Goal: Task Accomplishment & Management: Complete application form

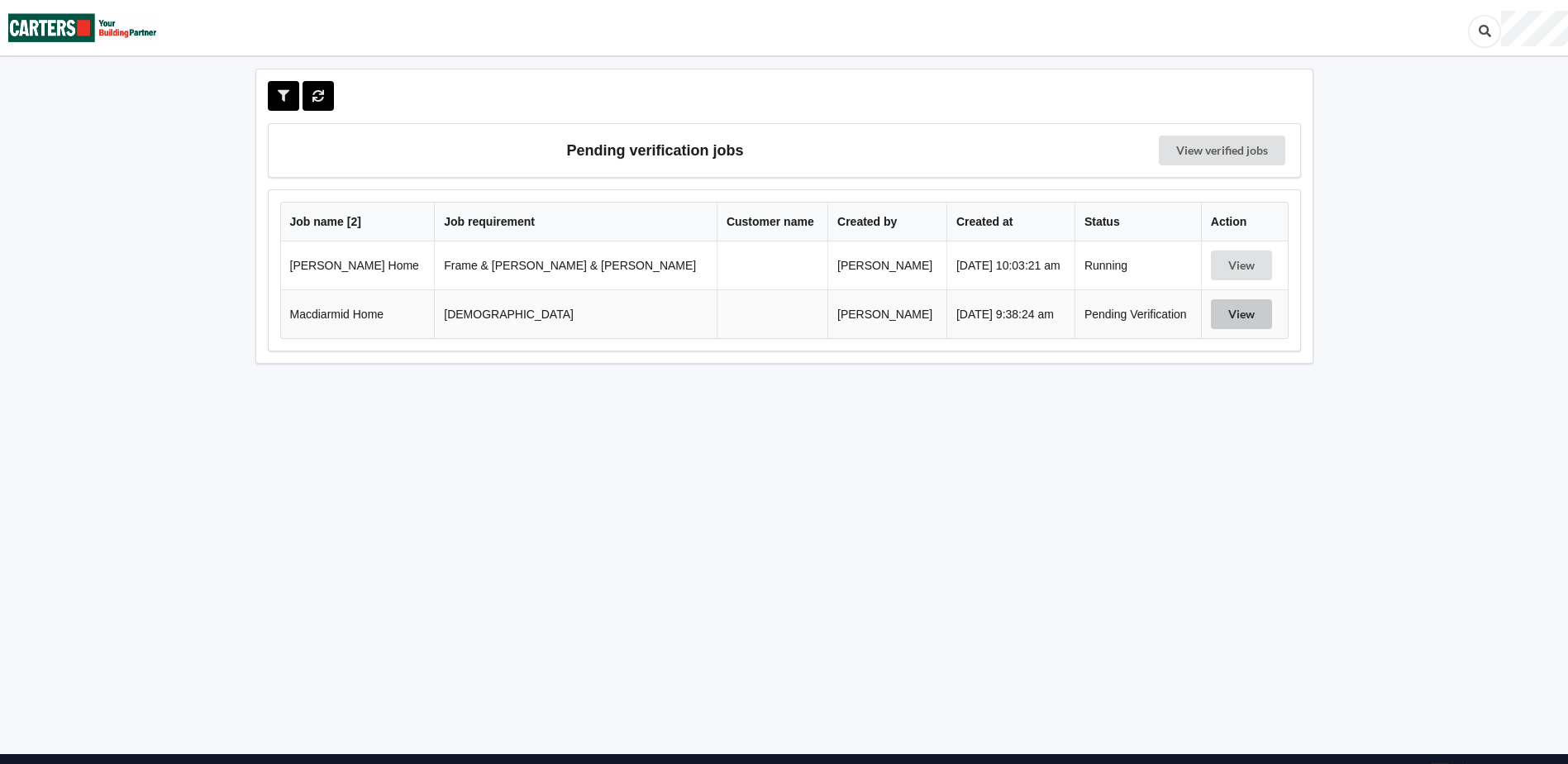
click at [1224, 315] on button "View" at bounding box center [1242, 314] width 62 height 30
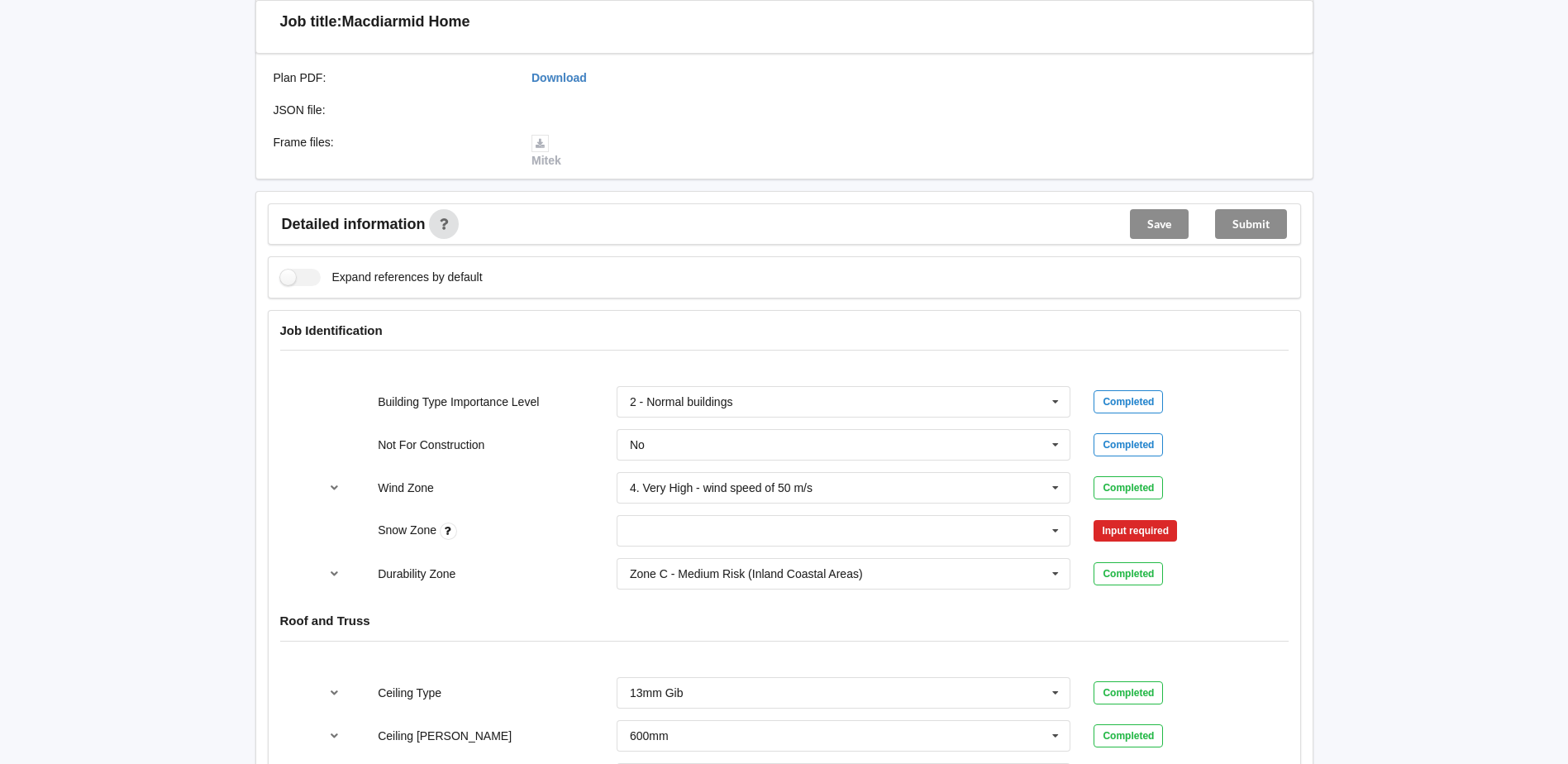
scroll to position [496, 0]
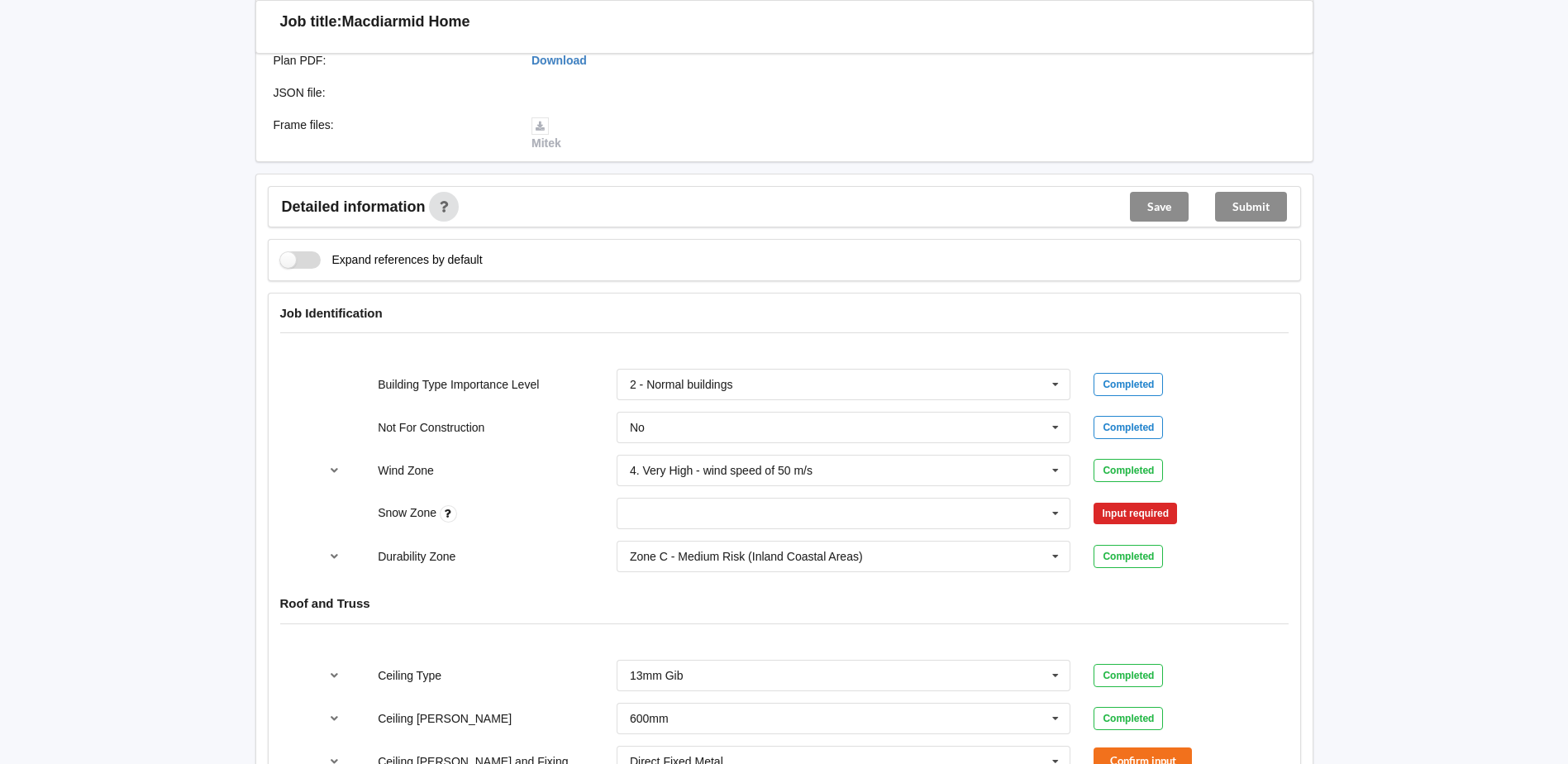
click at [313, 258] on label "Expand references by default" at bounding box center [382, 259] width 203 height 17
checkbox input "true"
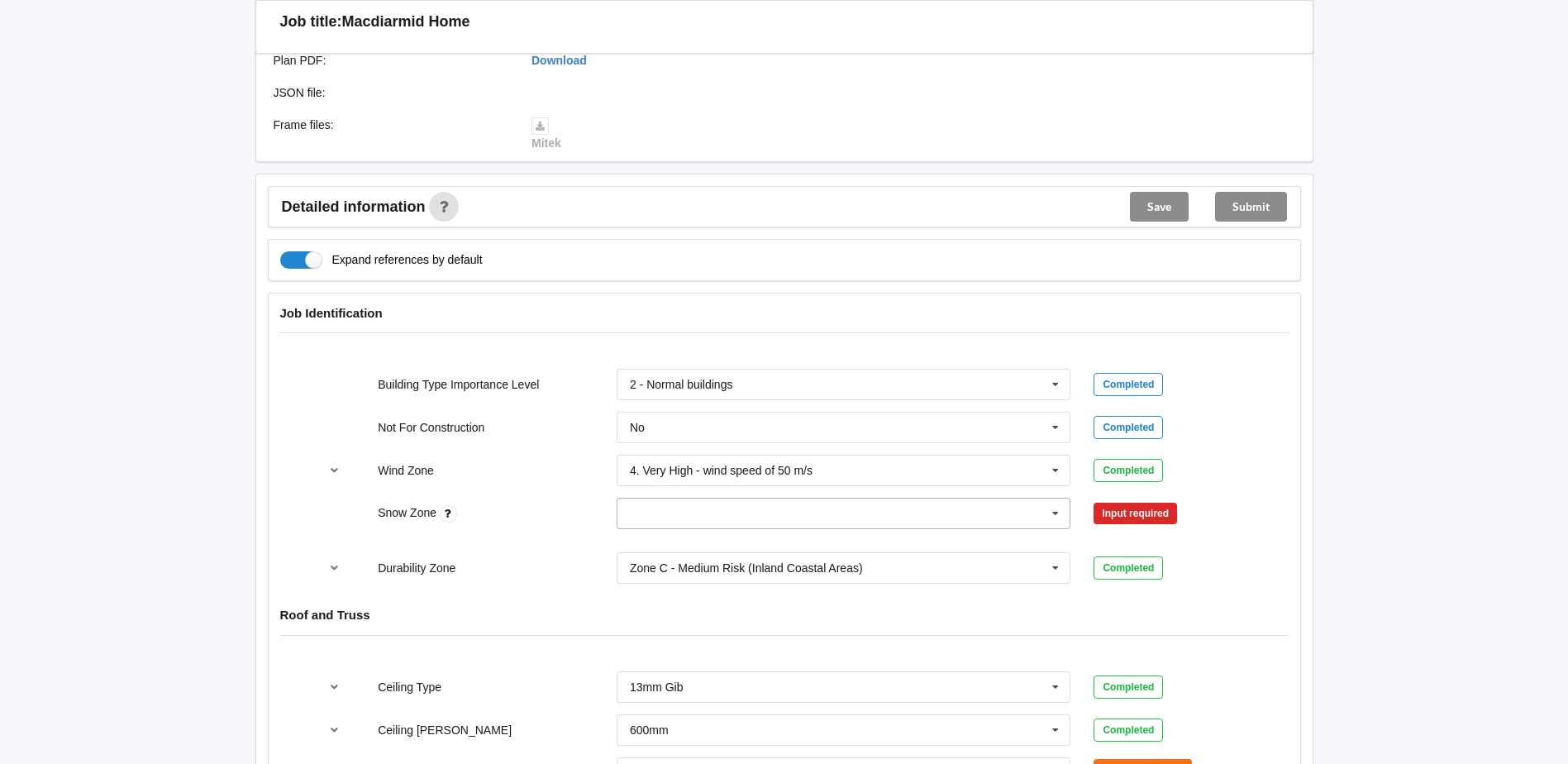
click at [623, 515] on input "text" at bounding box center [845, 514] width 453 height 30
click at [646, 542] on div "N0" at bounding box center [844, 543] width 453 height 31
click at [1146, 511] on button "Confirm input" at bounding box center [1143, 513] width 98 height 27
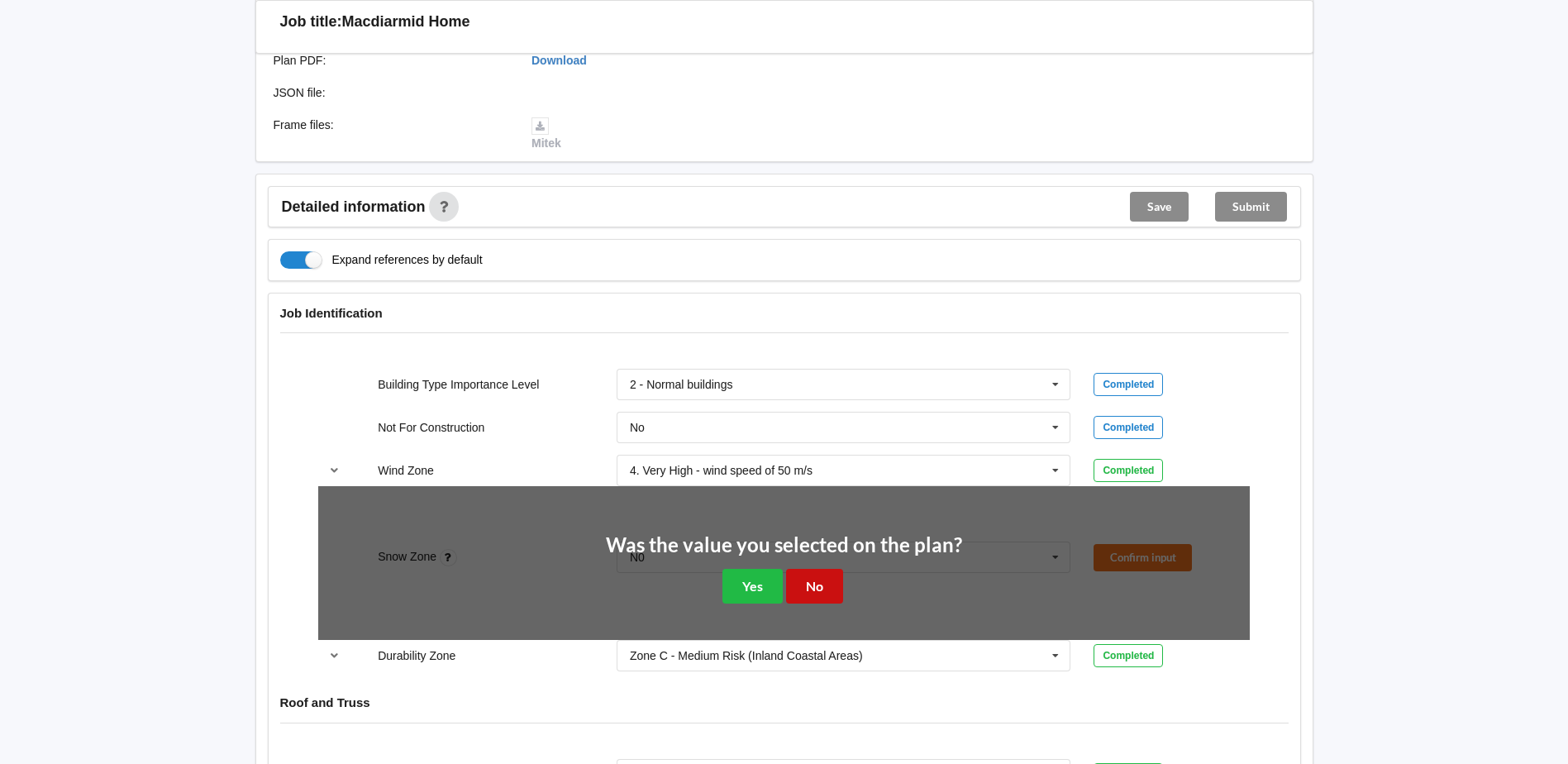
click at [833, 582] on button "No" at bounding box center [814, 585] width 57 height 34
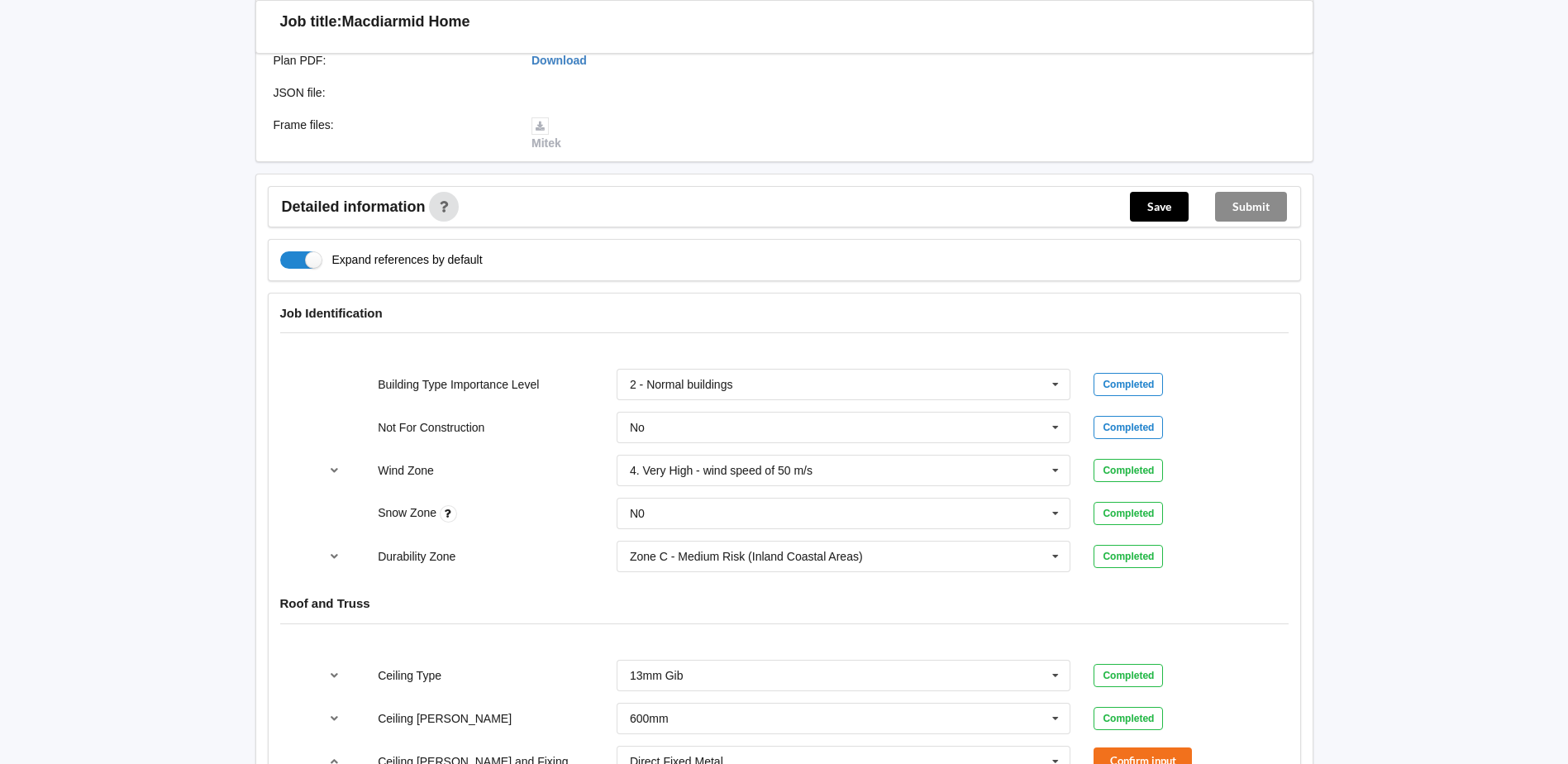
click at [833, 582] on div "Zone C - Medium Risk (Inland Coastal Areas) Zone B - Low Risk (Inland Areas) Zo…" at bounding box center [844, 555] width 478 height 55
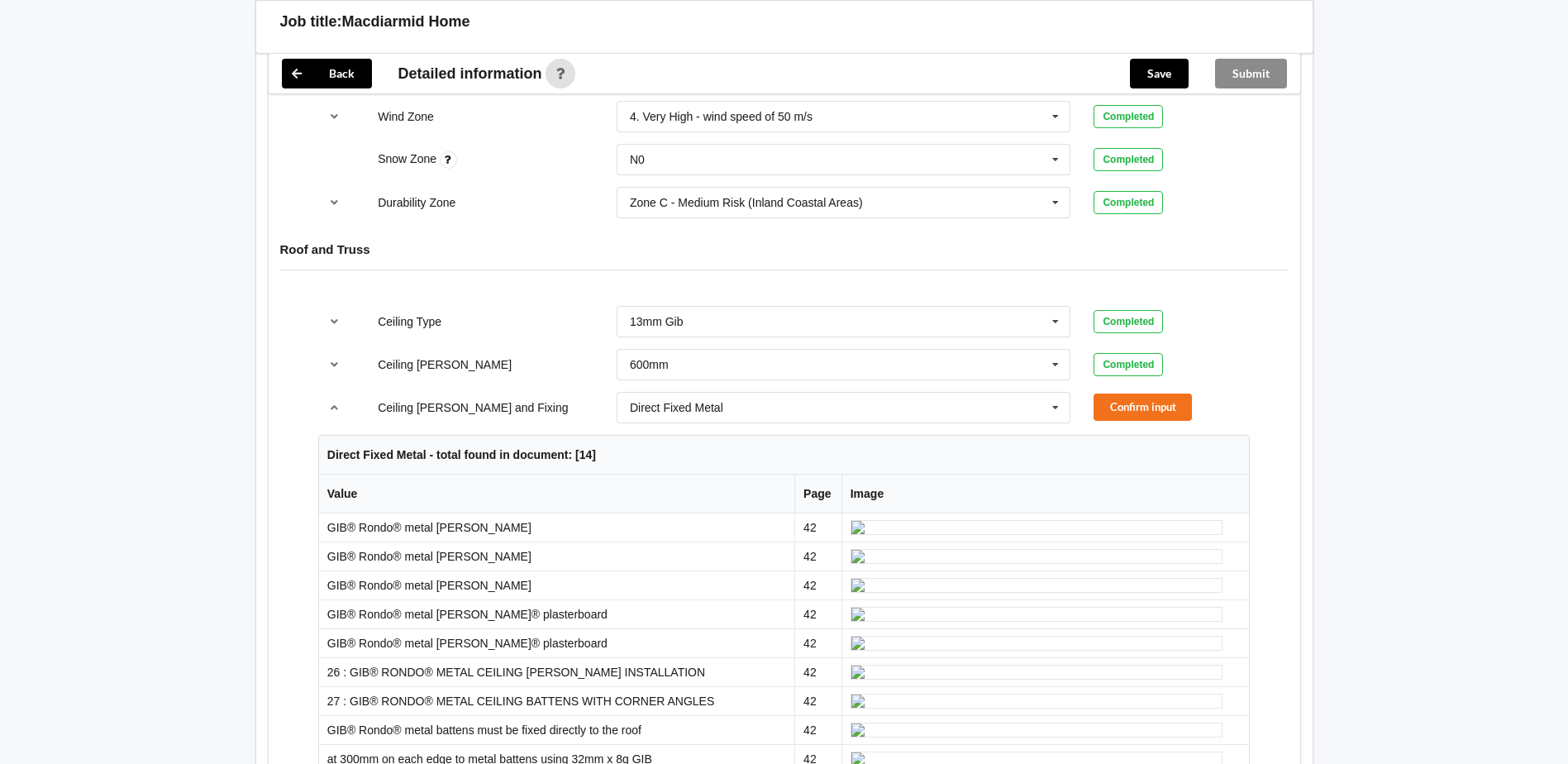
scroll to position [744, 0]
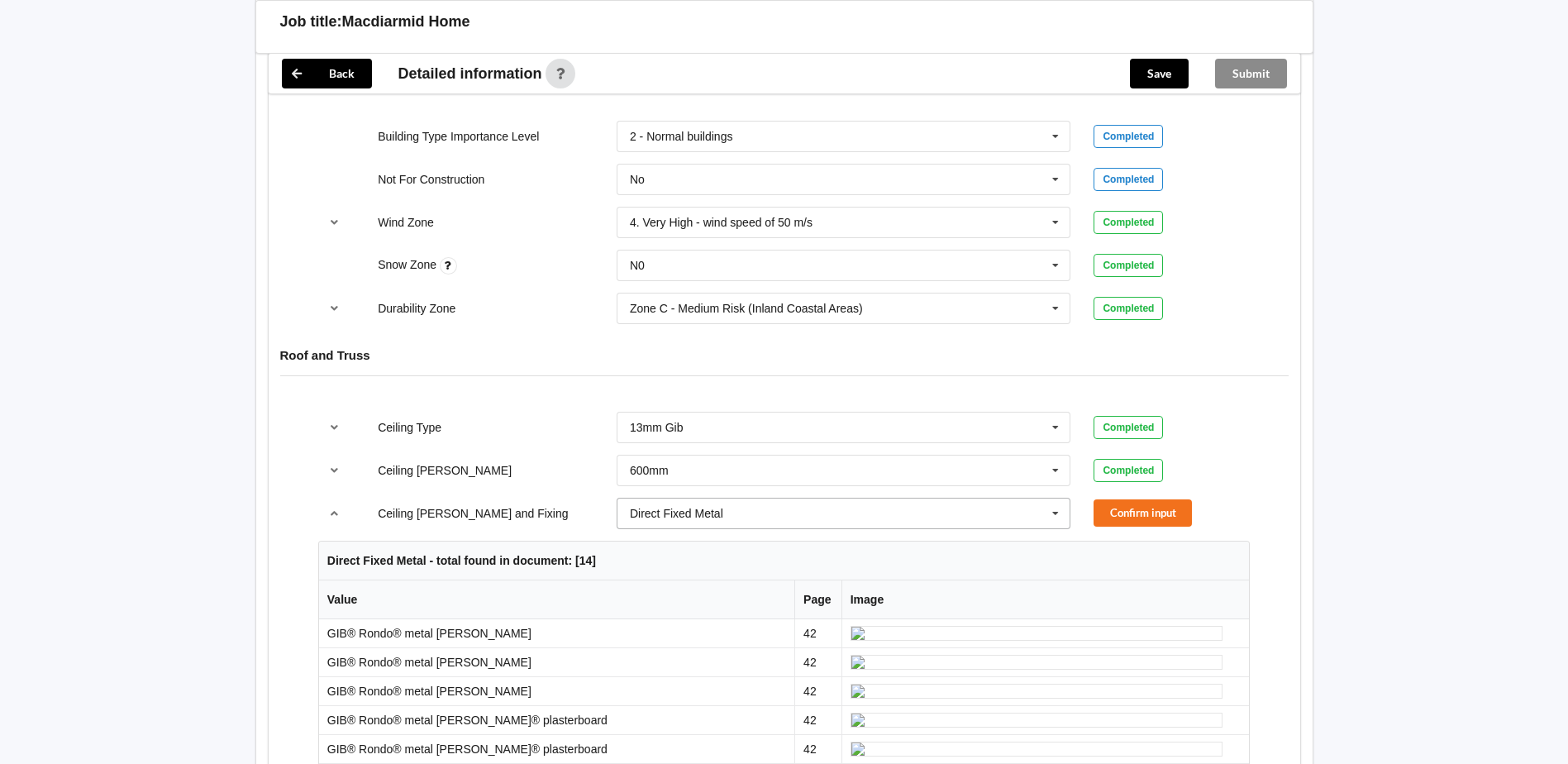
click at [1055, 509] on icon at bounding box center [1055, 514] width 25 height 31
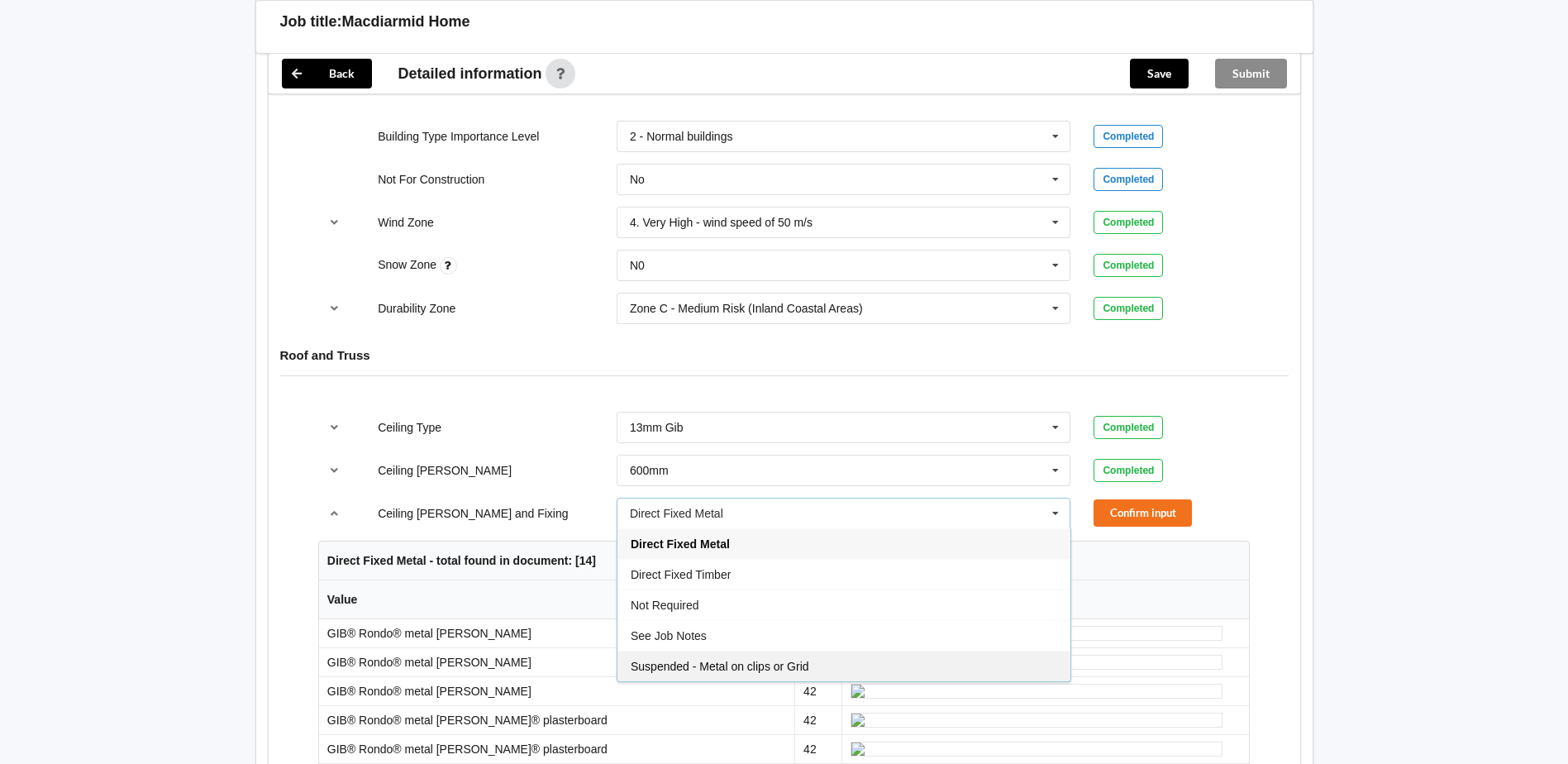
click at [728, 667] on span "Suspended - Metal on clips or Grid" at bounding box center [720, 666] width 179 height 13
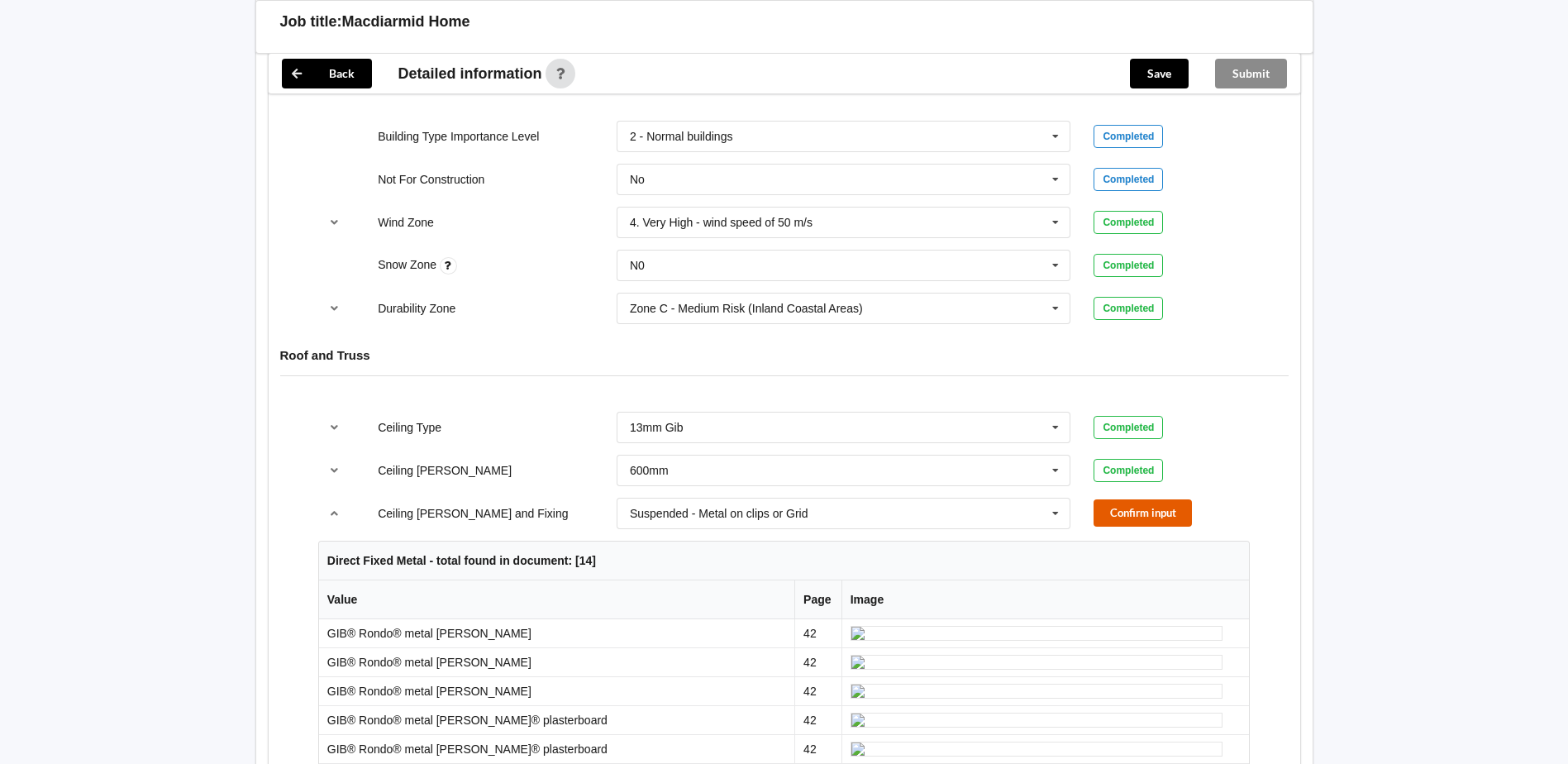
click at [1155, 507] on button "Confirm input" at bounding box center [1143, 513] width 98 height 27
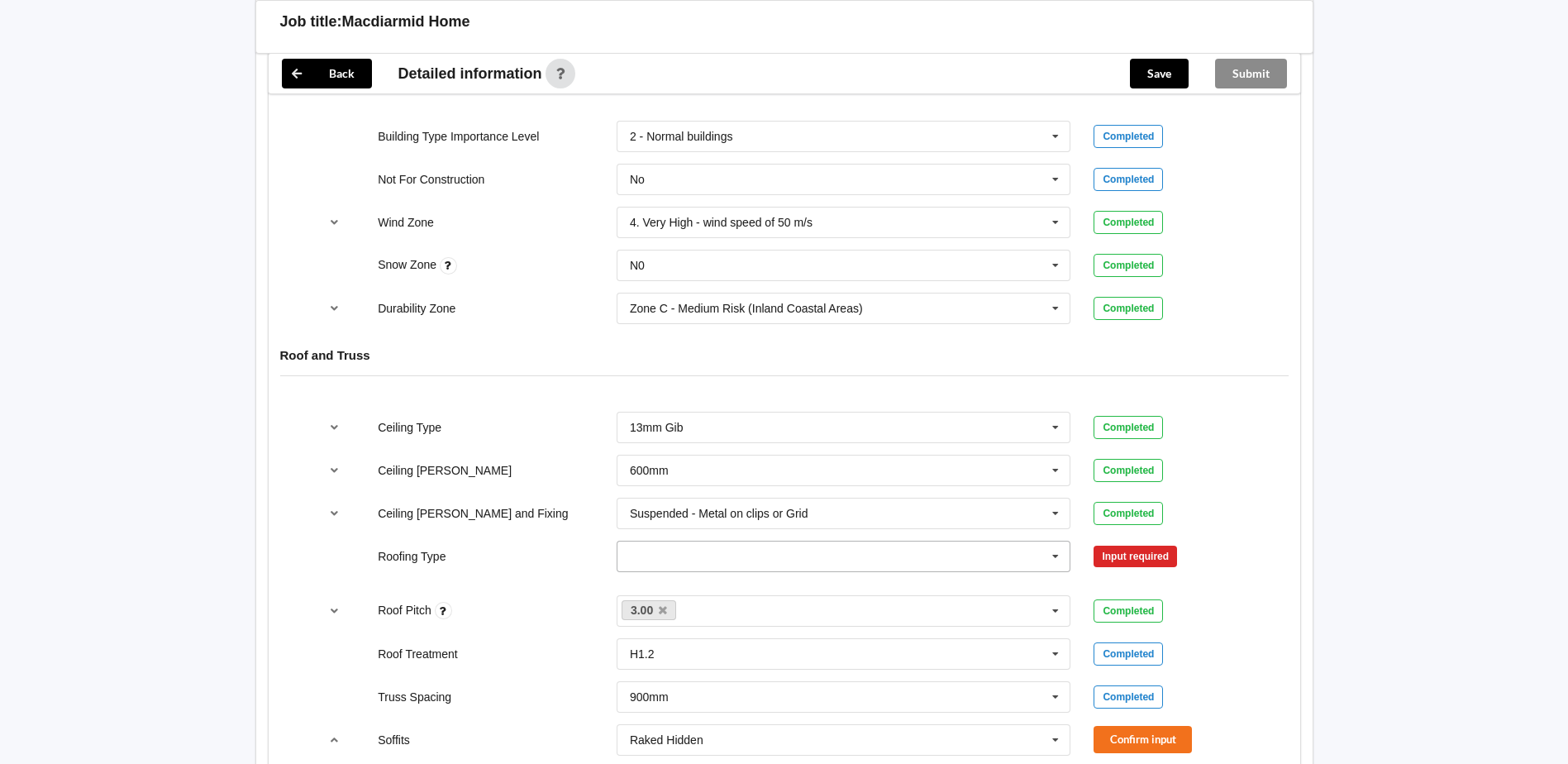
click at [675, 557] on input "text" at bounding box center [845, 556] width 453 height 30
click at [681, 586] on span "1. [GEOGRAPHIC_DATA]" at bounding box center [698, 586] width 133 height 13
click at [1153, 554] on button "Confirm input" at bounding box center [1143, 555] width 98 height 27
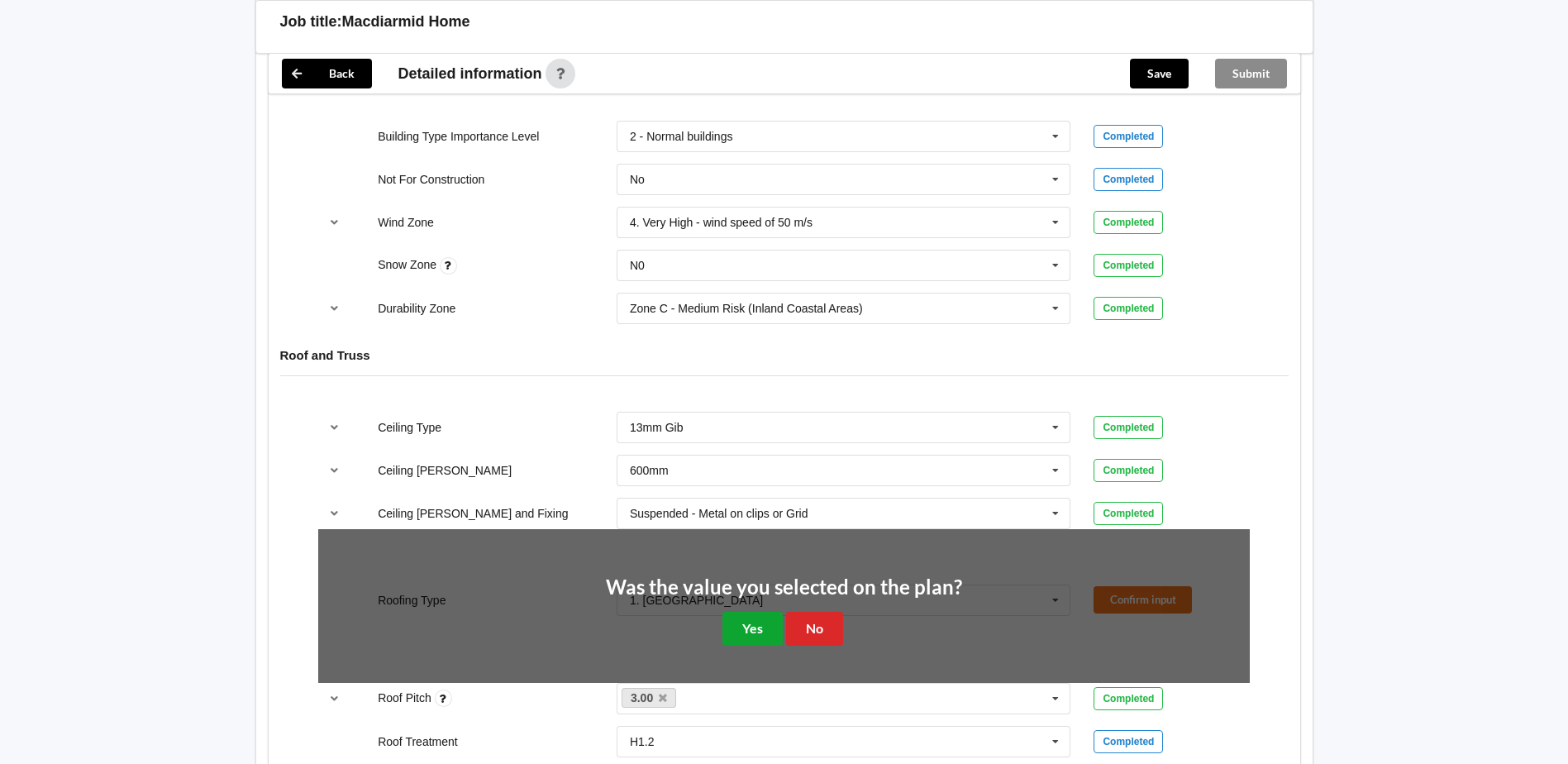
click at [754, 627] on button "Yes" at bounding box center [752, 629] width 61 height 34
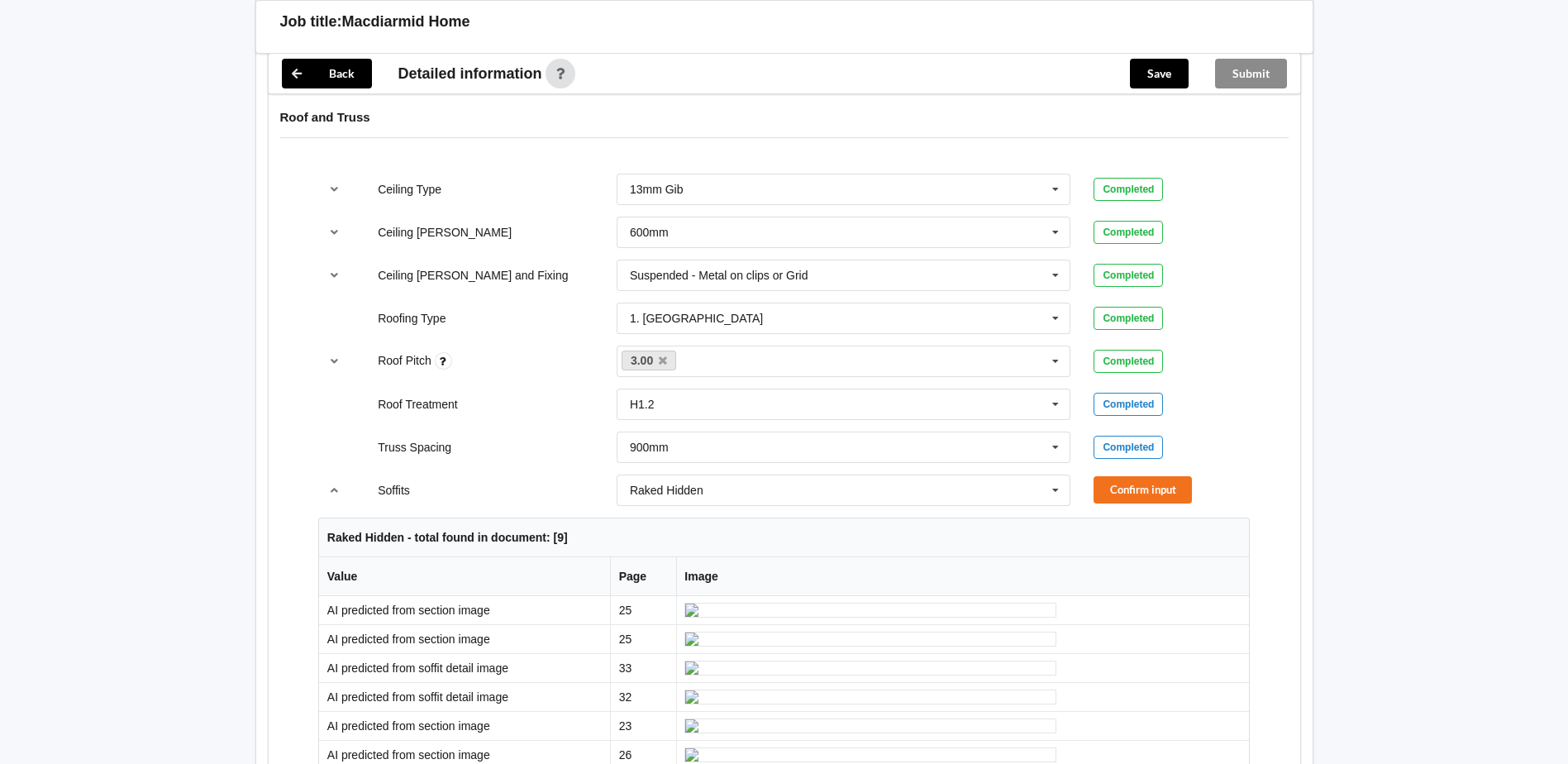
scroll to position [992, 0]
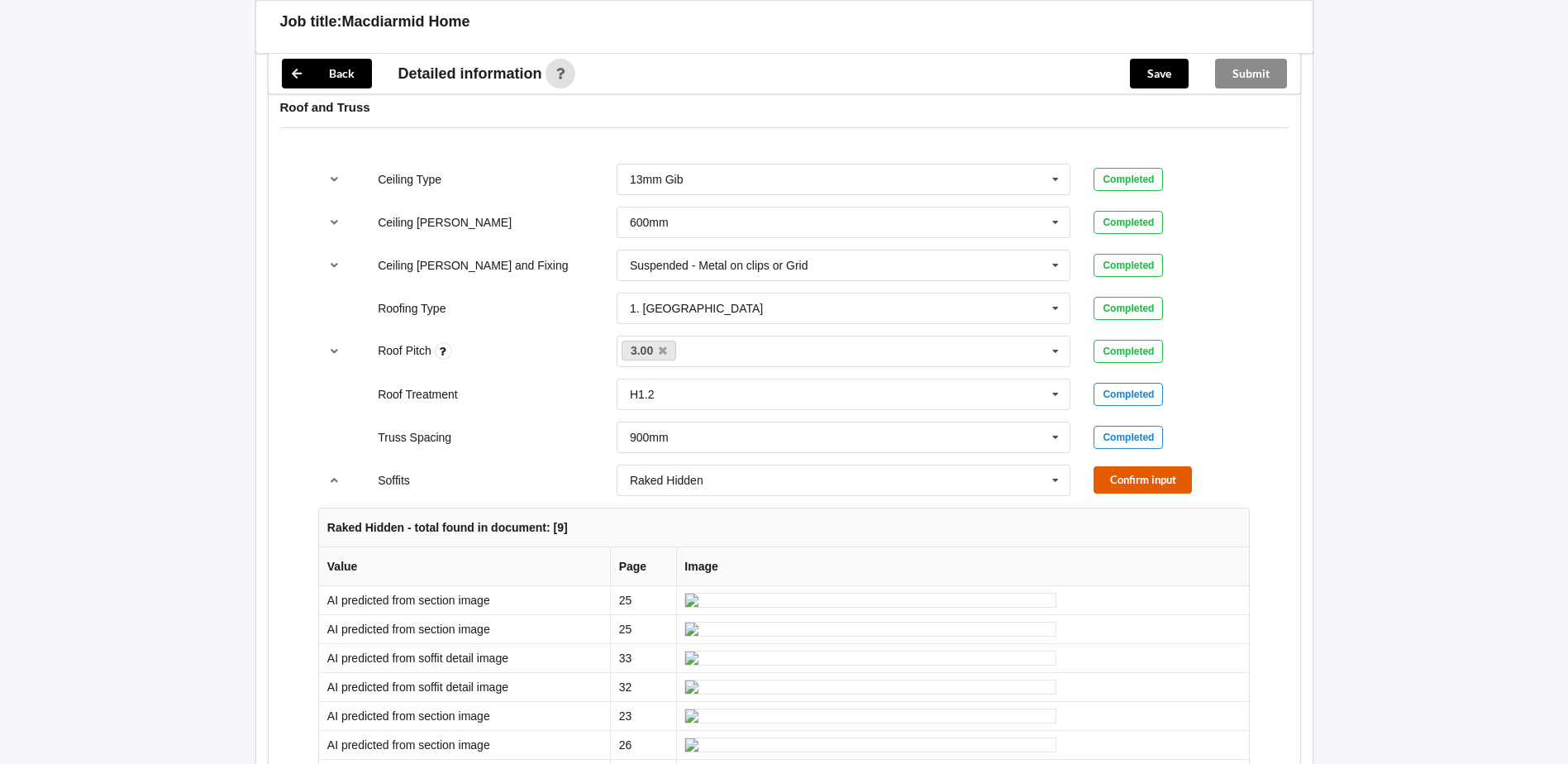
click at [1141, 477] on button "Confirm input" at bounding box center [1143, 479] width 98 height 27
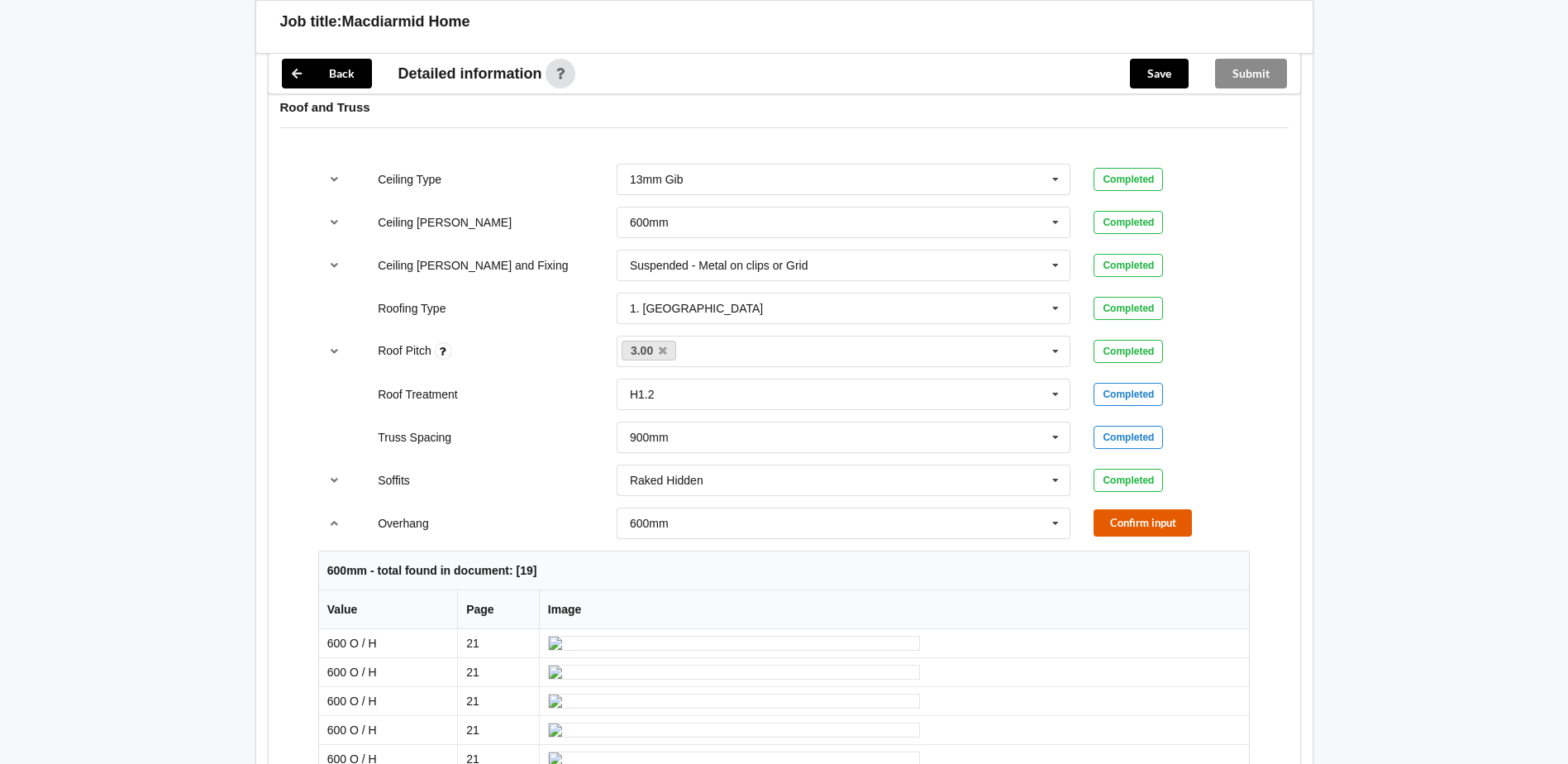
click at [1173, 522] on button "Confirm input" at bounding box center [1143, 523] width 98 height 27
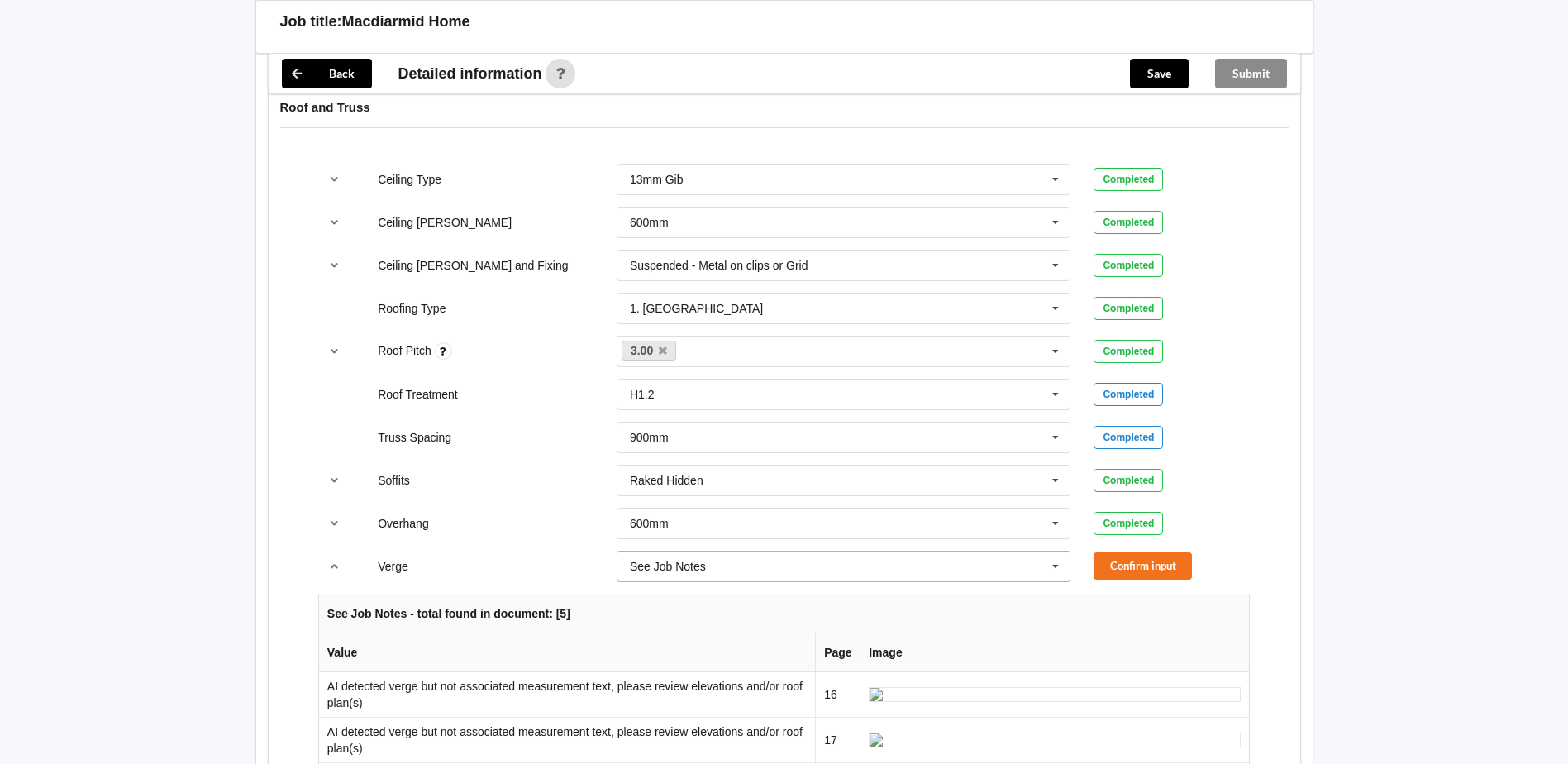
click at [1056, 566] on icon at bounding box center [1055, 566] width 25 height 31
click at [690, 383] on span "See Job Notes" at bounding box center [671, 382] width 79 height 13
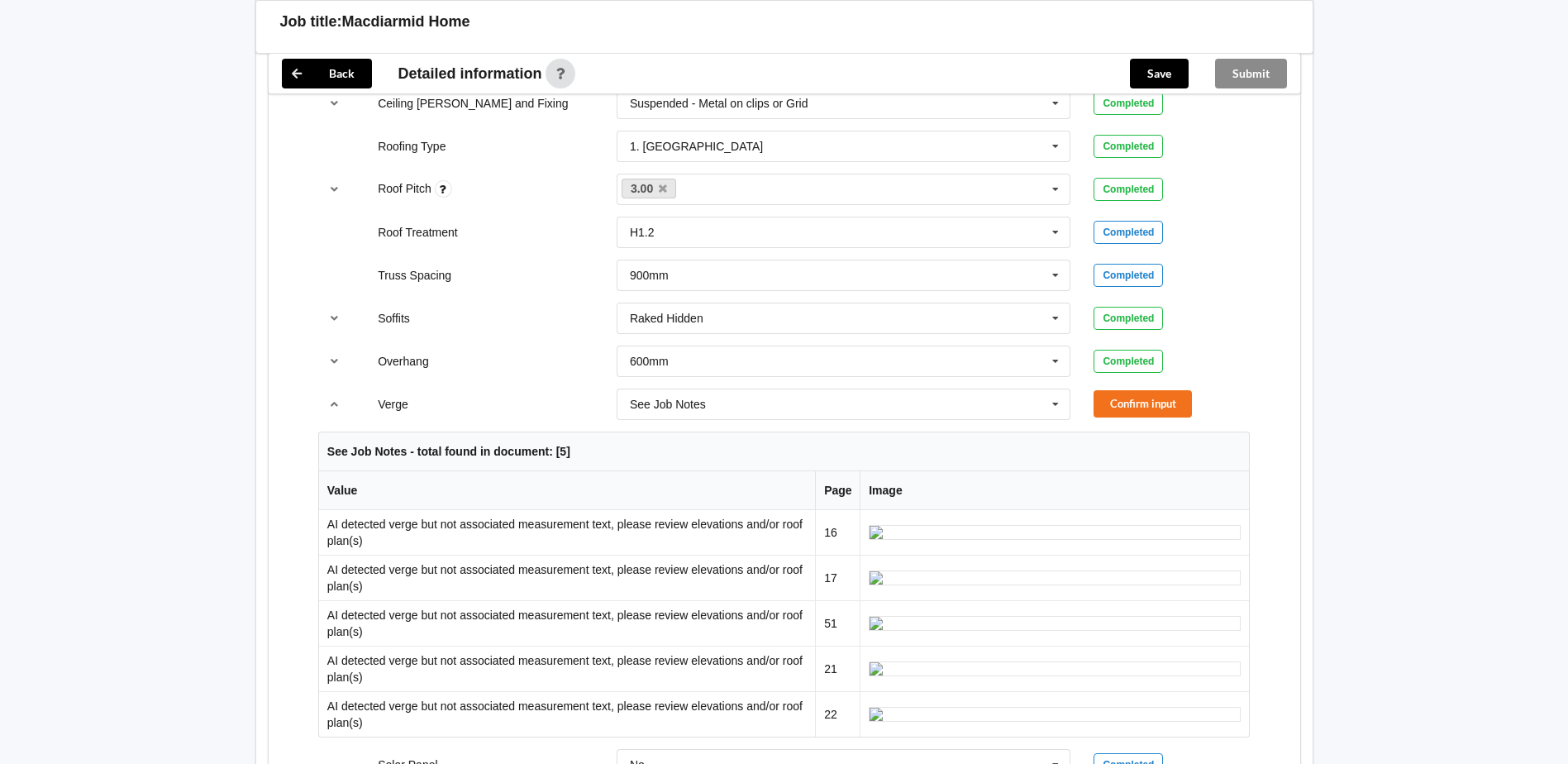
scroll to position [1157, 0]
click at [1157, 402] on button "Confirm input" at bounding box center [1143, 399] width 98 height 27
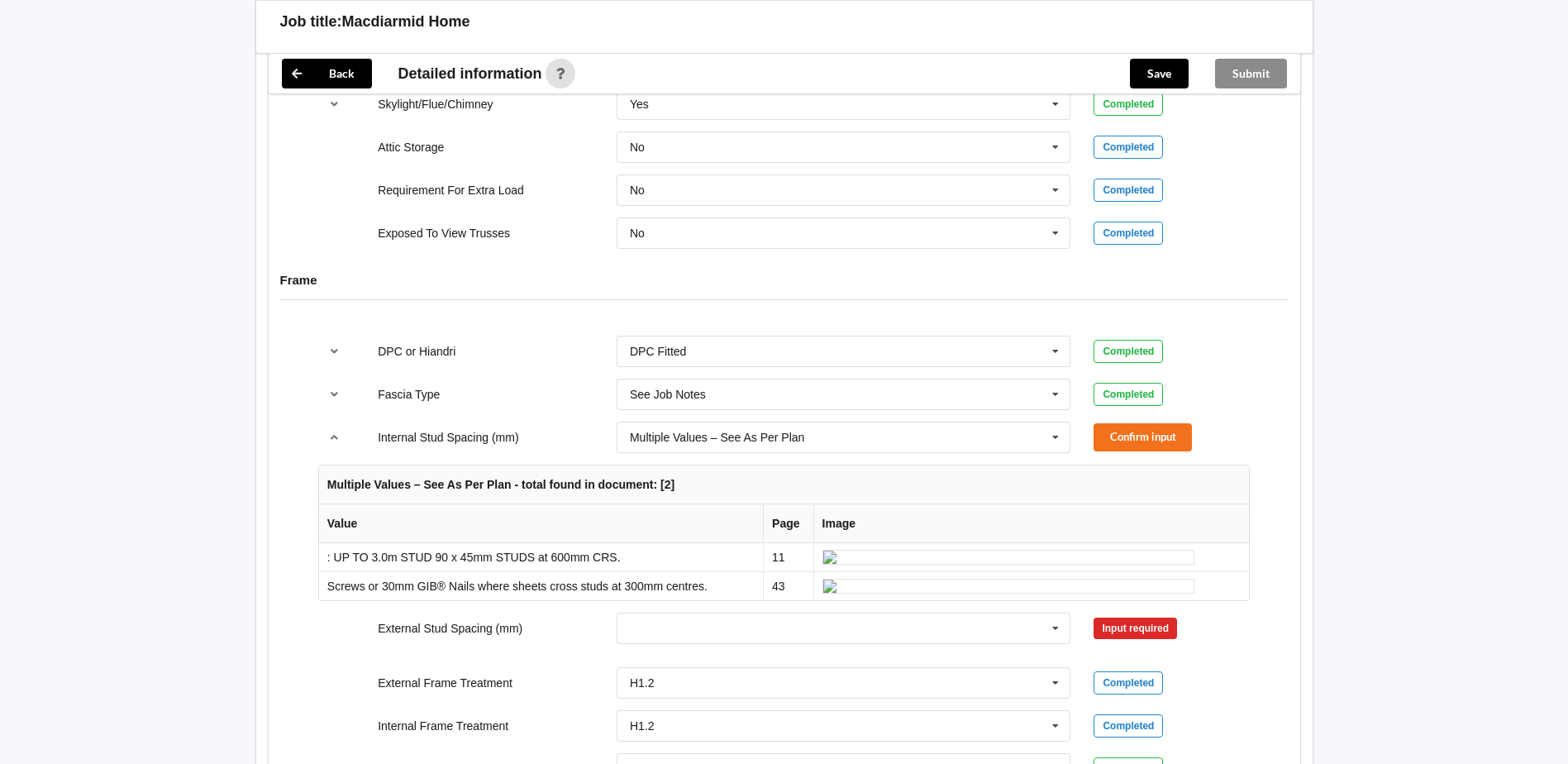
scroll to position [1571, 0]
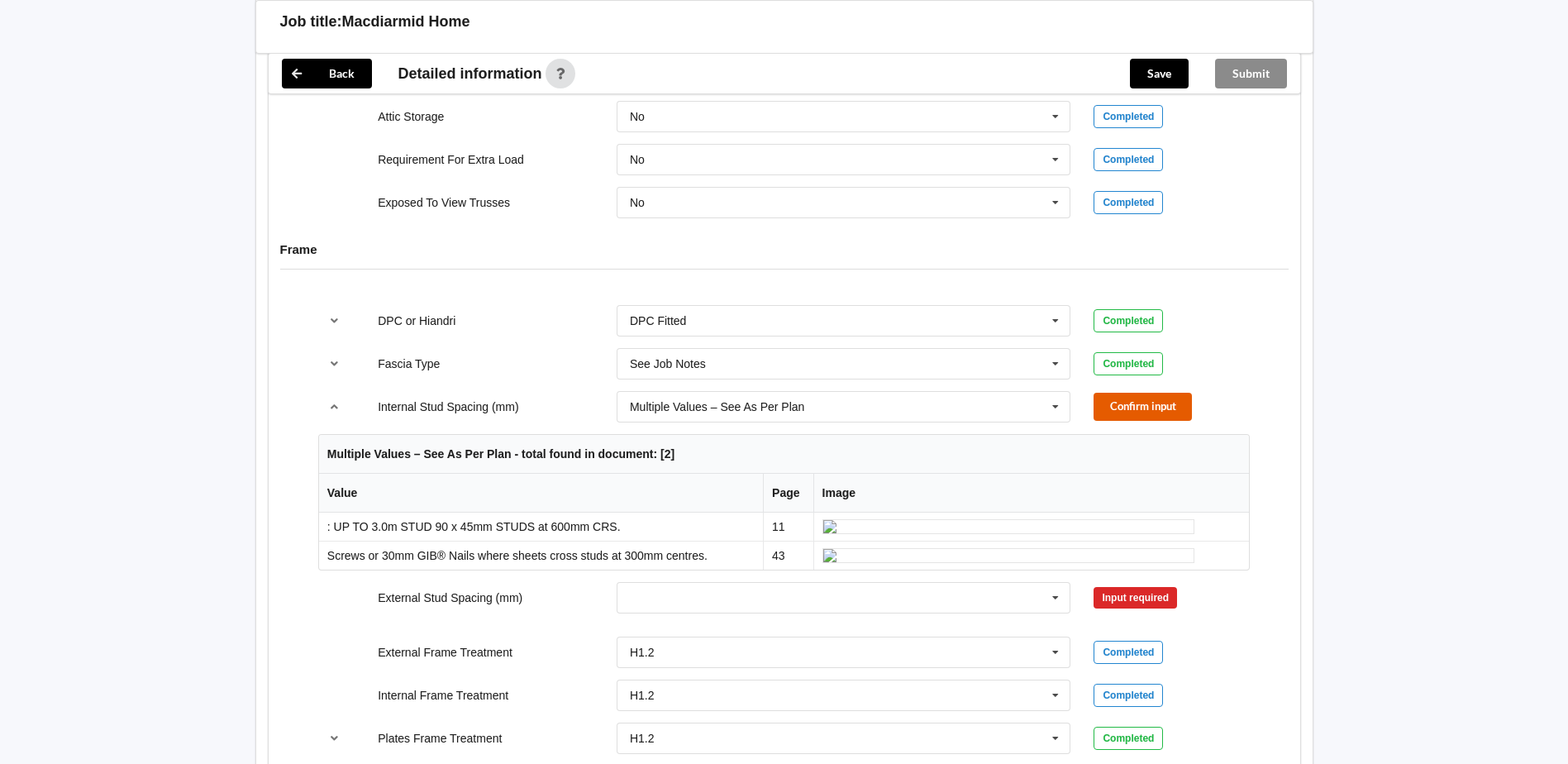
click at [1149, 403] on button "Confirm input" at bounding box center [1143, 405] width 98 height 27
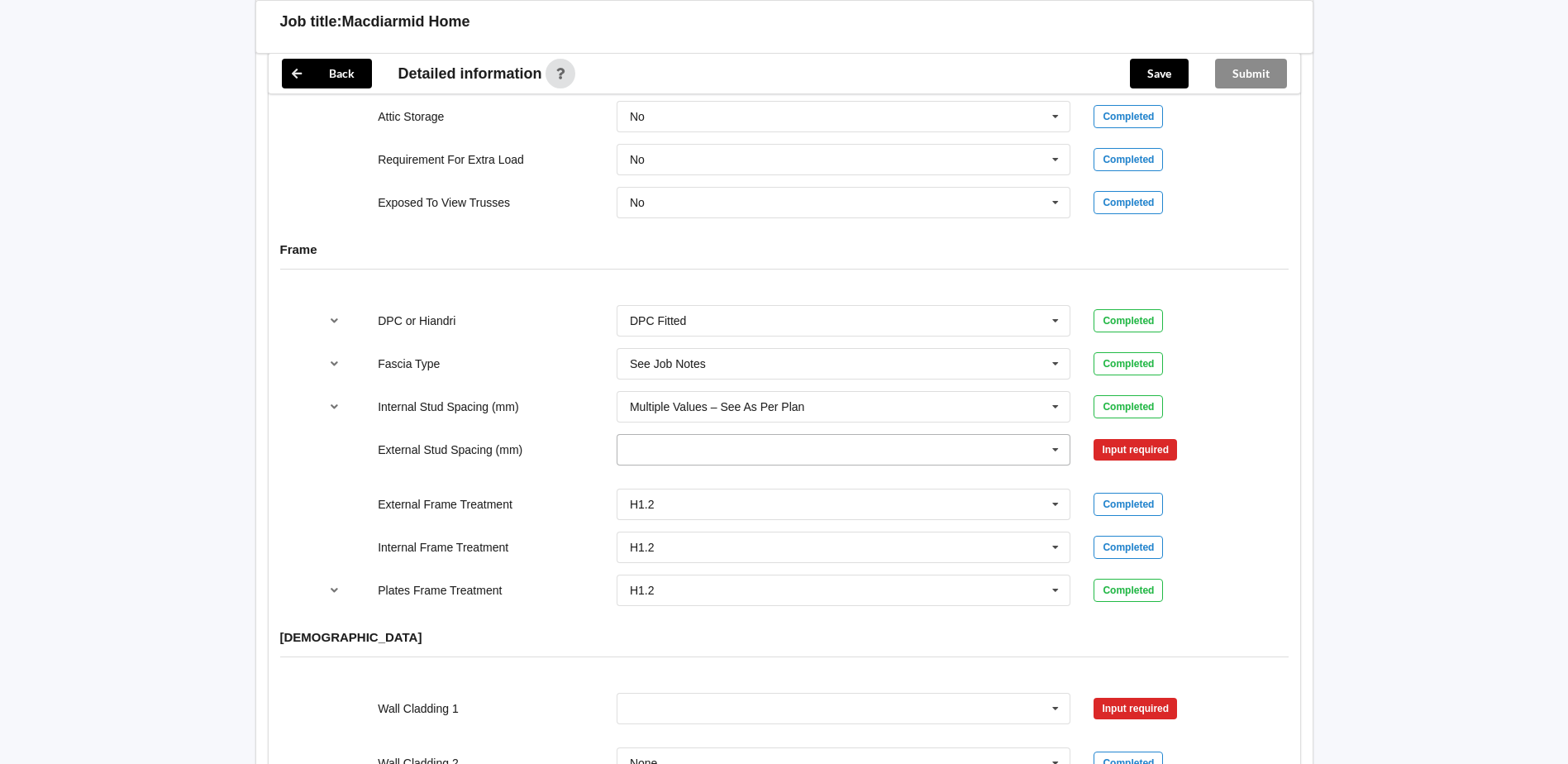
click at [1055, 448] on icon at bounding box center [1055, 450] width 25 height 31
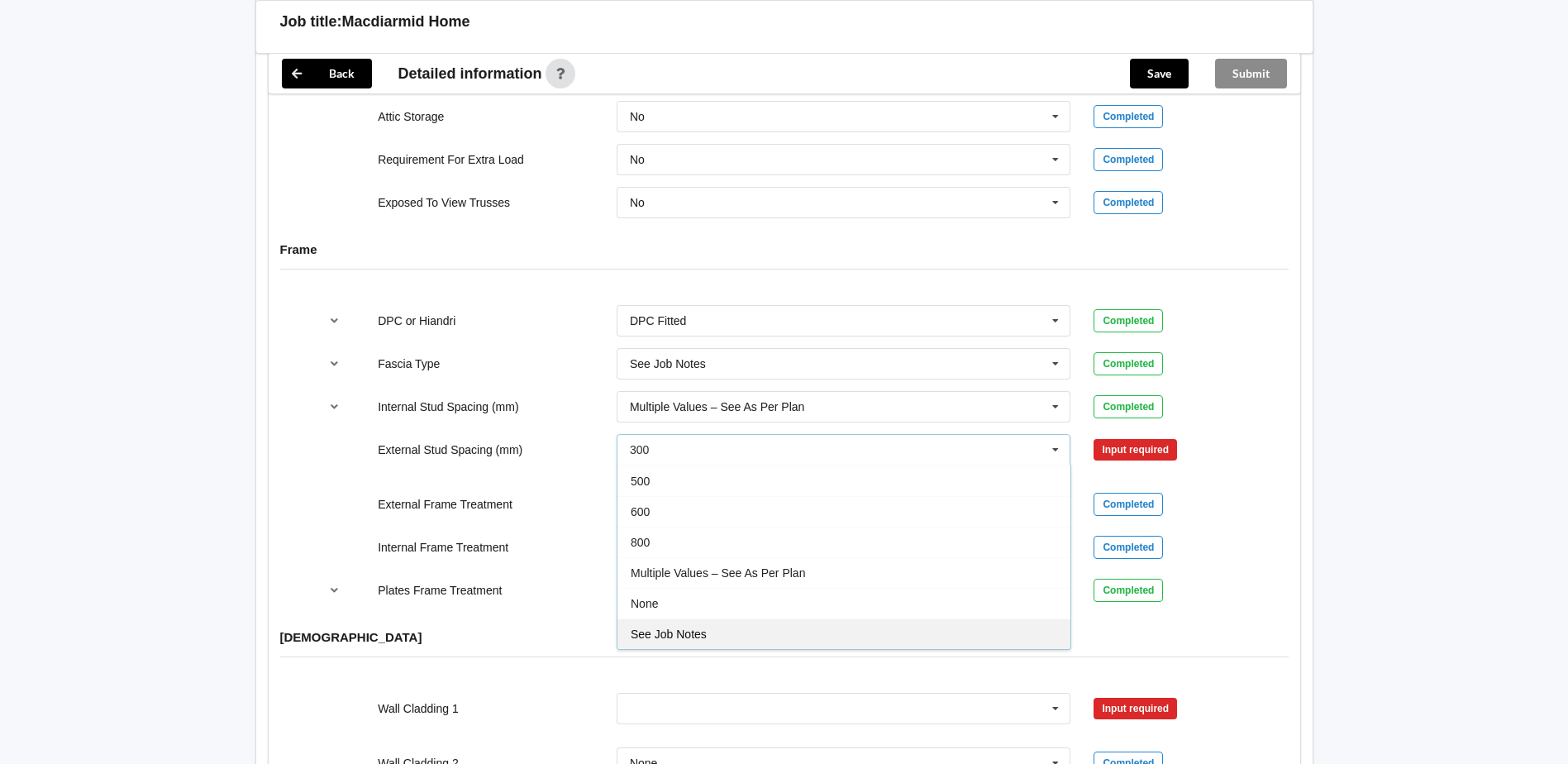
click at [681, 636] on span "See Job Notes" at bounding box center [669, 633] width 77 height 13
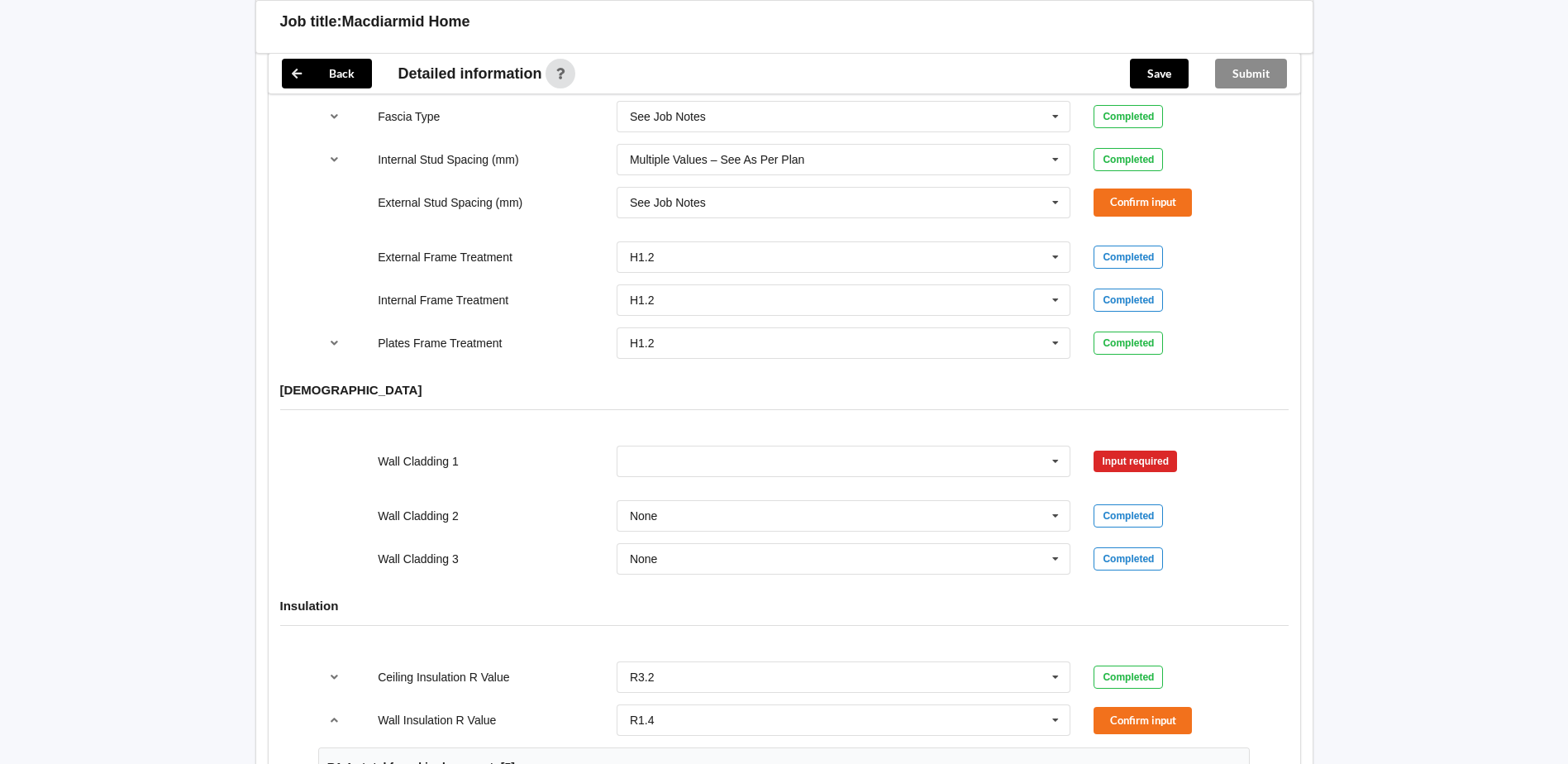
scroll to position [1818, 0]
click at [1057, 459] on icon at bounding box center [1055, 460] width 25 height 31
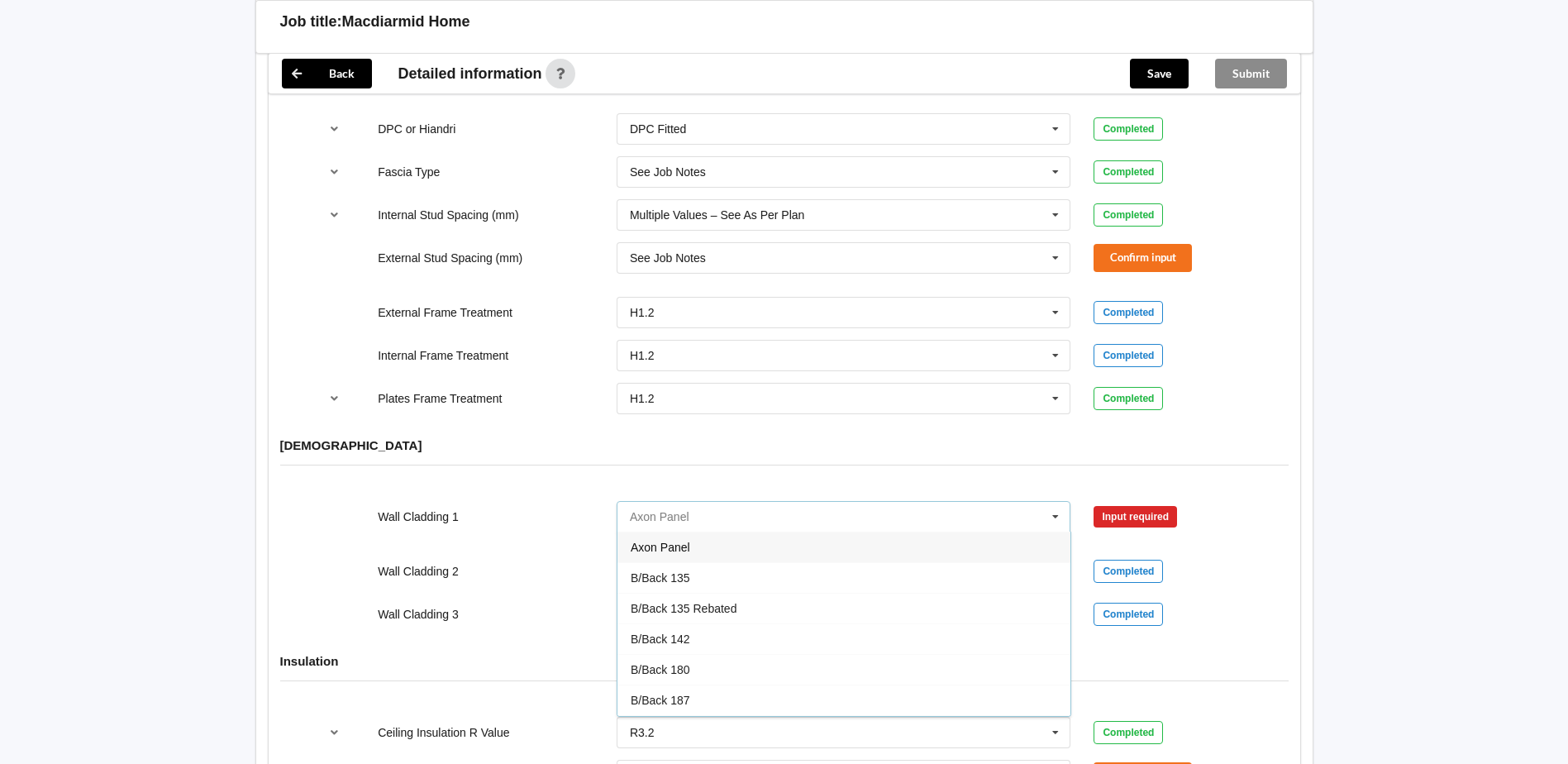
scroll to position [1736, 0]
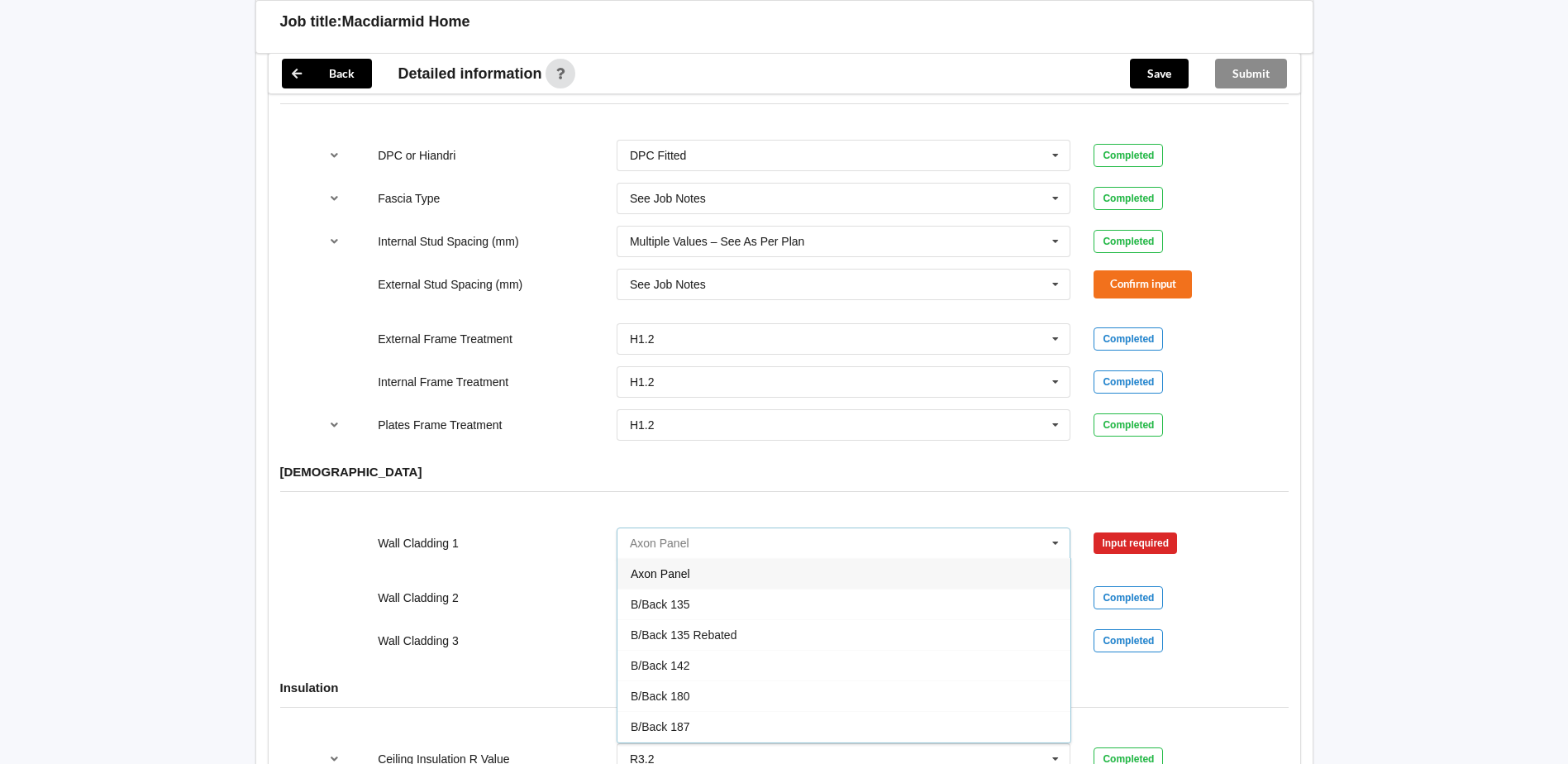
click at [673, 543] on input "text" at bounding box center [845, 543] width 453 height 30
click at [1242, 529] on div "Wall Cladding 1 Axon Panel Axon Panel B/Back 135 B/Back 135 Rebated B/Back 142 …" at bounding box center [784, 542] width 955 height 55
drag, startPoint x: 669, startPoint y: 544, endPoint x: 517, endPoint y: 547, distance: 152.0
click at [517, 547] on div "Wall Cladding 1 Axon Panel Axon Panel B/Back 135 B/Back 135 Rebated B/Back 142 …" at bounding box center [784, 542] width 955 height 55
click at [704, 543] on input "text" at bounding box center [845, 543] width 453 height 30
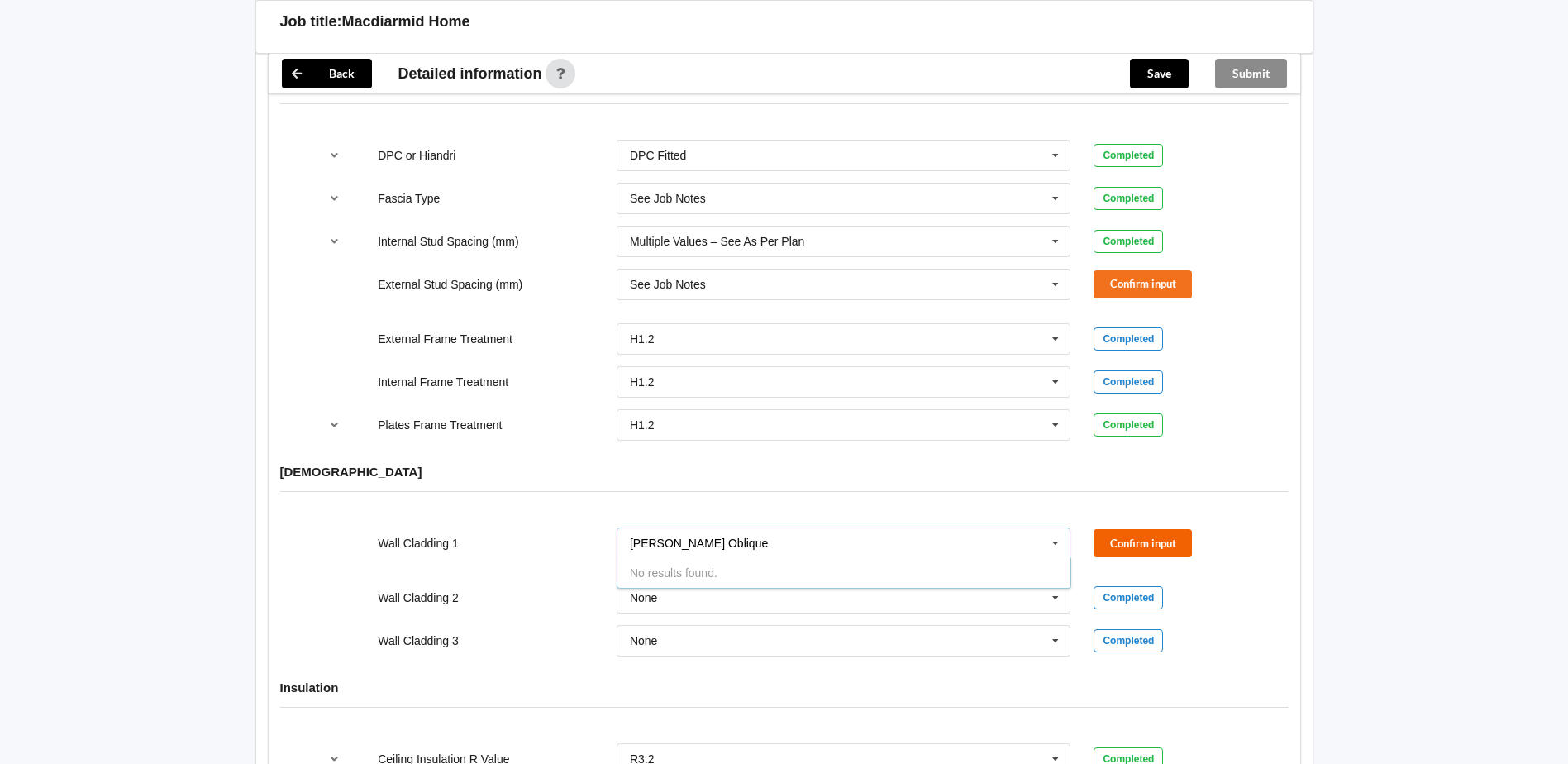
type input "[PERSON_NAME] Oblique"
click at [1129, 543] on button "Confirm input" at bounding box center [1143, 541] width 98 height 27
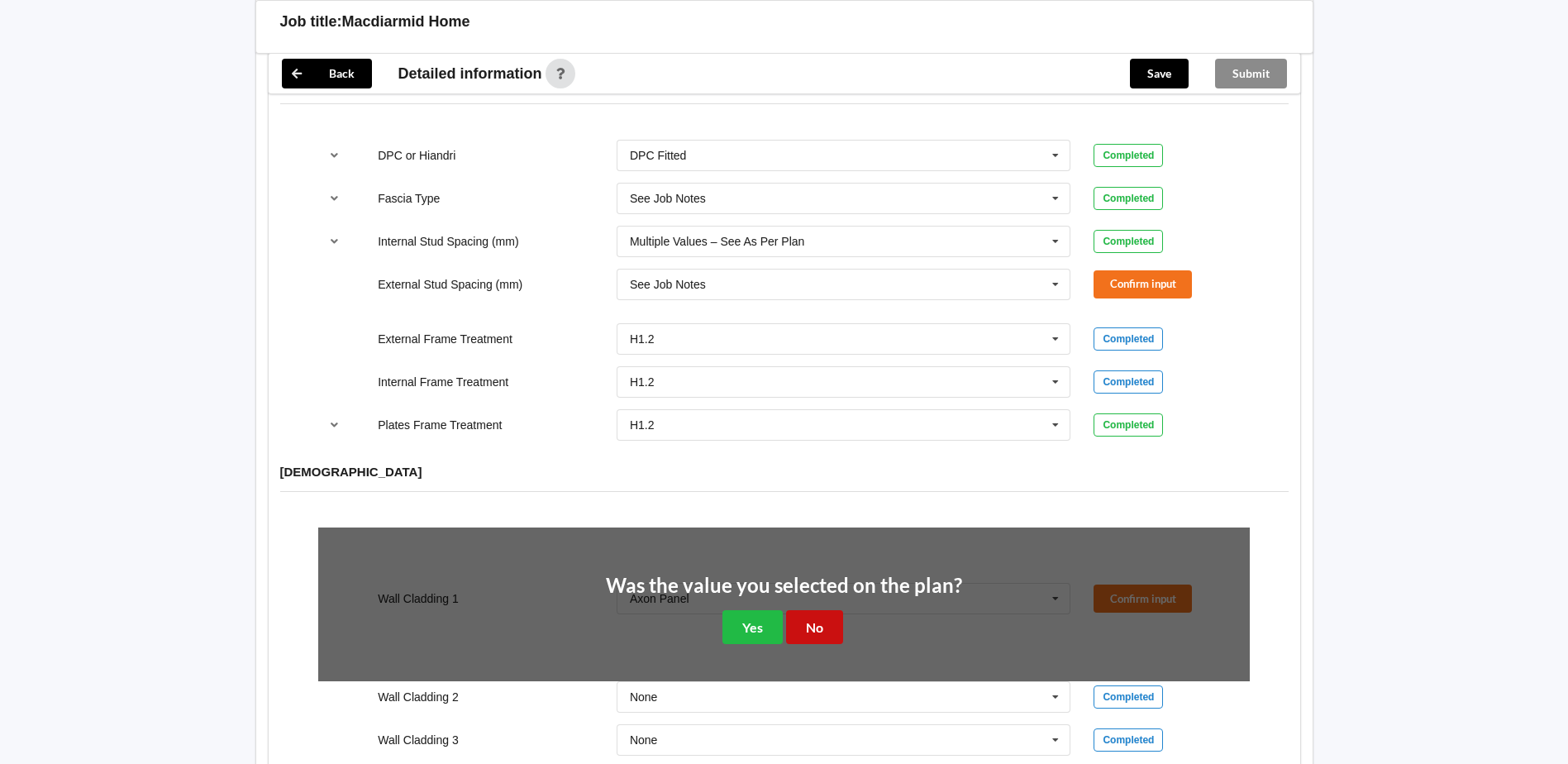
click at [829, 632] on button "No" at bounding box center [814, 627] width 57 height 34
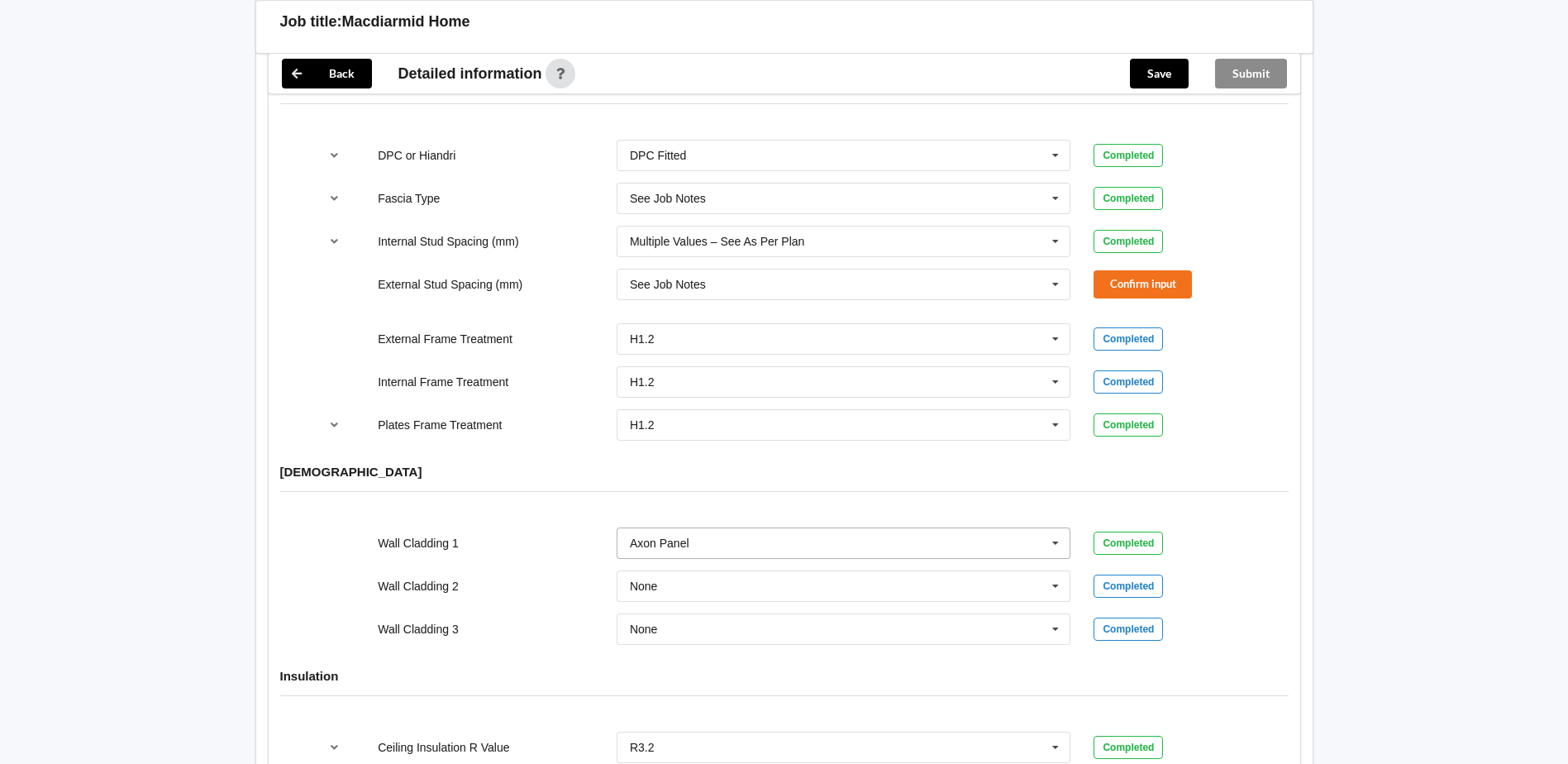
click at [712, 535] on input "text" at bounding box center [845, 543] width 453 height 30
click at [703, 658] on span "See Job Notes" at bounding box center [669, 657] width 77 height 13
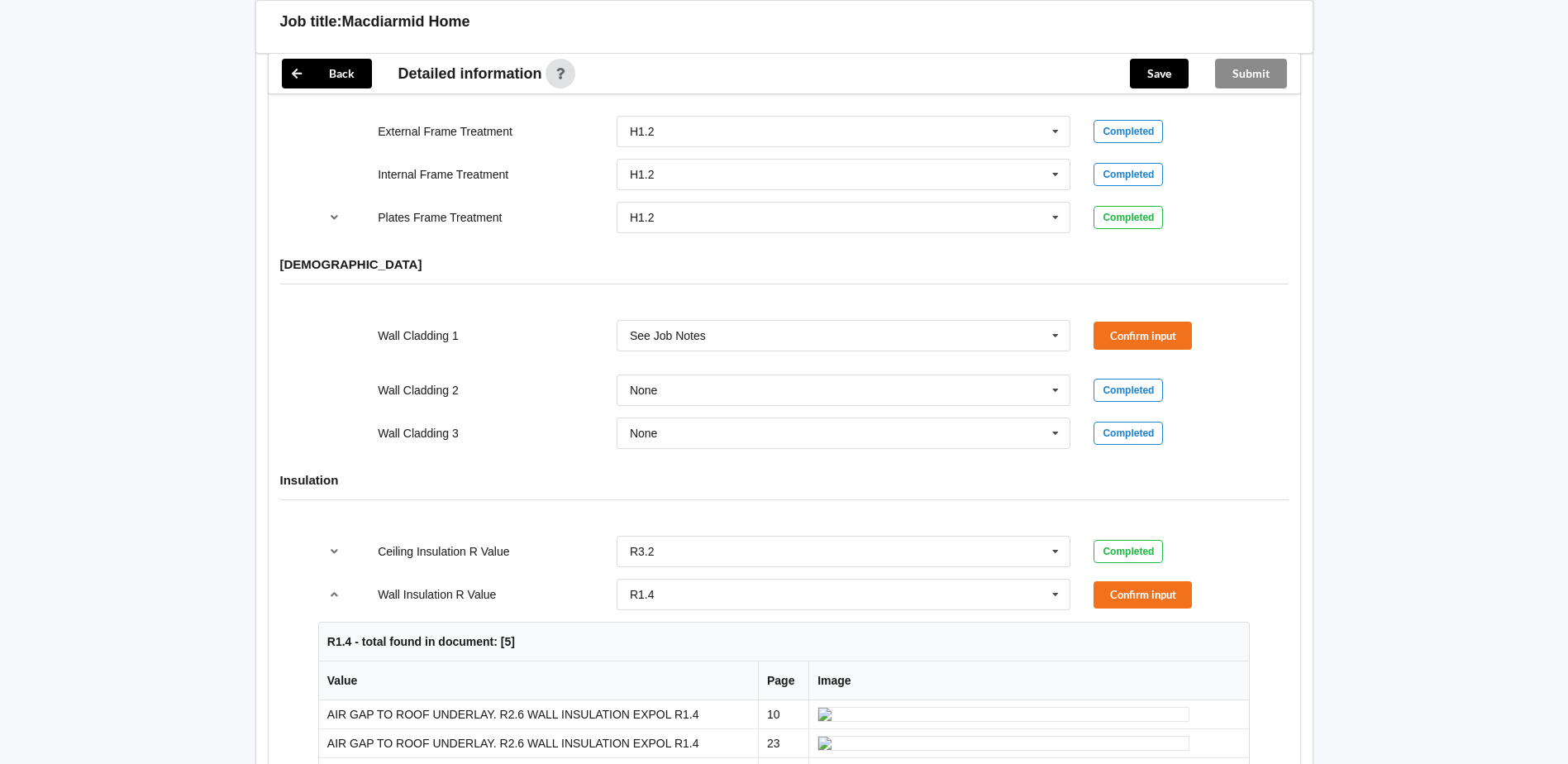
scroll to position [1984, 0]
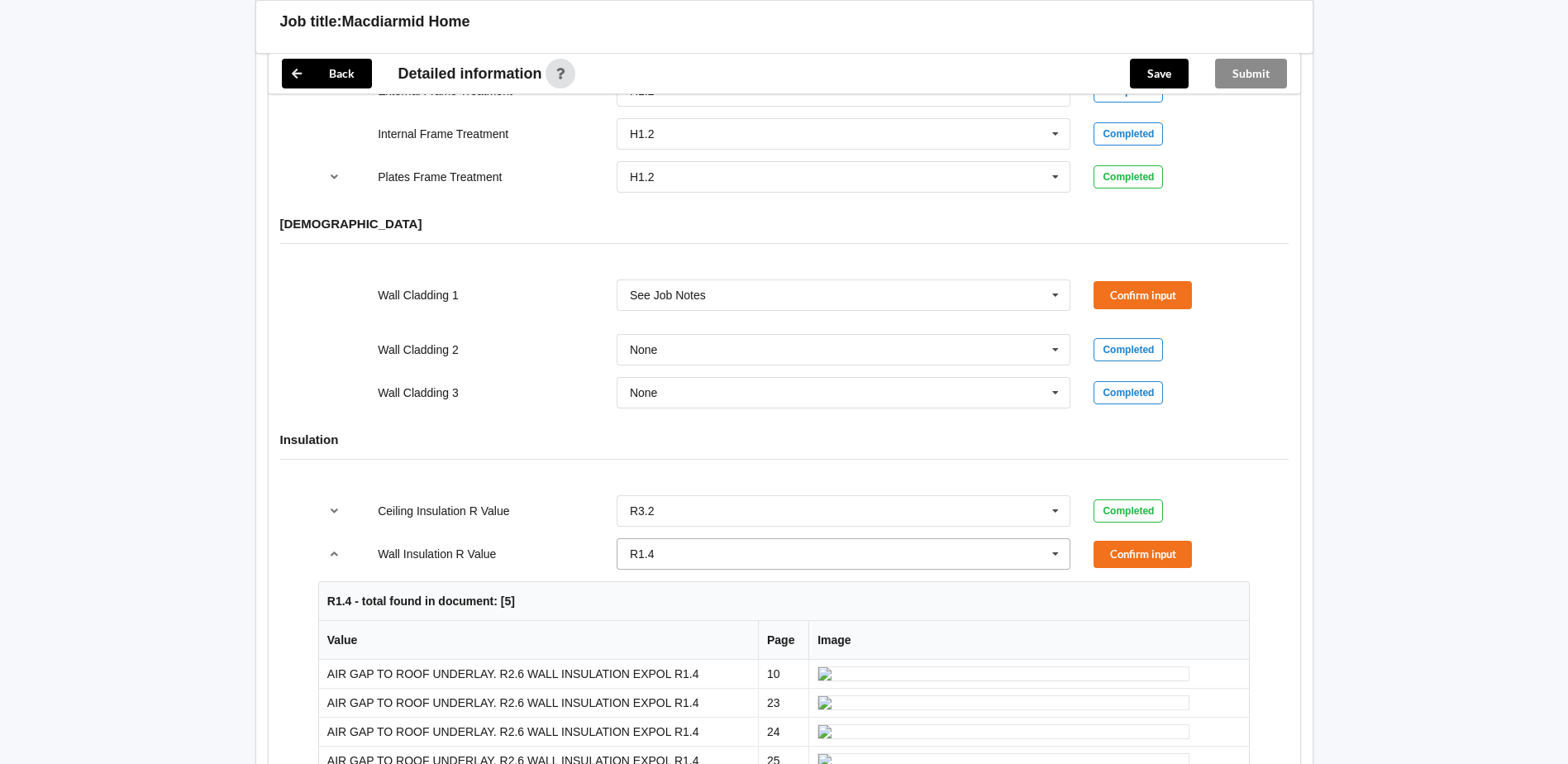
click at [1056, 553] on icon at bounding box center [1055, 553] width 25 height 31
click at [654, 701] on span "R2.4" at bounding box center [643, 702] width 25 height 13
click at [1056, 553] on icon at bounding box center [1055, 553] width 25 height 31
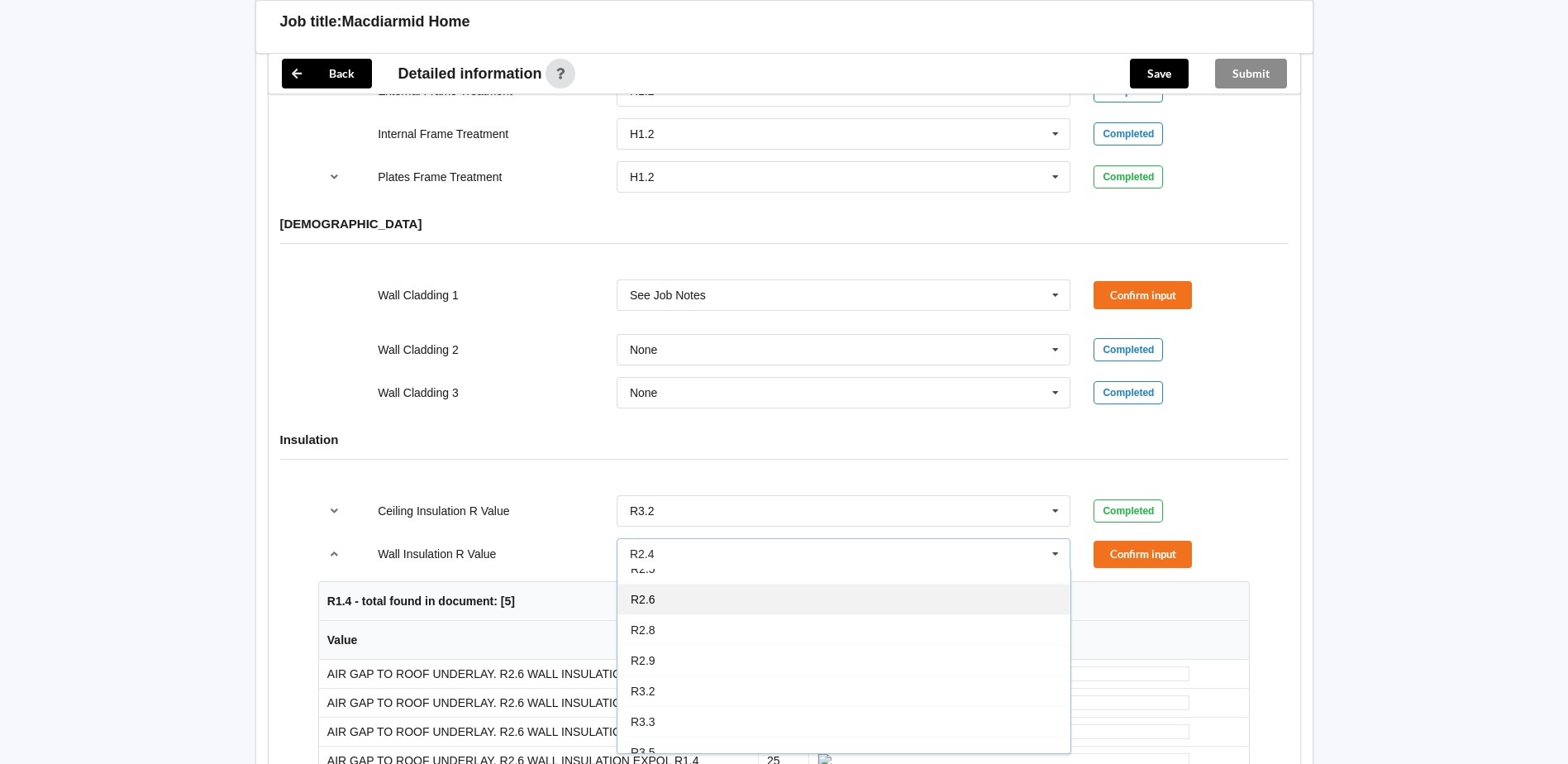
click at [647, 598] on span "R2.6" at bounding box center [643, 599] width 25 height 13
click at [1136, 551] on button "Confirm input" at bounding box center [1143, 553] width 98 height 27
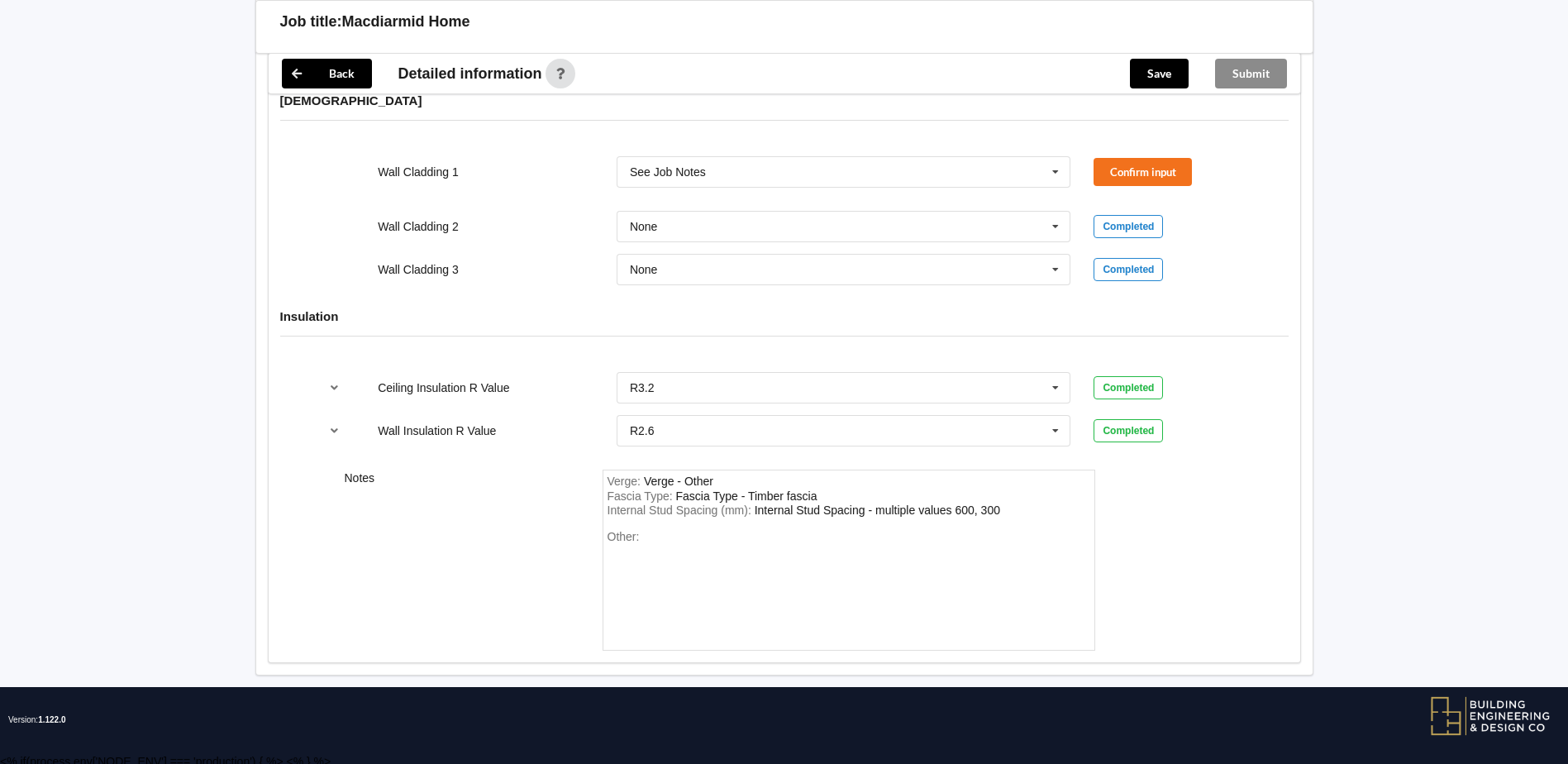
scroll to position [2113, 0]
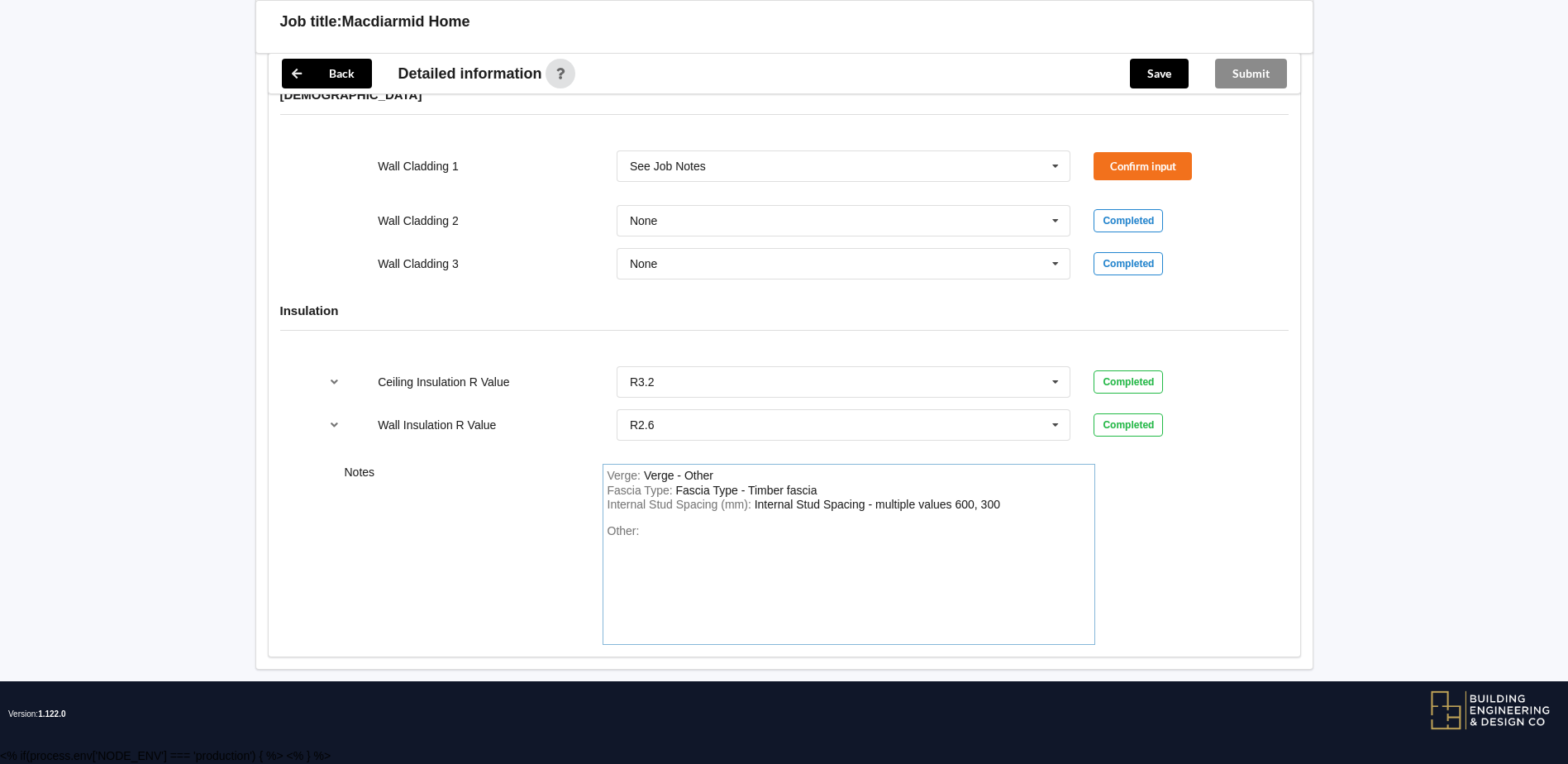
click at [650, 534] on div "Other:" at bounding box center [850, 581] width 483 height 115
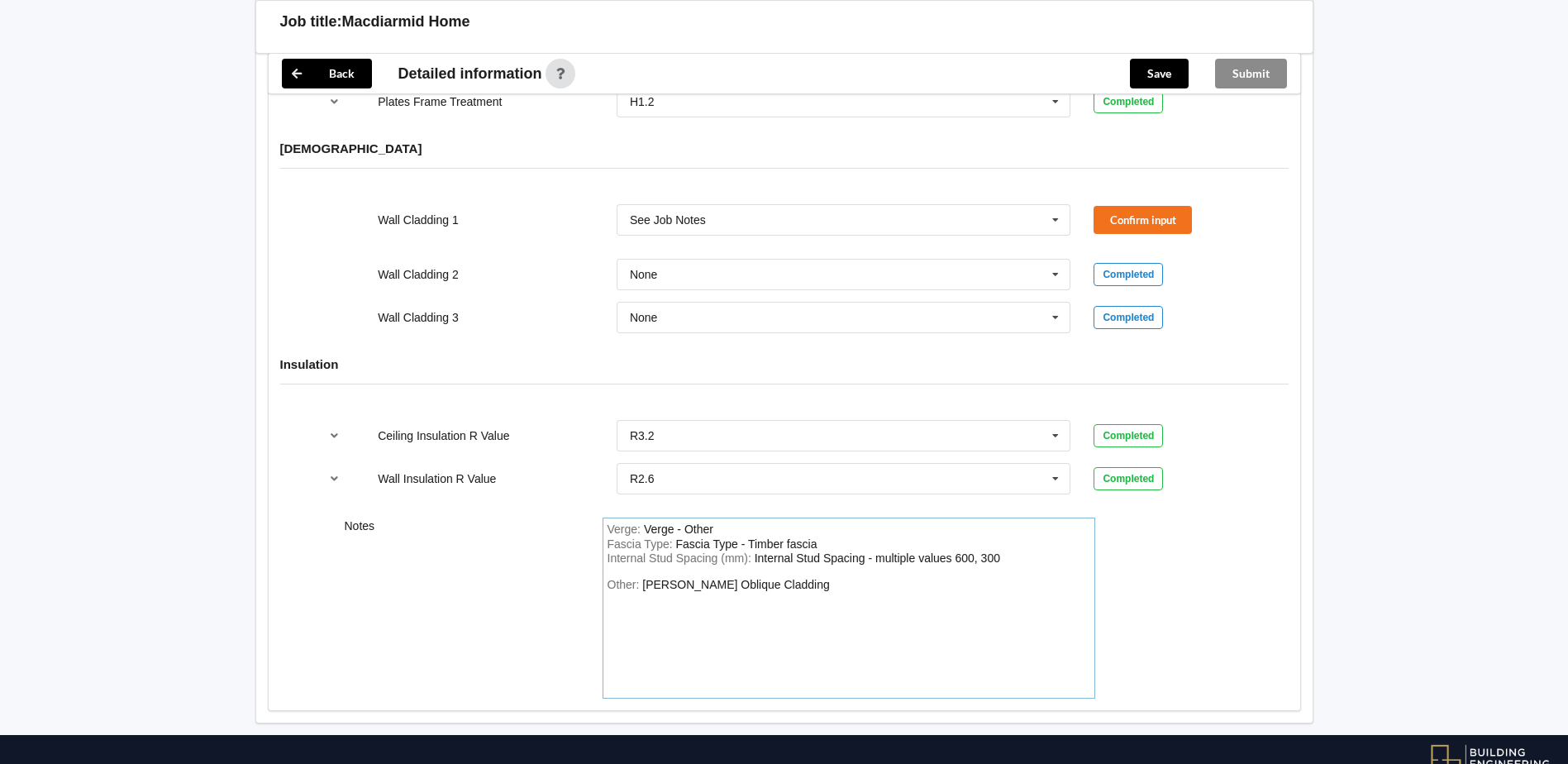
scroll to position [2030, 0]
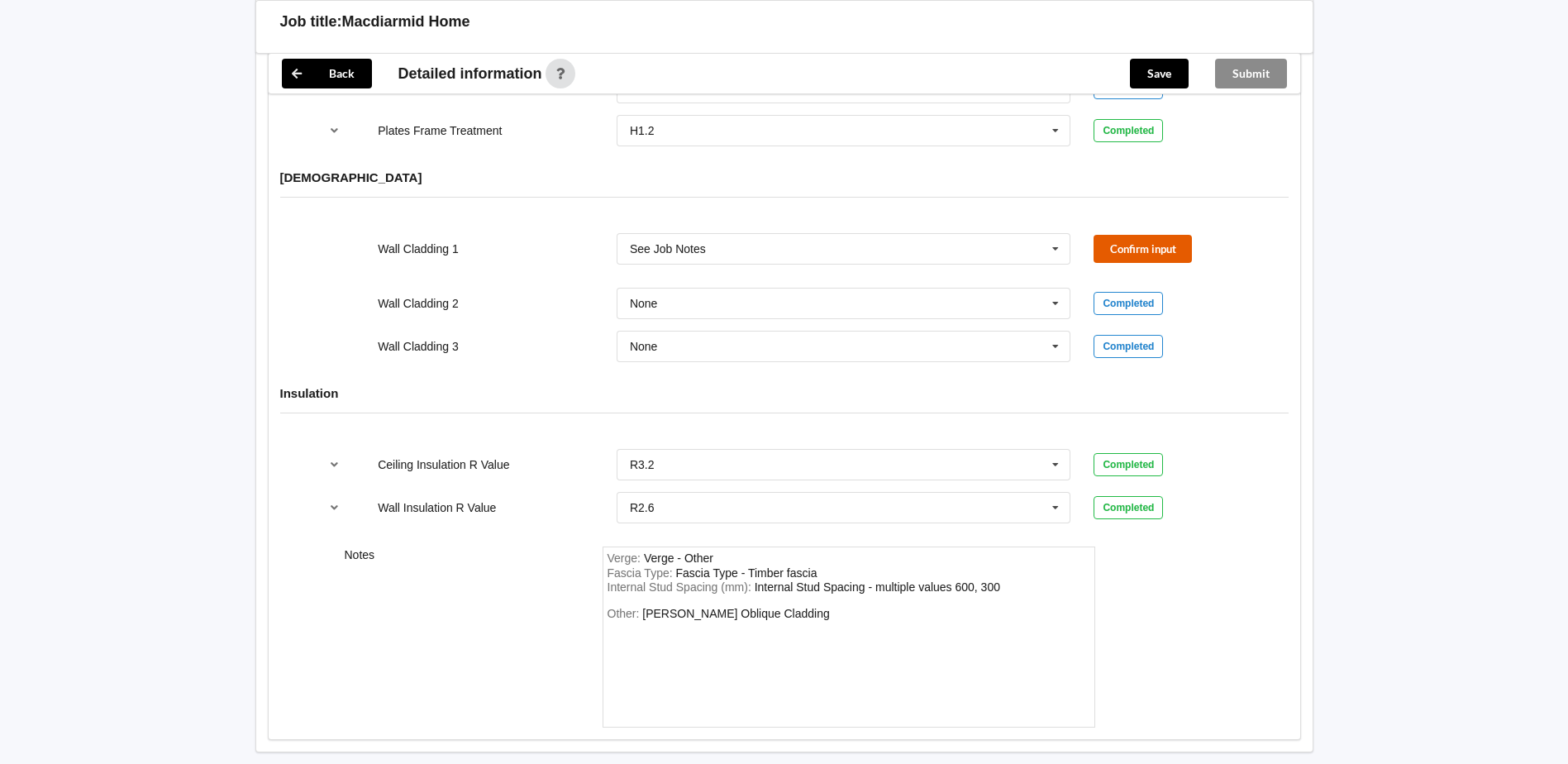
click at [1170, 253] on button "Confirm input" at bounding box center [1143, 247] width 98 height 27
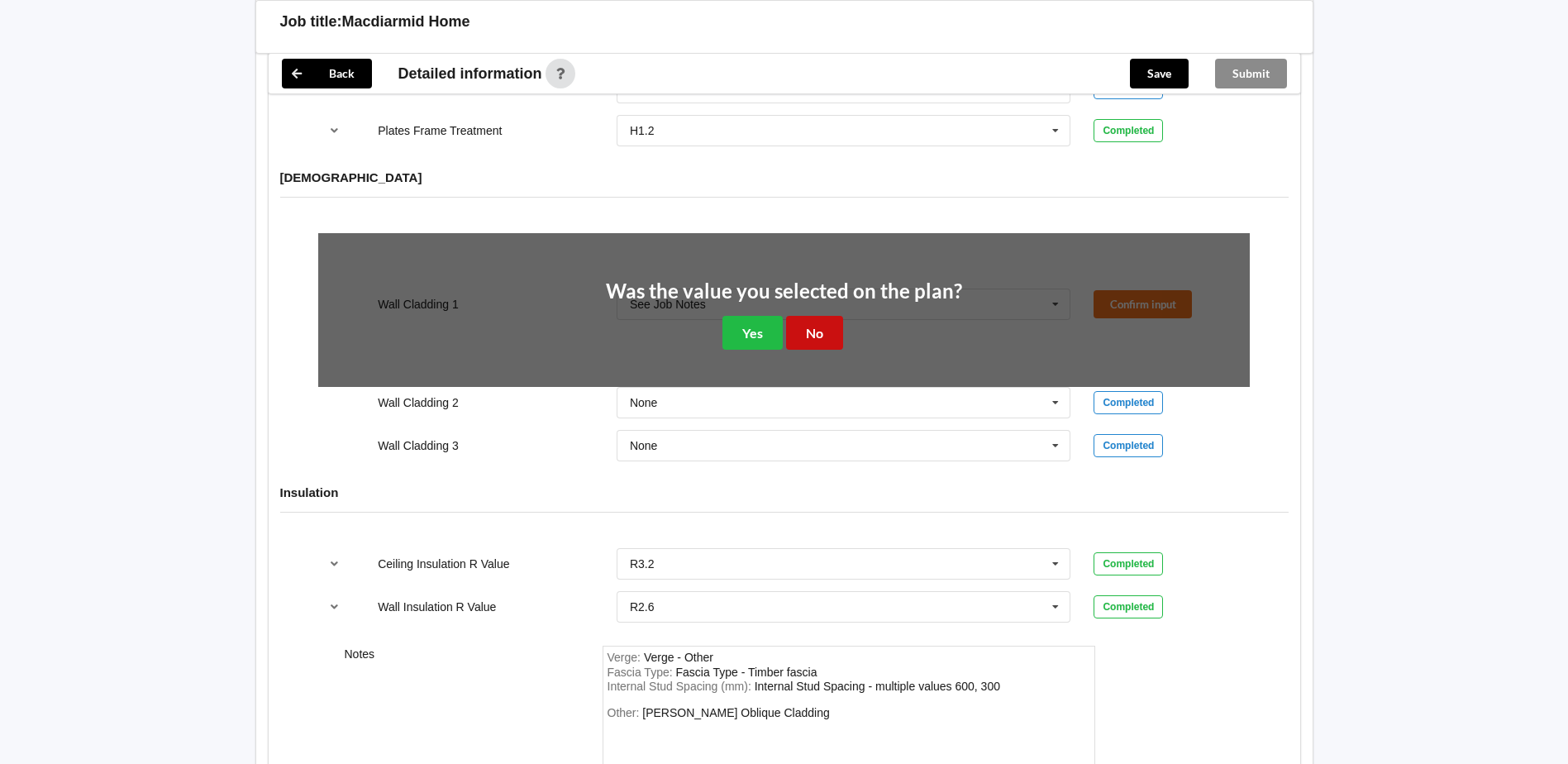
click at [820, 331] on button "No" at bounding box center [814, 333] width 57 height 34
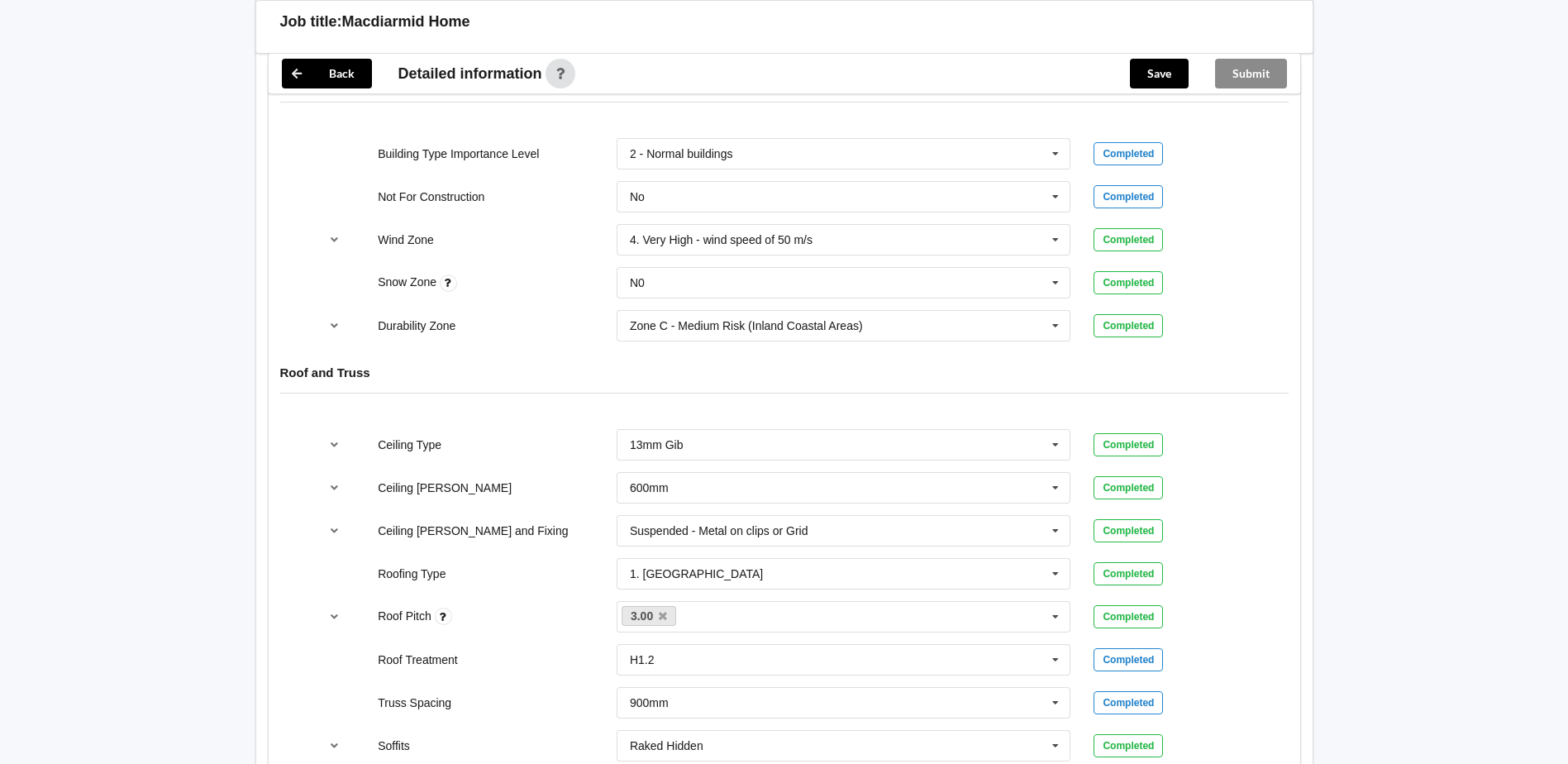
scroll to position [413, 0]
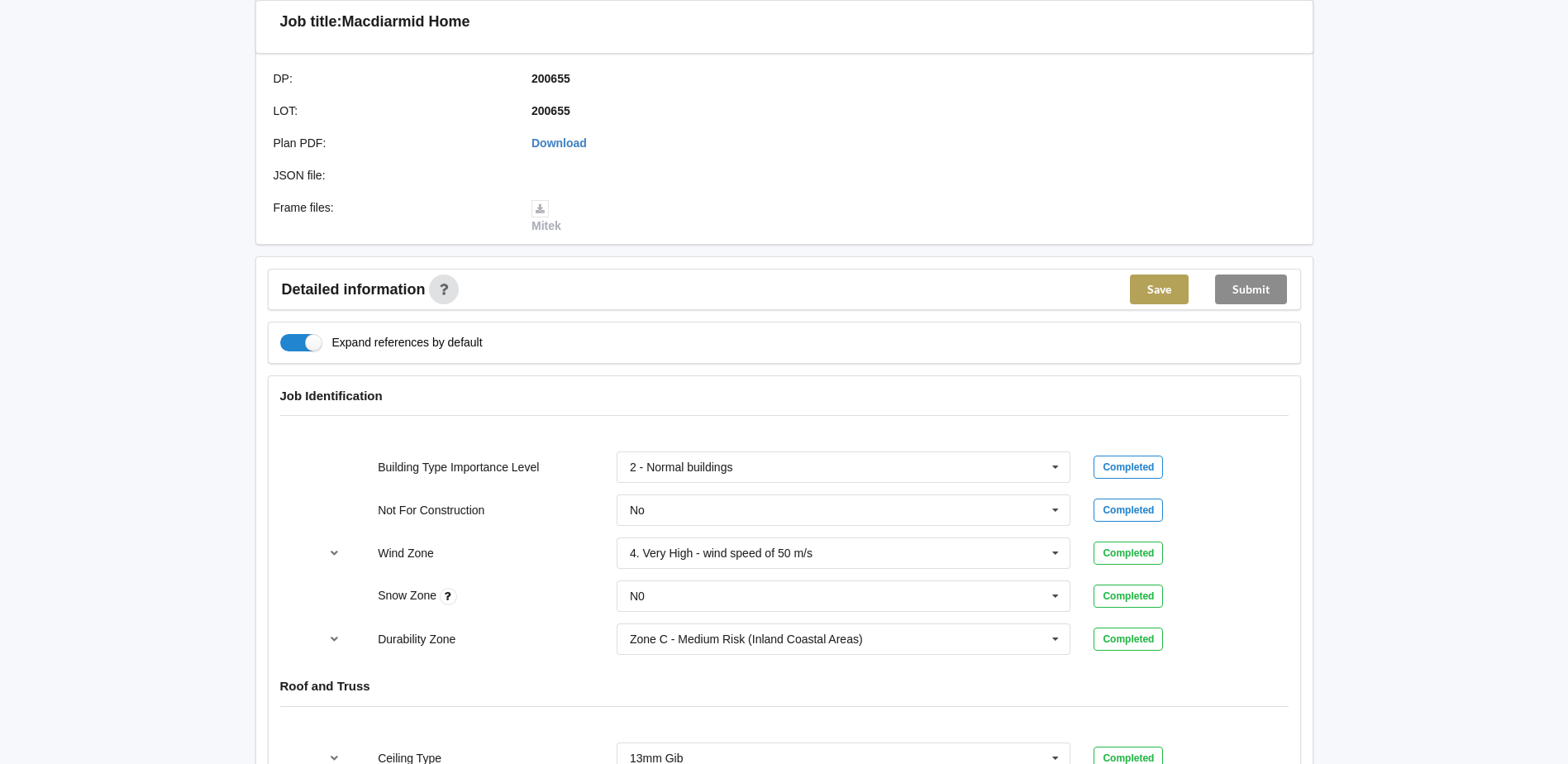
click at [1152, 289] on button "Save" at bounding box center [1159, 289] width 59 height 30
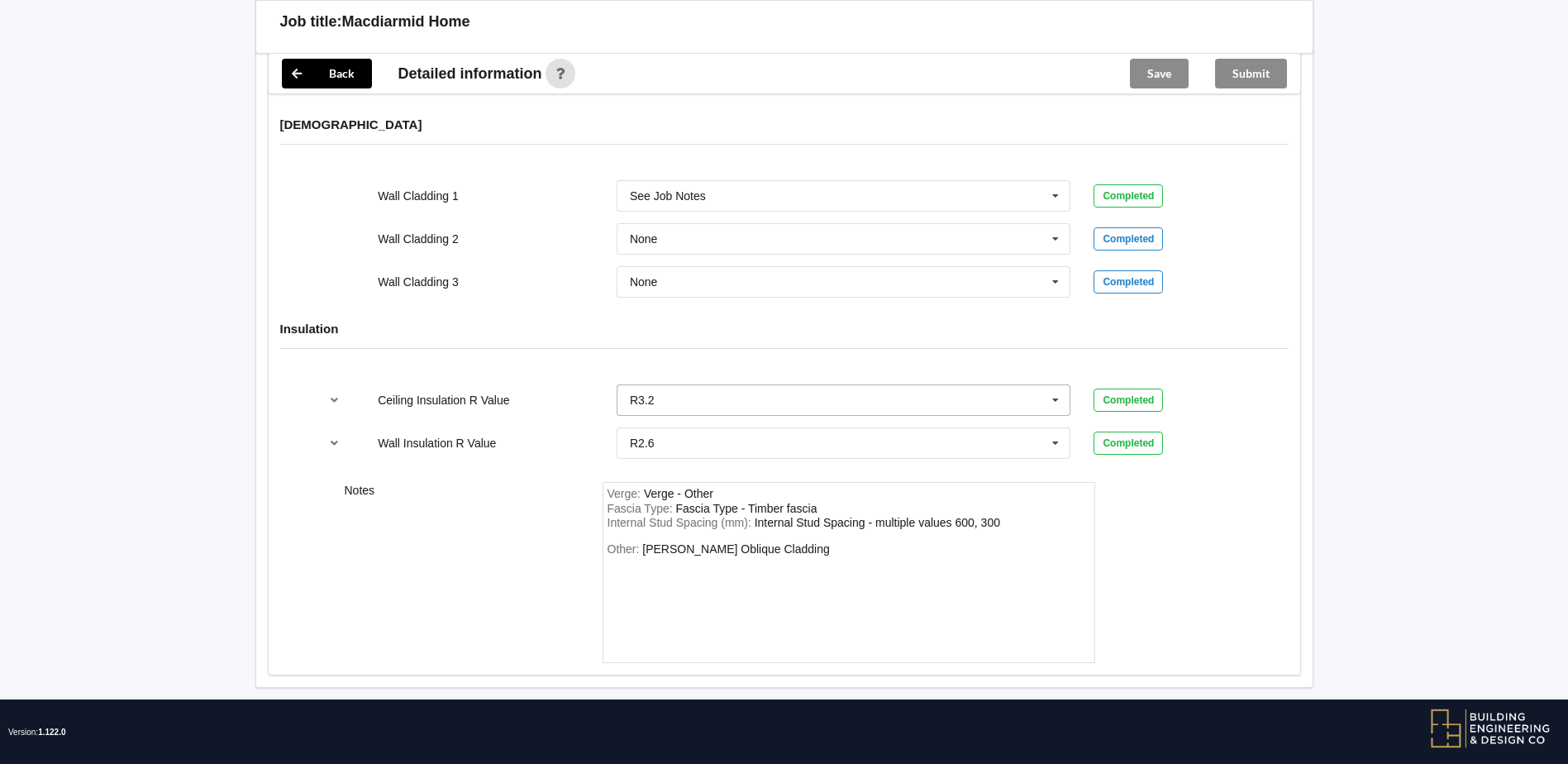
scroll to position [2101, 0]
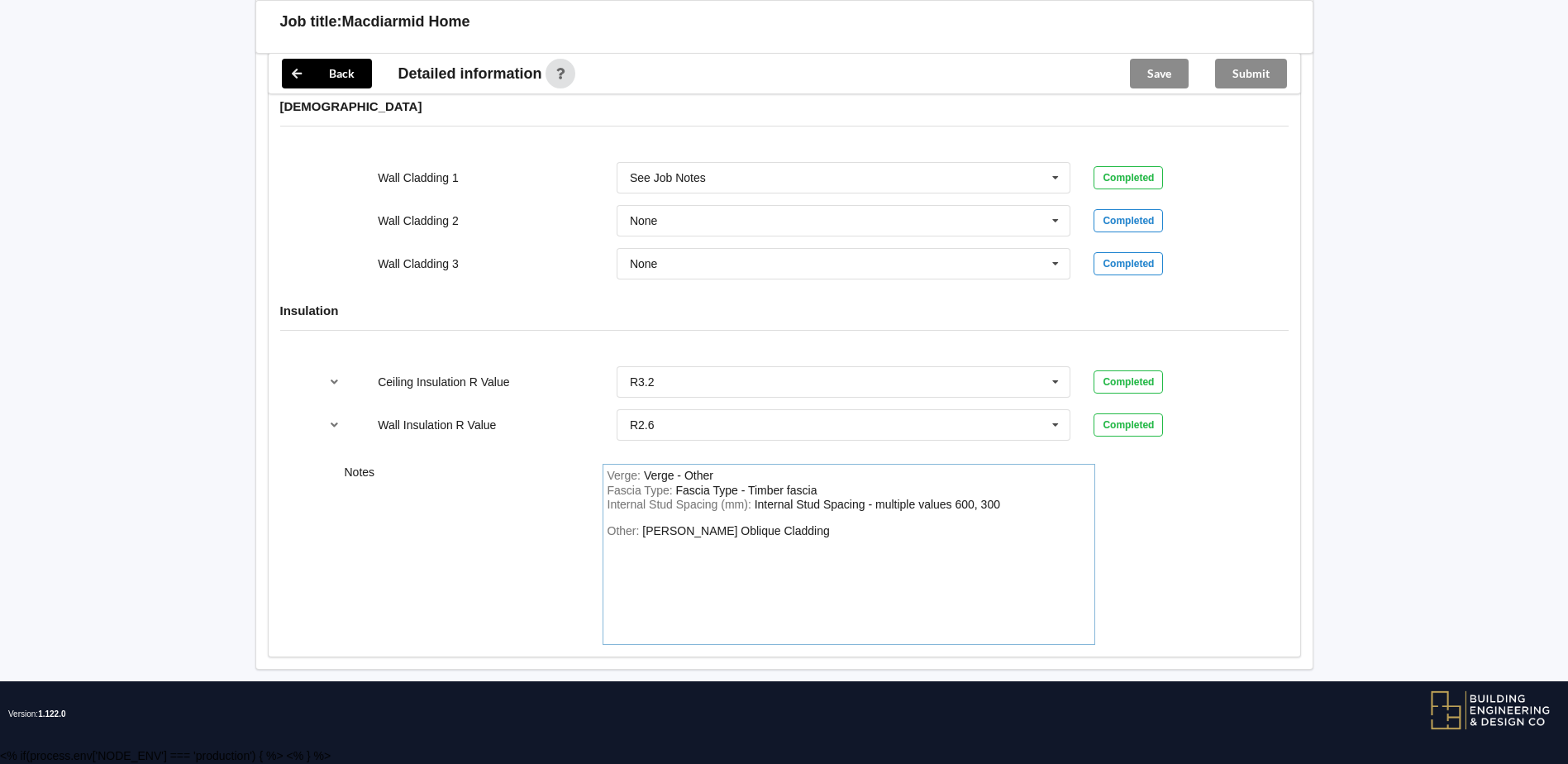
click at [840, 532] on div "Other: [PERSON_NAME] Oblique Cladding" at bounding box center [850, 581] width 483 height 115
click at [610, 517] on div "Verge : Verge - Other Fascia Type : Fascia Type - Timber fascia Internal Stud S…" at bounding box center [850, 554] width 493 height 181
click at [611, 544] on div "Other: [PERSON_NAME] Oblique Cladding" at bounding box center [850, 581] width 483 height 115
click at [820, 531] on div "Other: [PERSON_NAME] Oblique Cladding" at bounding box center [850, 581] width 483 height 115
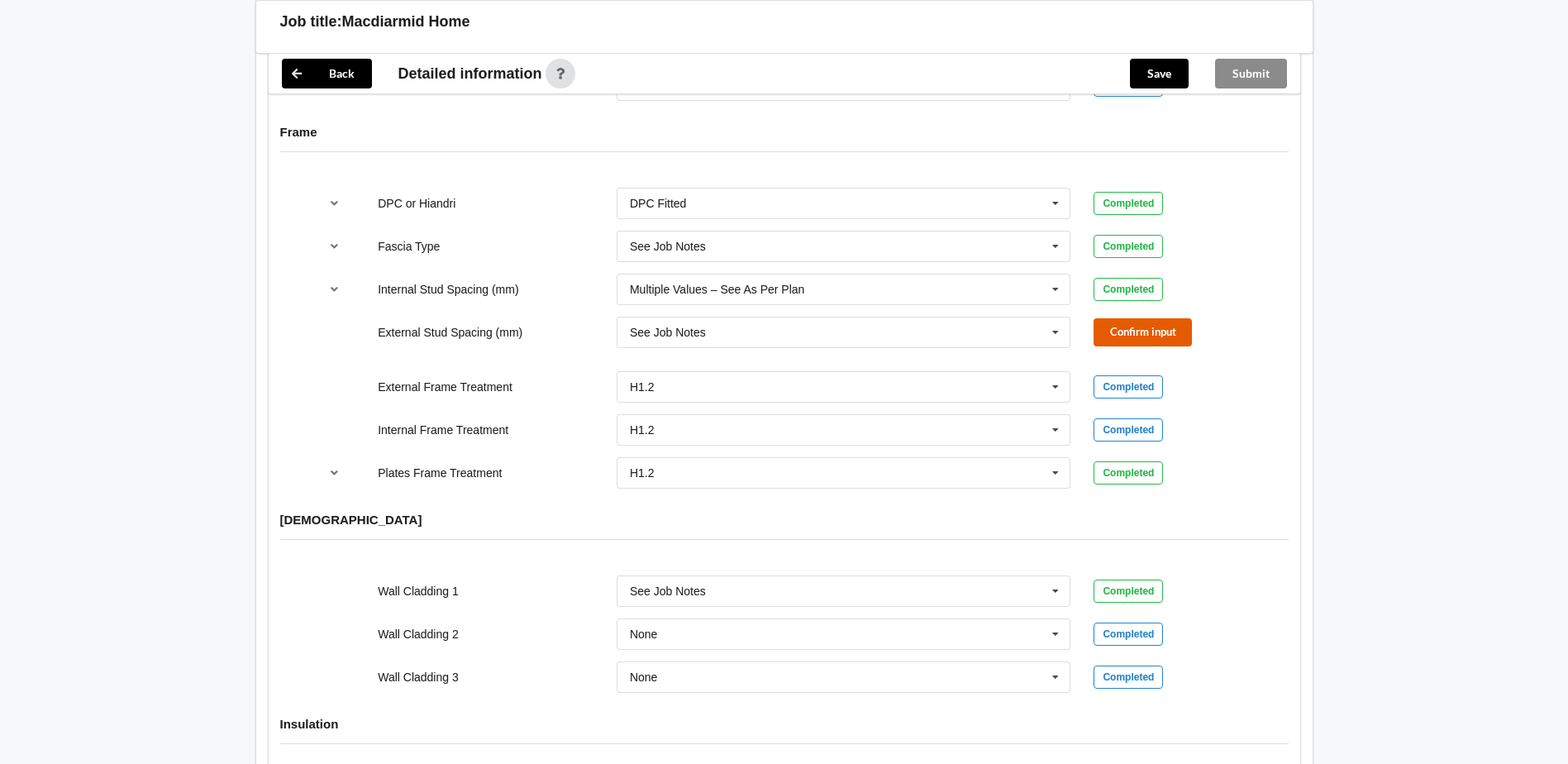
click at [1142, 329] on button "Confirm input" at bounding box center [1143, 331] width 98 height 27
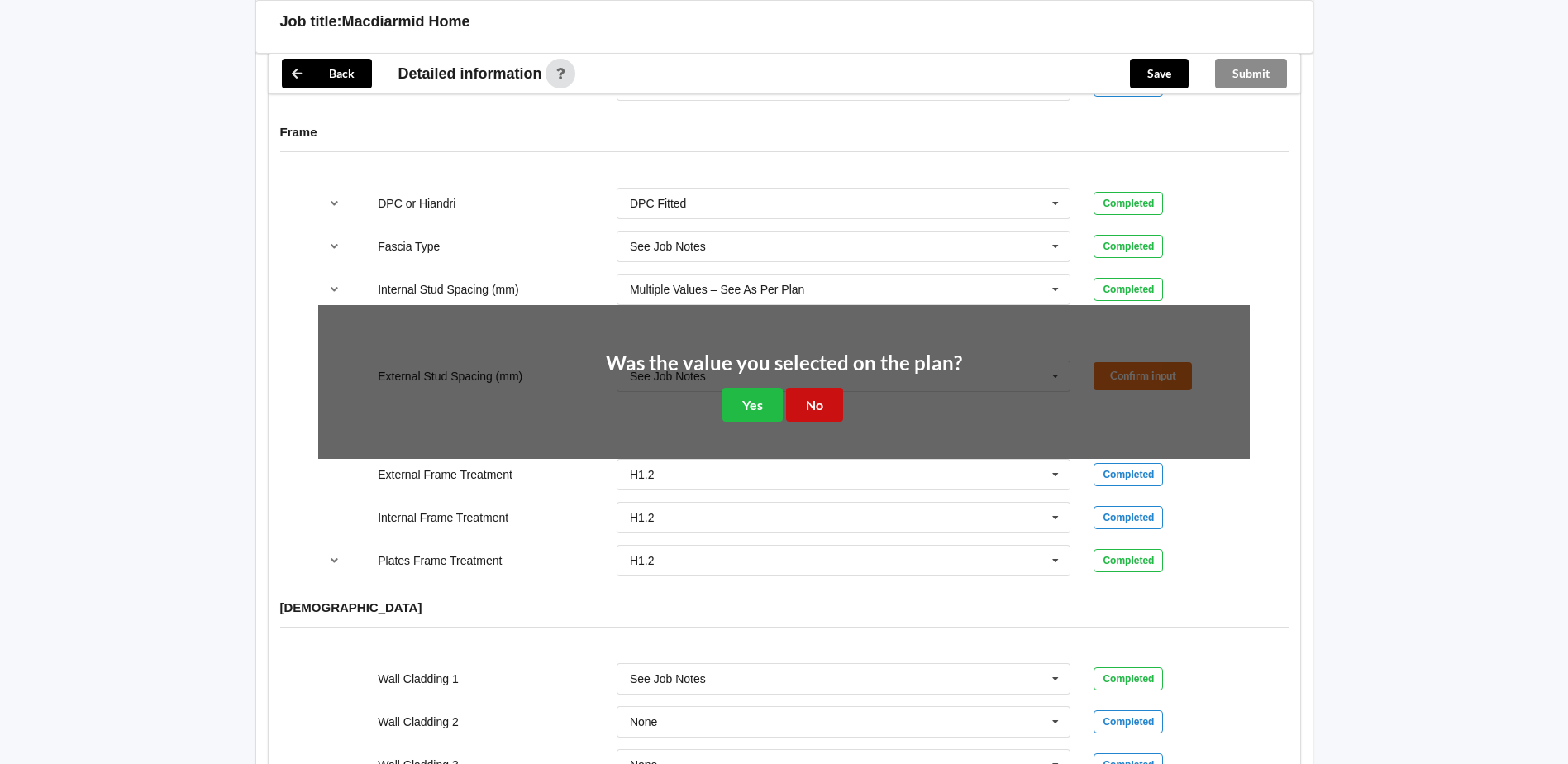
click at [810, 406] on button "No" at bounding box center [814, 404] width 57 height 34
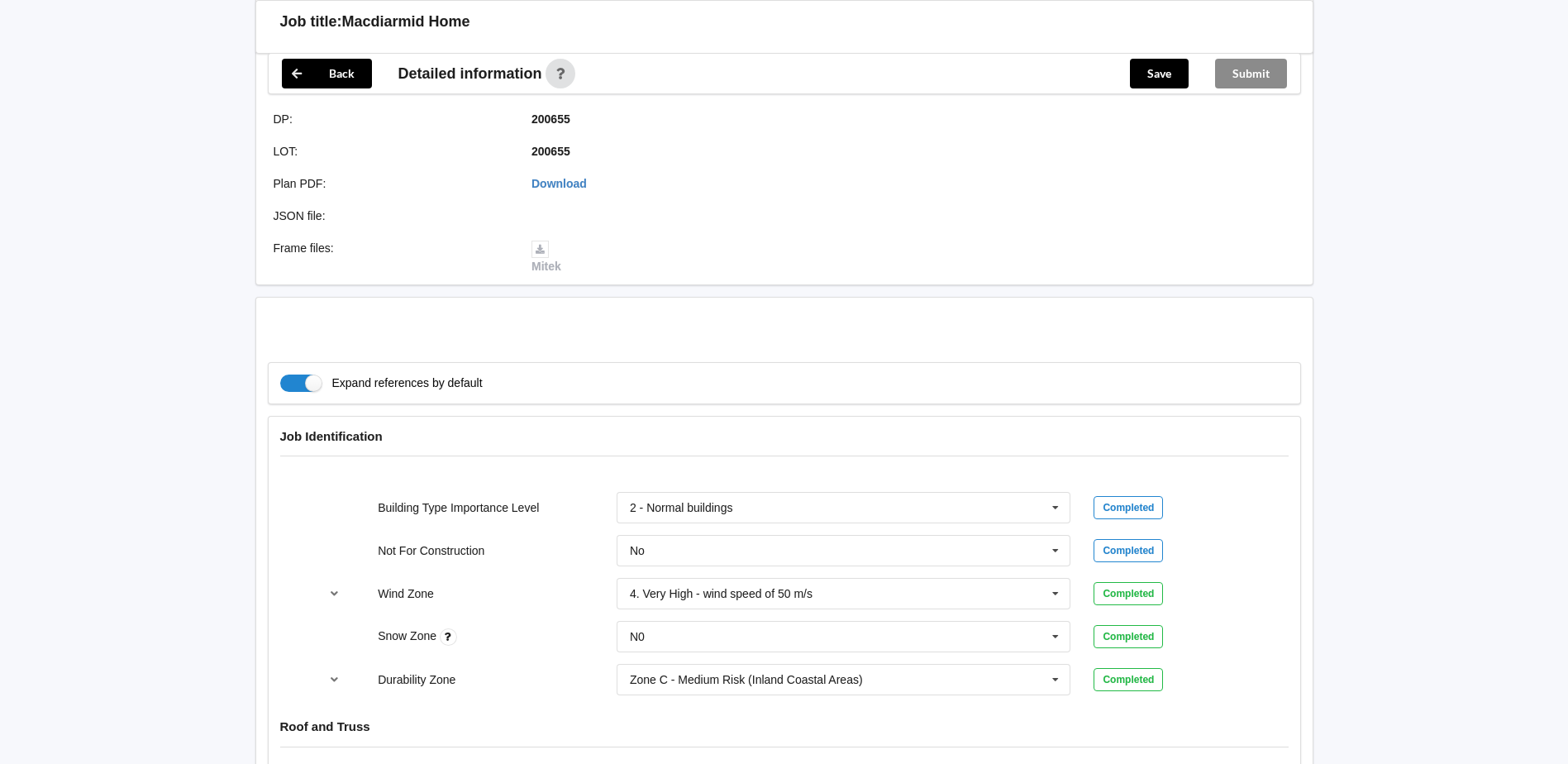
scroll to position [271, 0]
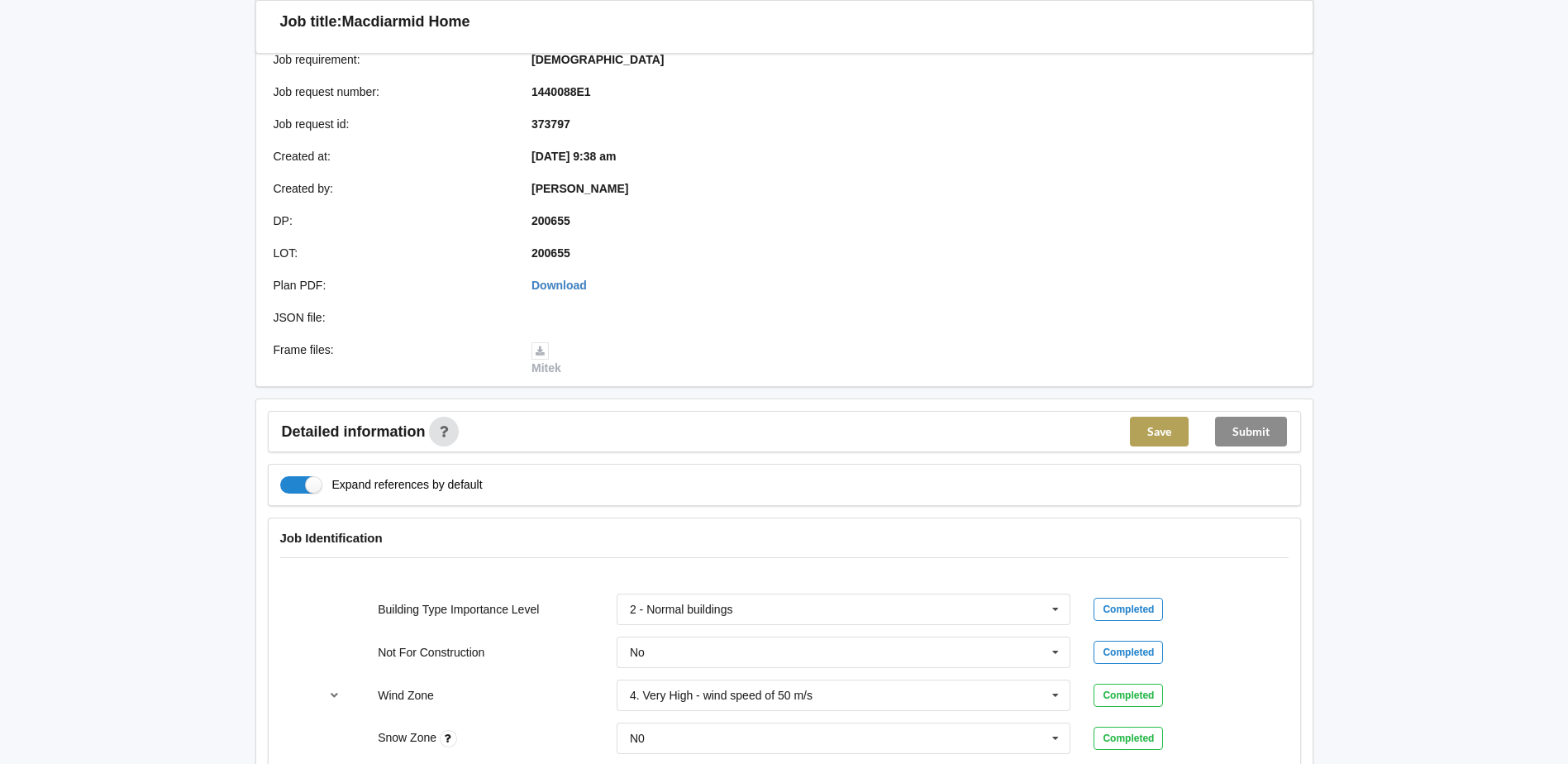
click at [1149, 430] on button "Save" at bounding box center [1159, 431] width 59 height 30
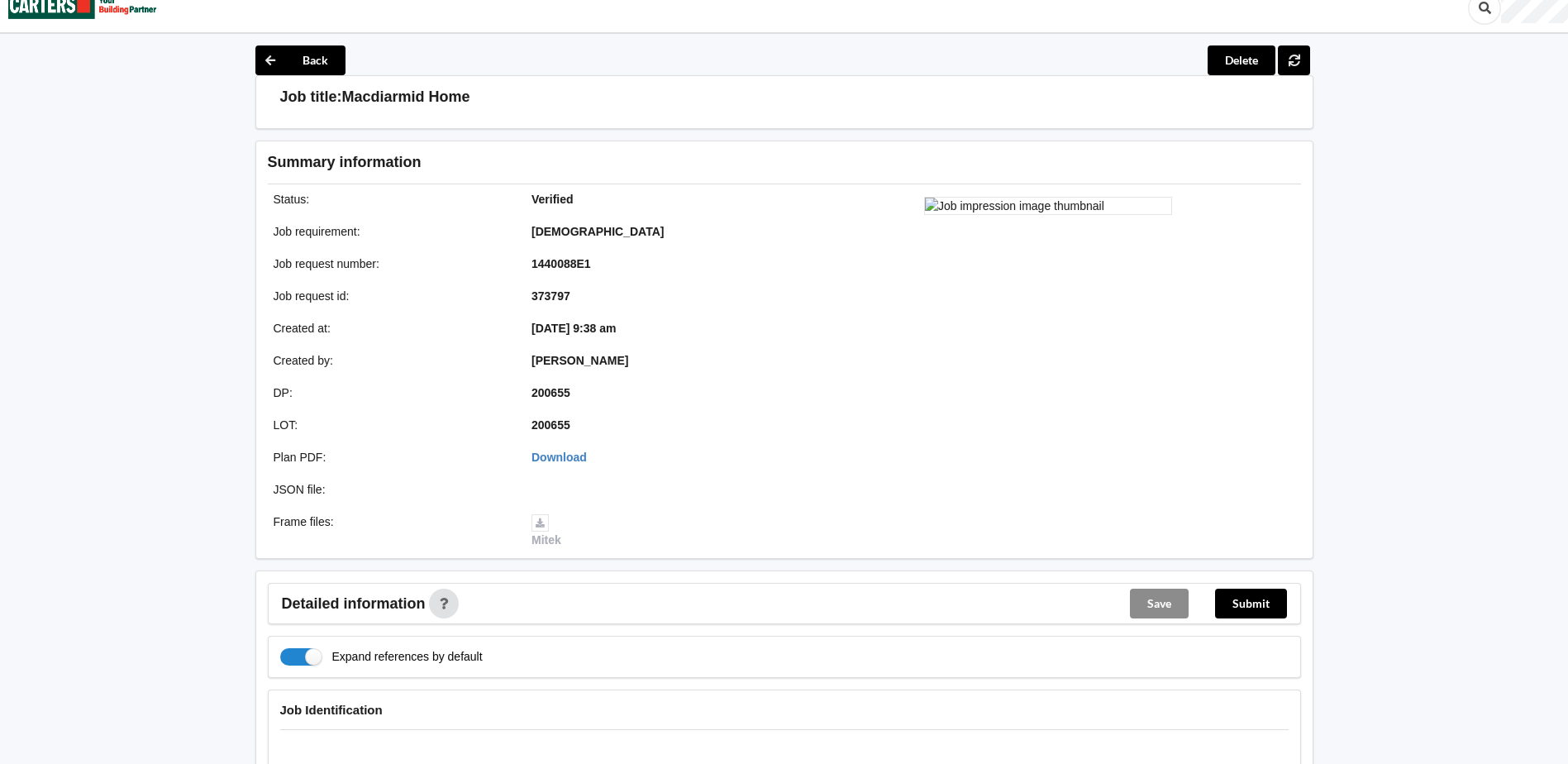
scroll to position [0, 0]
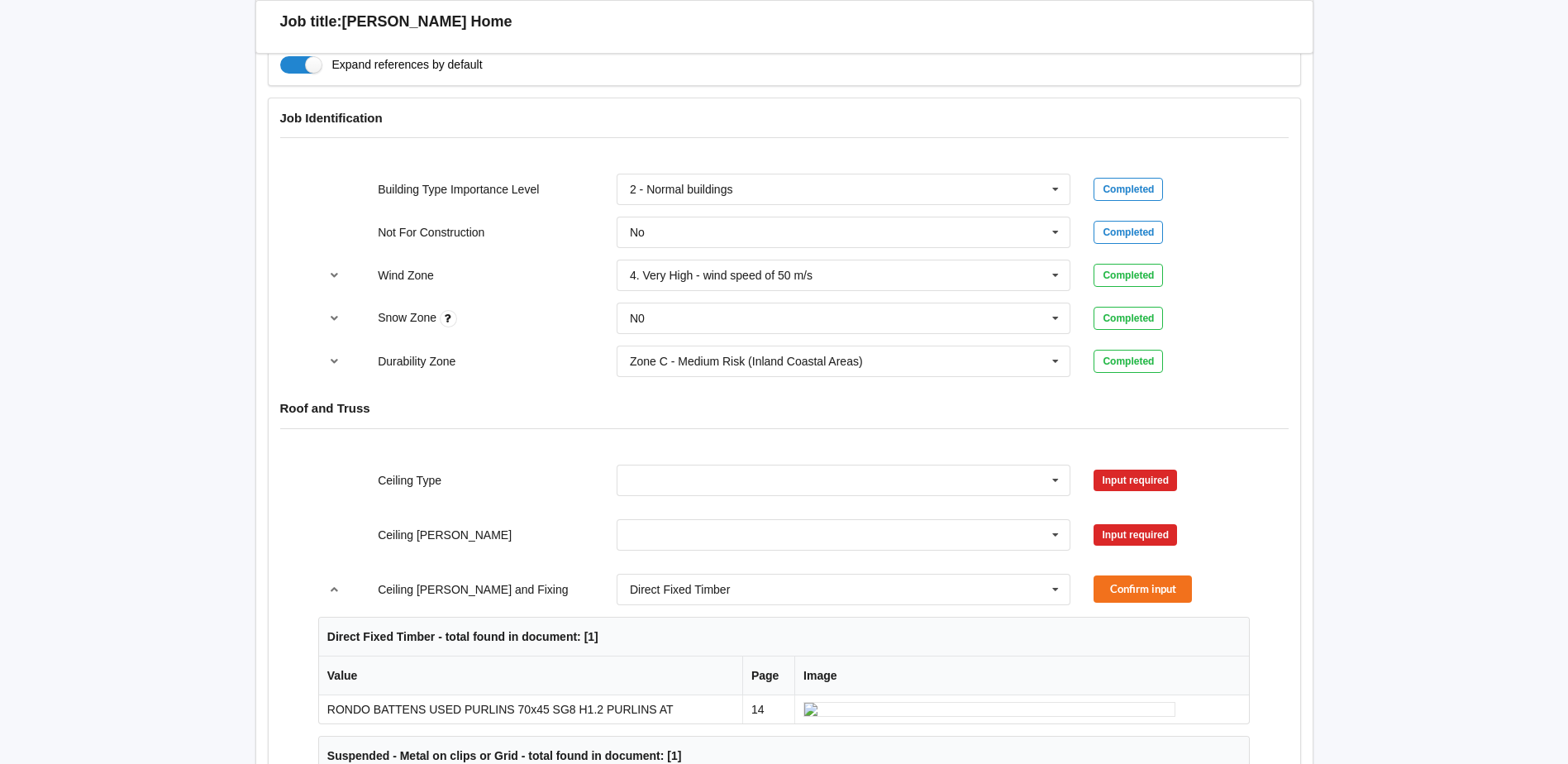
scroll to position [909, 0]
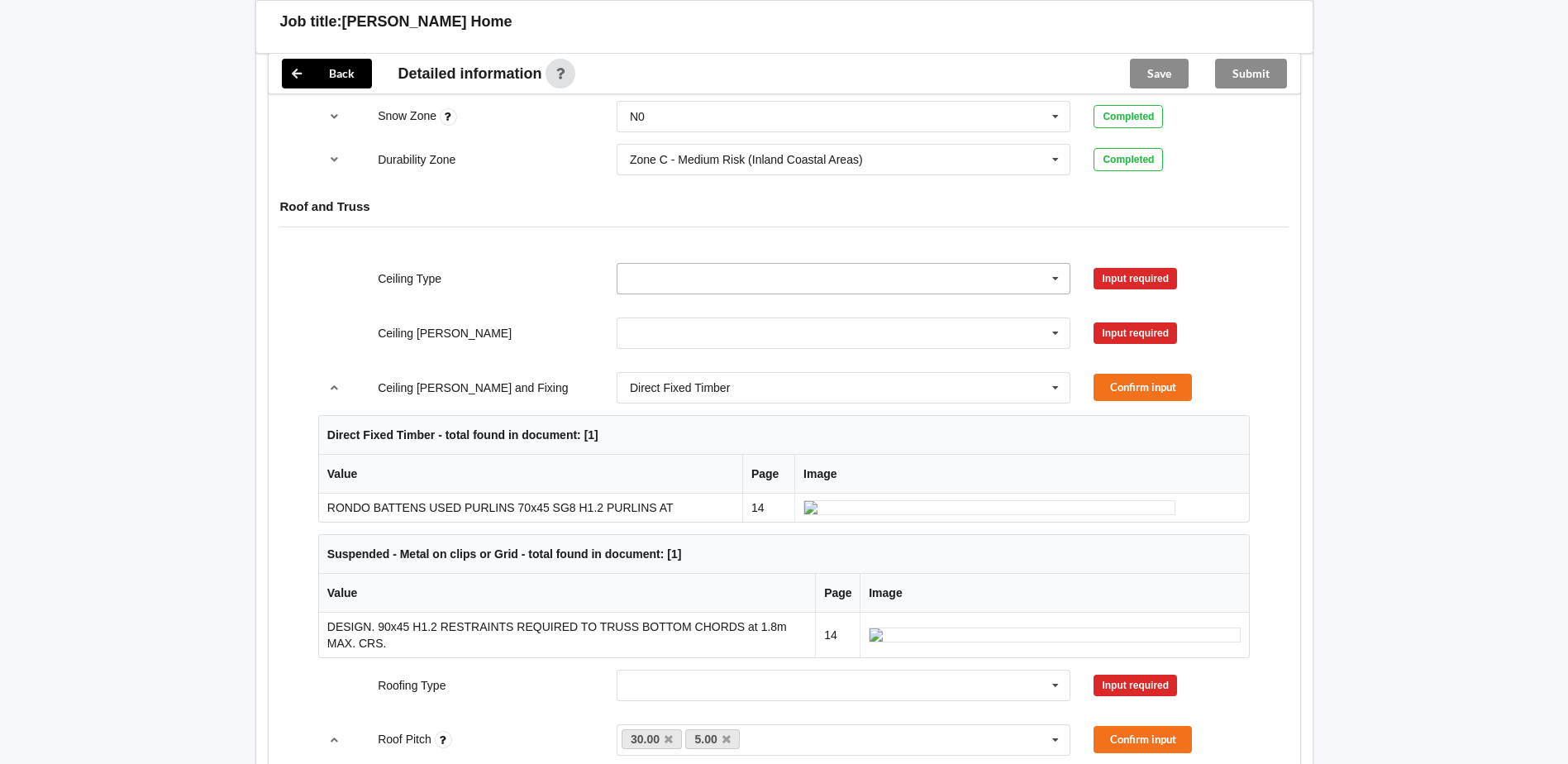
click at [1055, 263] on icon at bounding box center [1055, 278] width 25 height 31
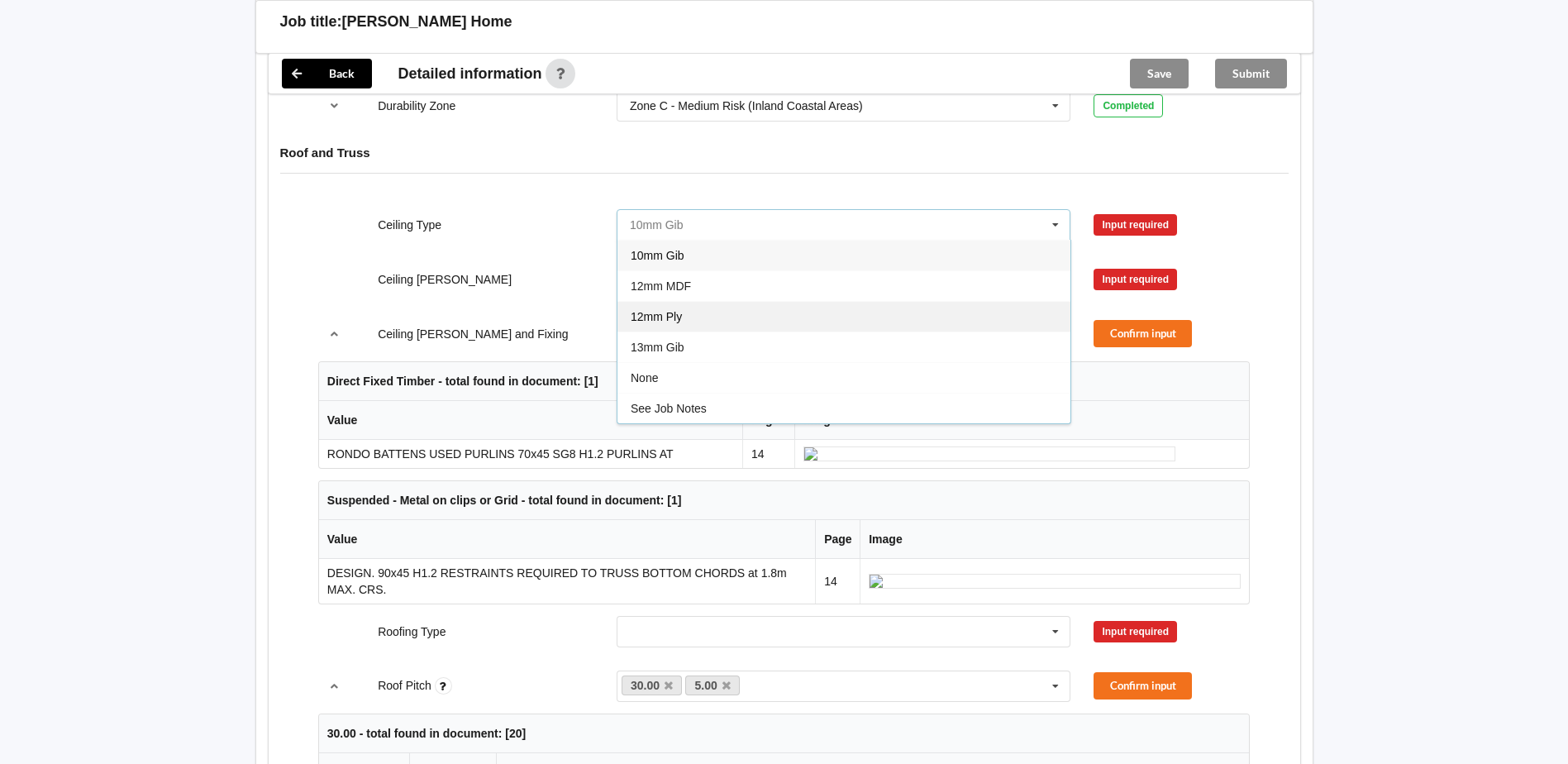
scroll to position [992, 0]
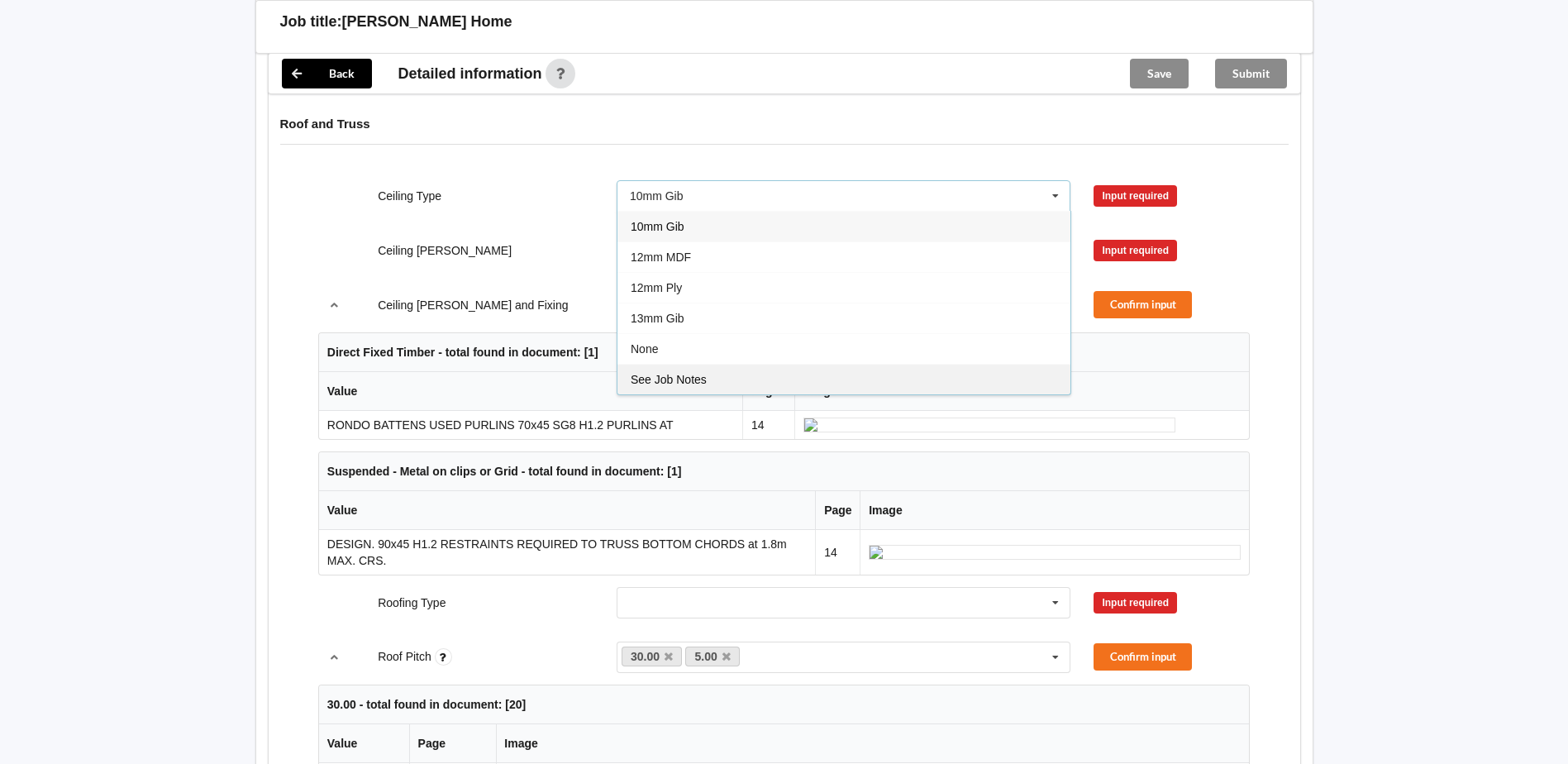
click at [702, 373] on span "See Job Notes" at bounding box center [669, 379] width 77 height 13
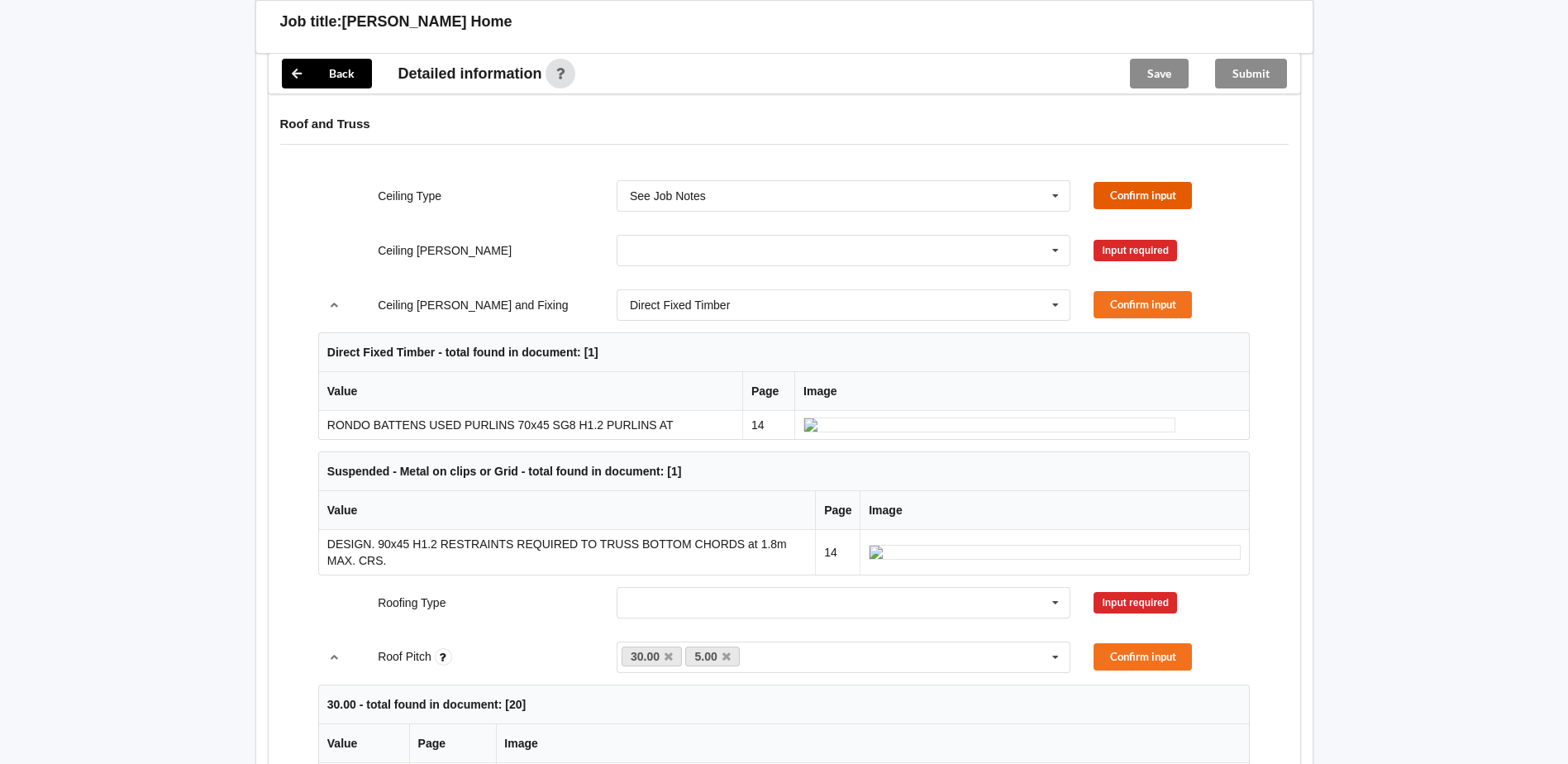
click at [1155, 182] on button "Confirm input" at bounding box center [1143, 195] width 98 height 27
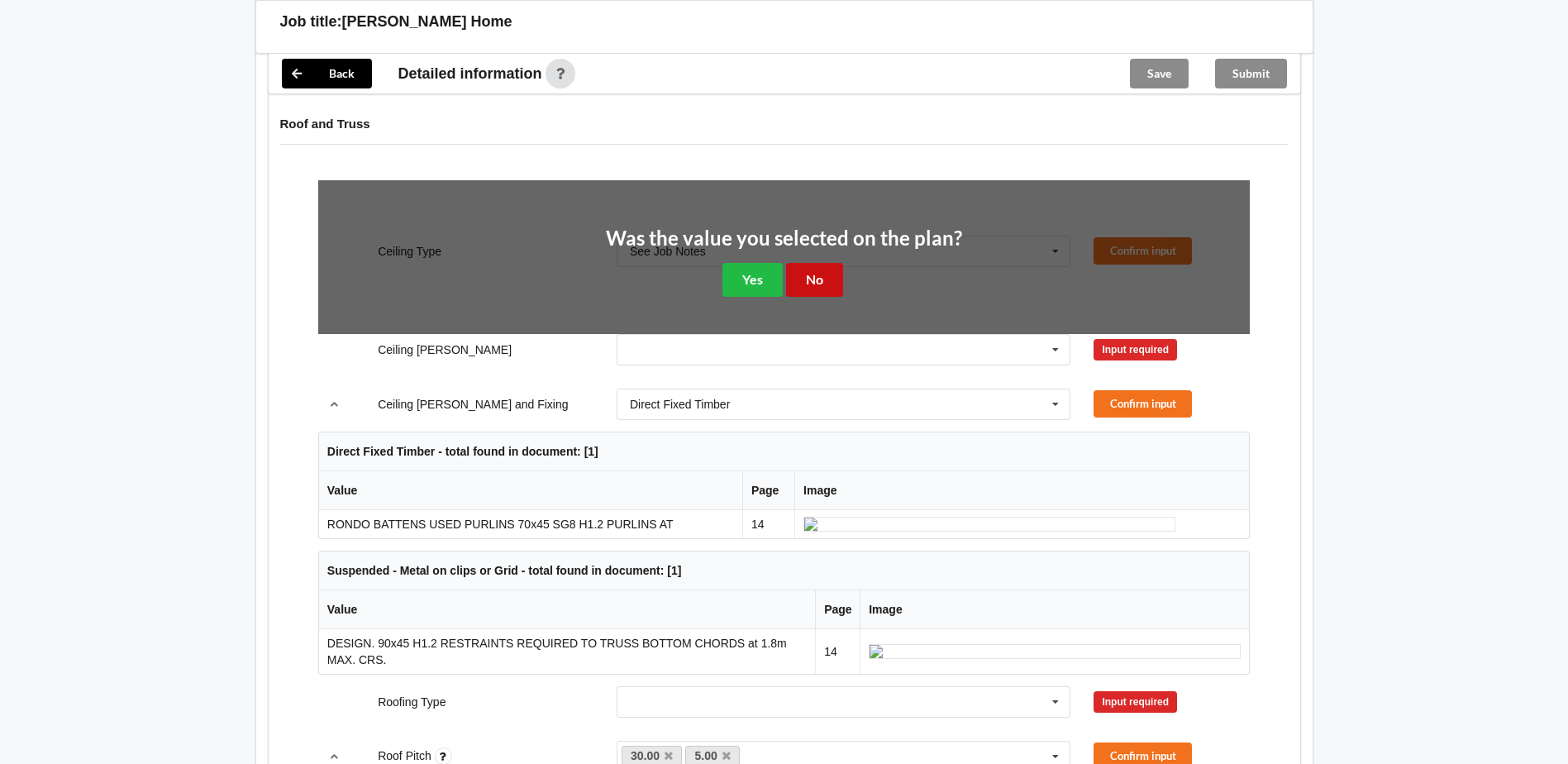
click at [822, 263] on button "No" at bounding box center [814, 280] width 57 height 34
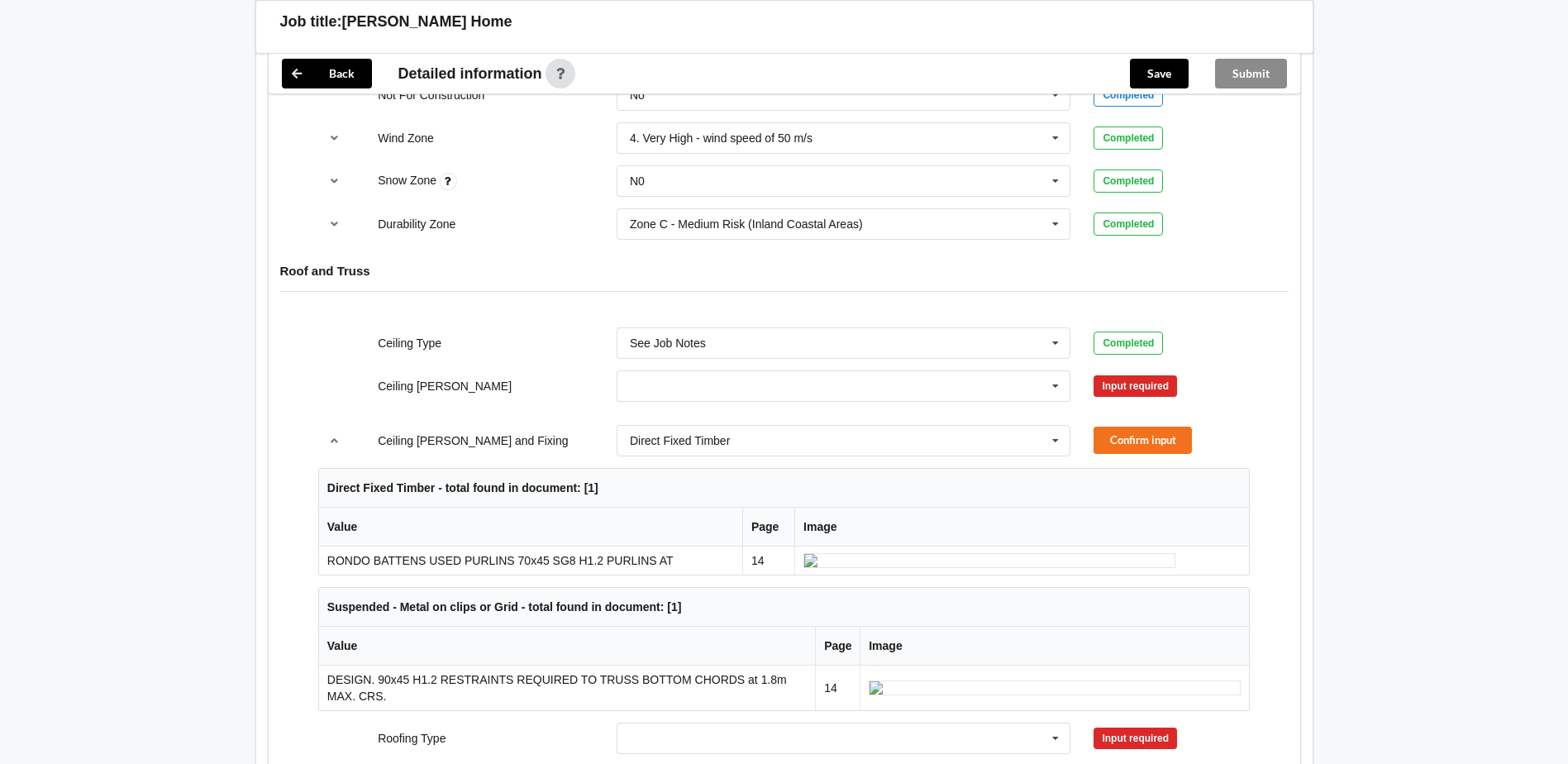
scroll to position [827, 0]
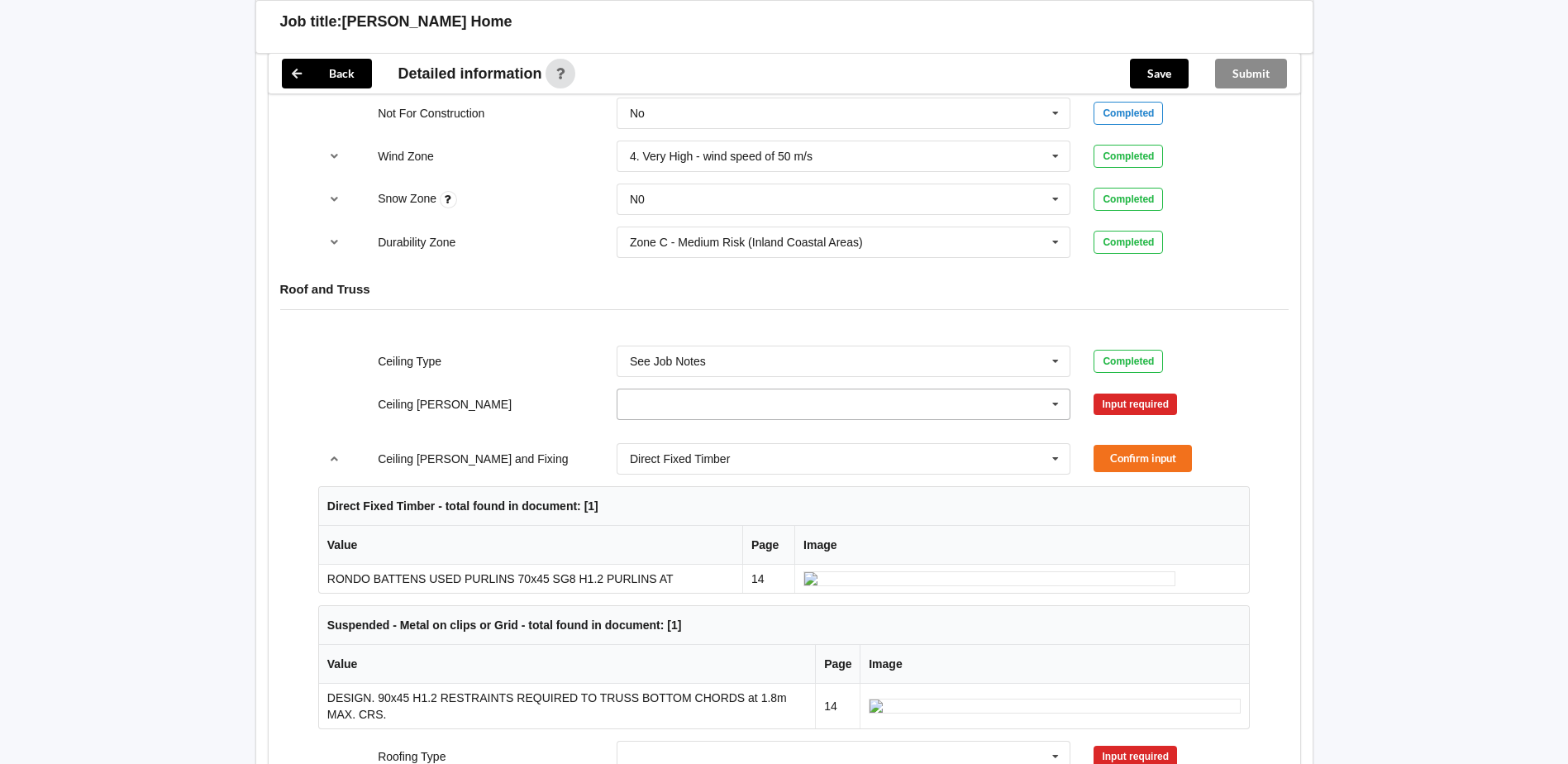
click at [1055, 389] on icon at bounding box center [1055, 404] width 25 height 31
click at [667, 490] on span "600mm" at bounding box center [650, 496] width 39 height 13
click at [1159, 390] on button "Confirm input" at bounding box center [1143, 403] width 98 height 27
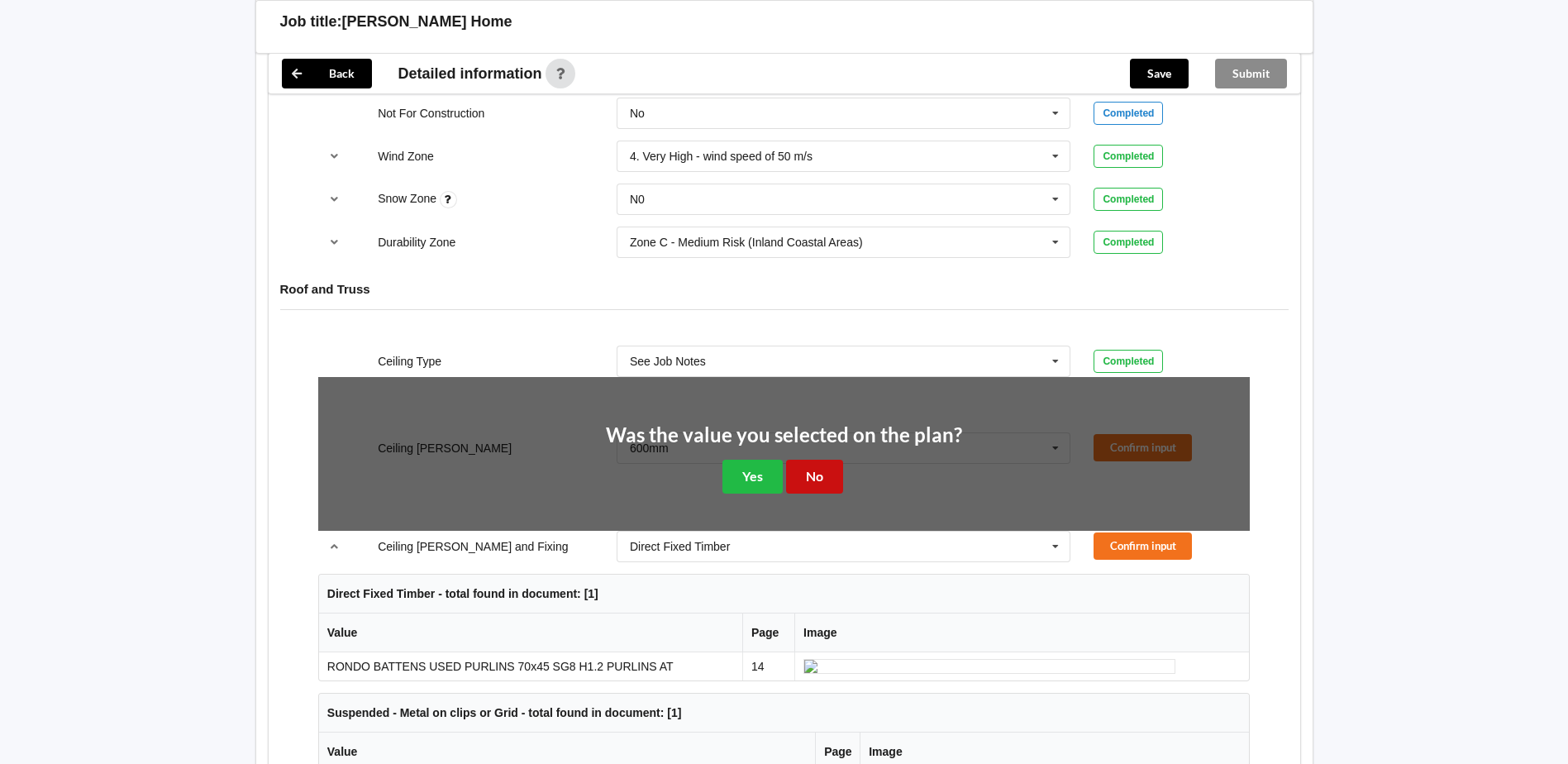
click at [796, 460] on button "No" at bounding box center [814, 477] width 57 height 34
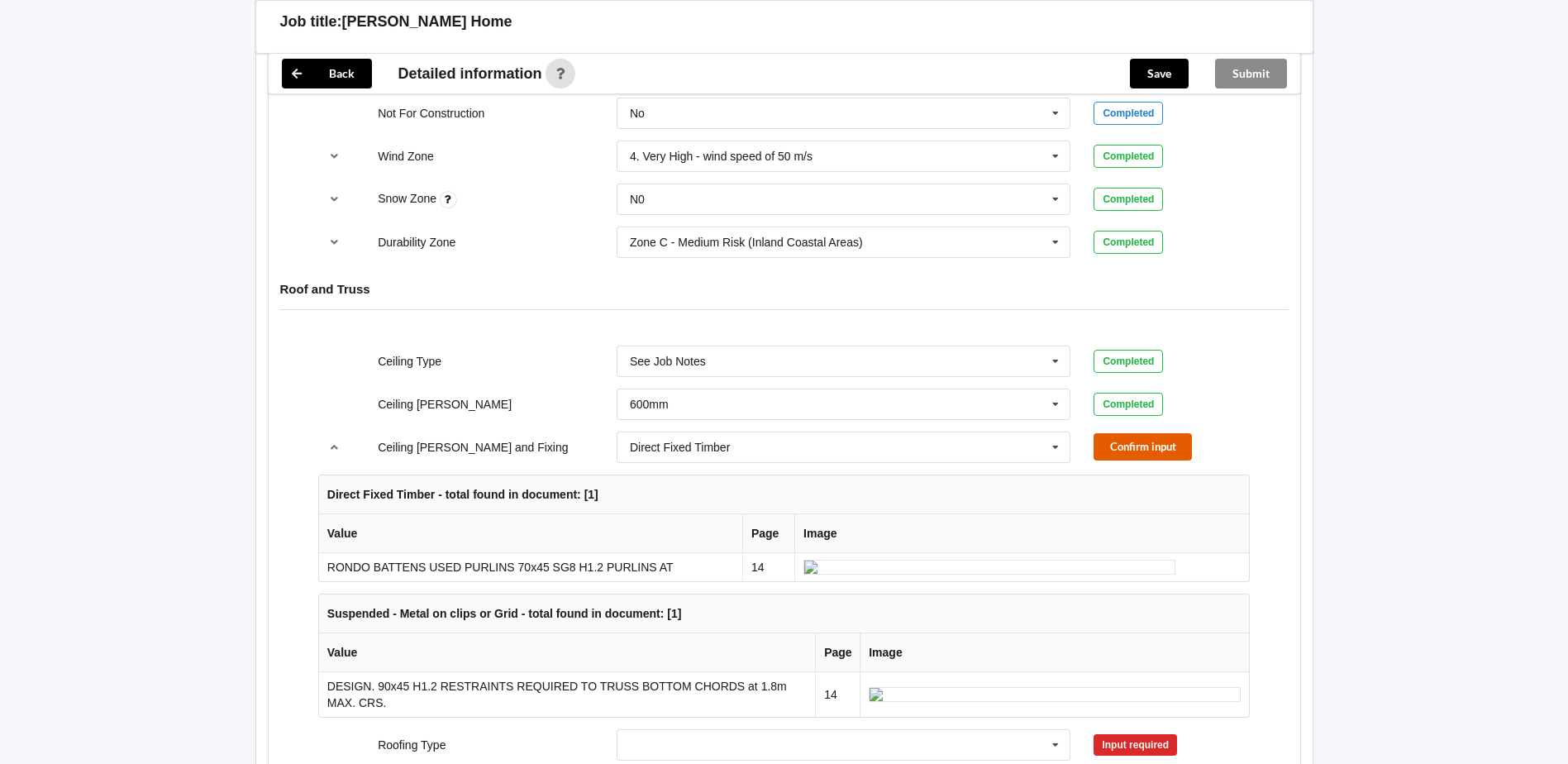
click at [1127, 433] on button "Confirm input" at bounding box center [1143, 446] width 98 height 27
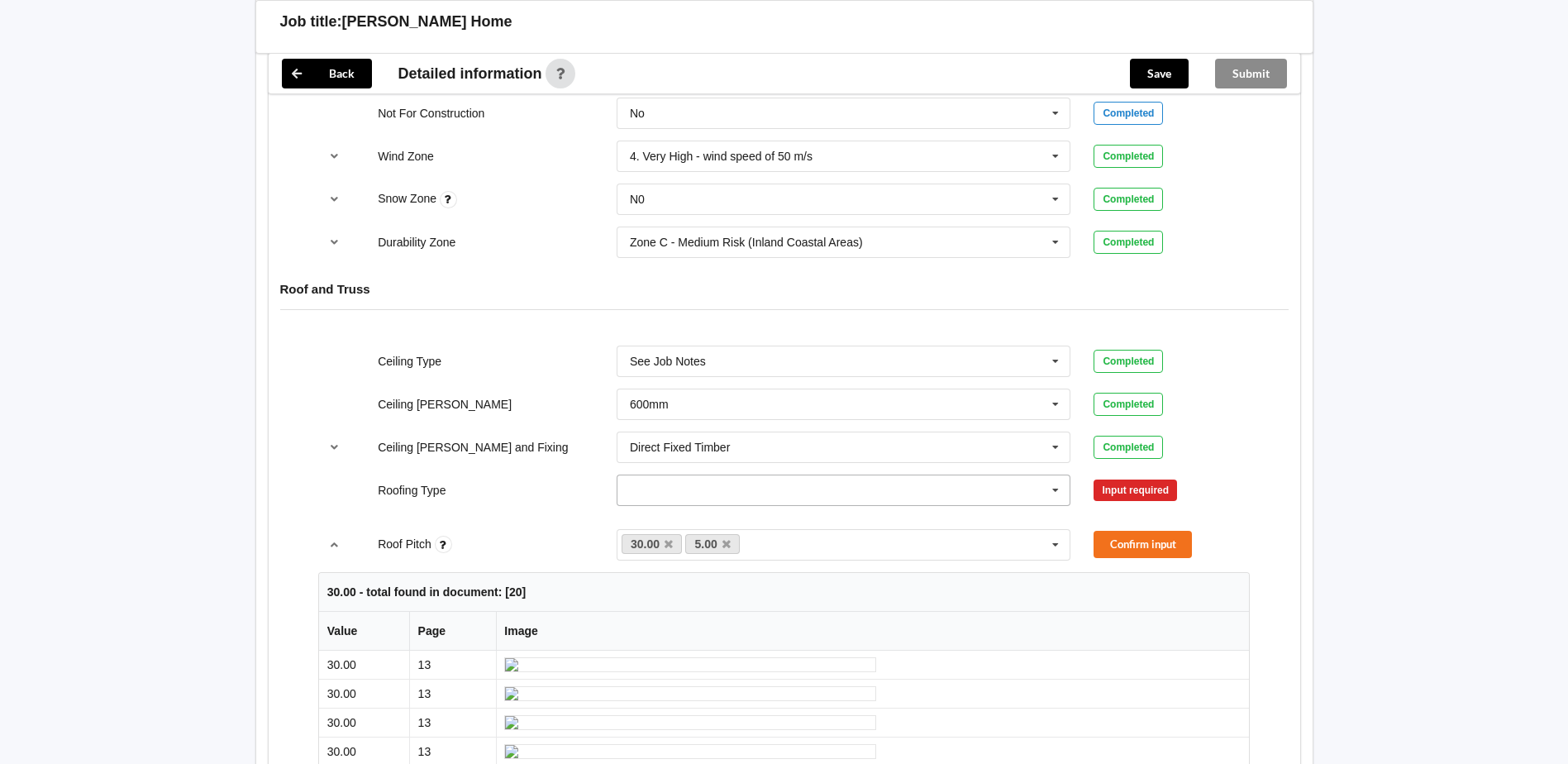
click at [1058, 475] on icon at bounding box center [1055, 490] width 25 height 31
click at [702, 506] on div "1. [GEOGRAPHIC_DATA]" at bounding box center [844, 520] width 453 height 31
click at [1174, 476] on button "Confirm input" at bounding box center [1143, 489] width 98 height 27
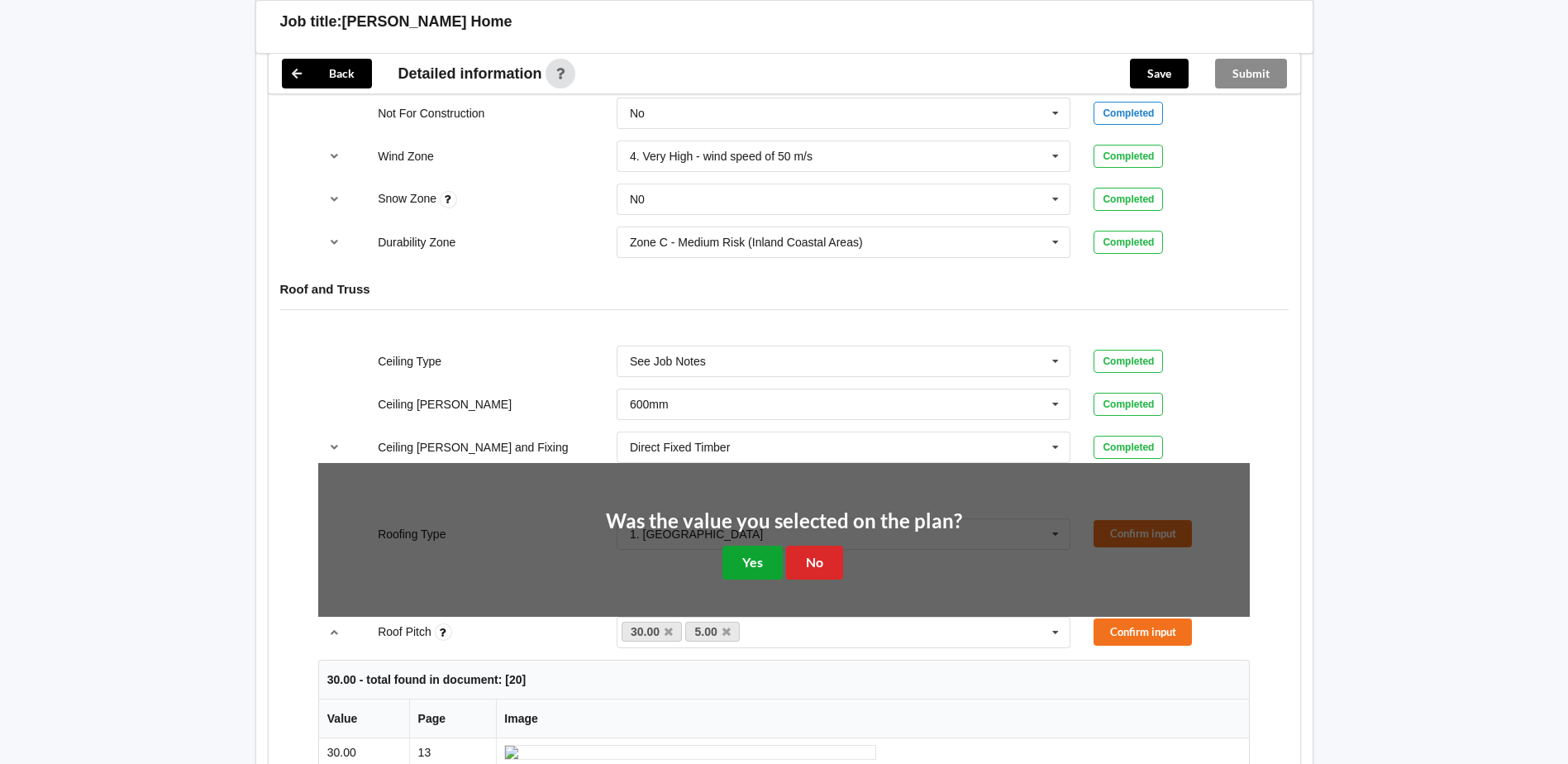
click at [746, 546] on button "Yes" at bounding box center [752, 562] width 61 height 34
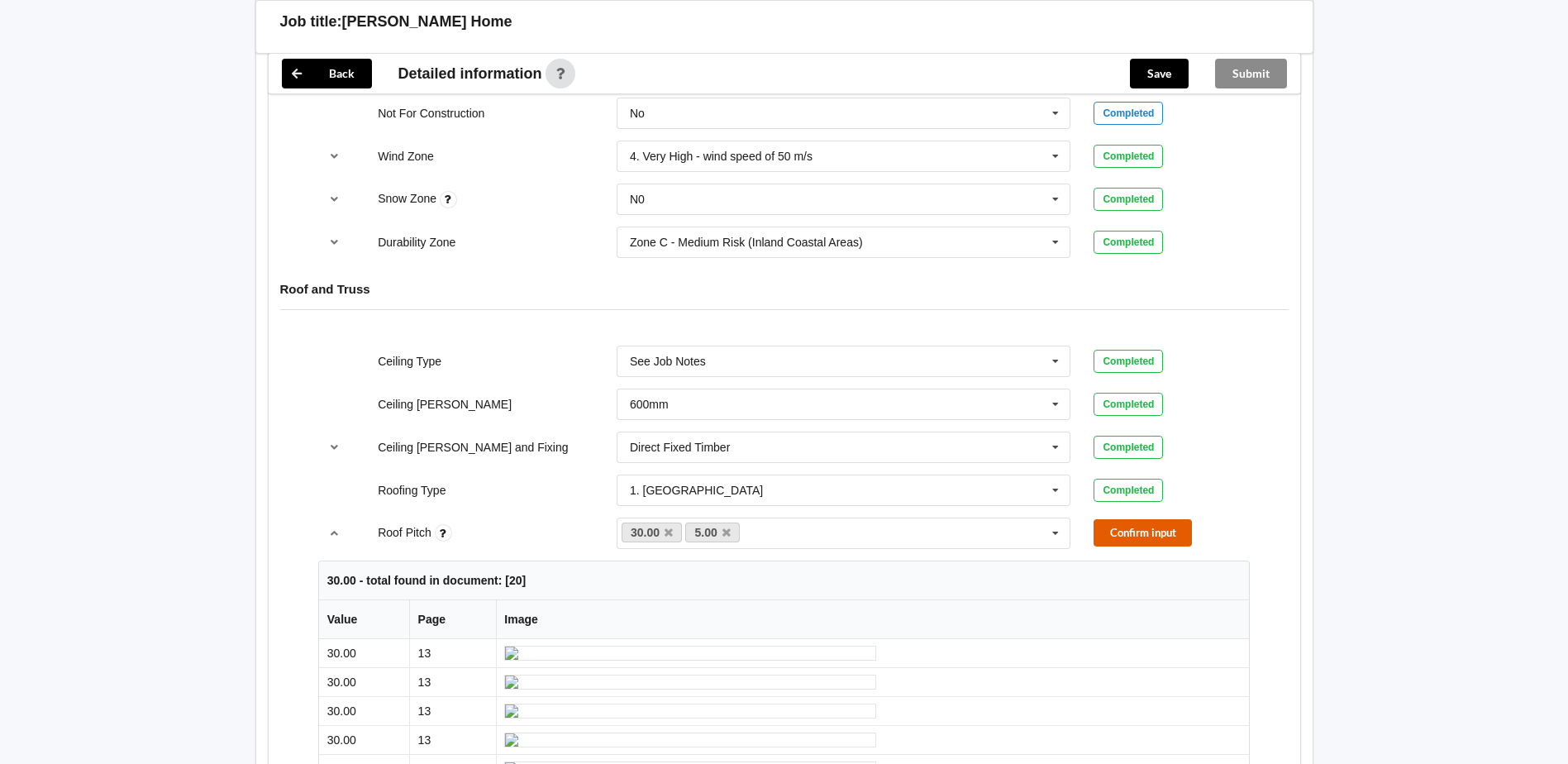
click at [1145, 519] on button "Confirm input" at bounding box center [1143, 532] width 98 height 27
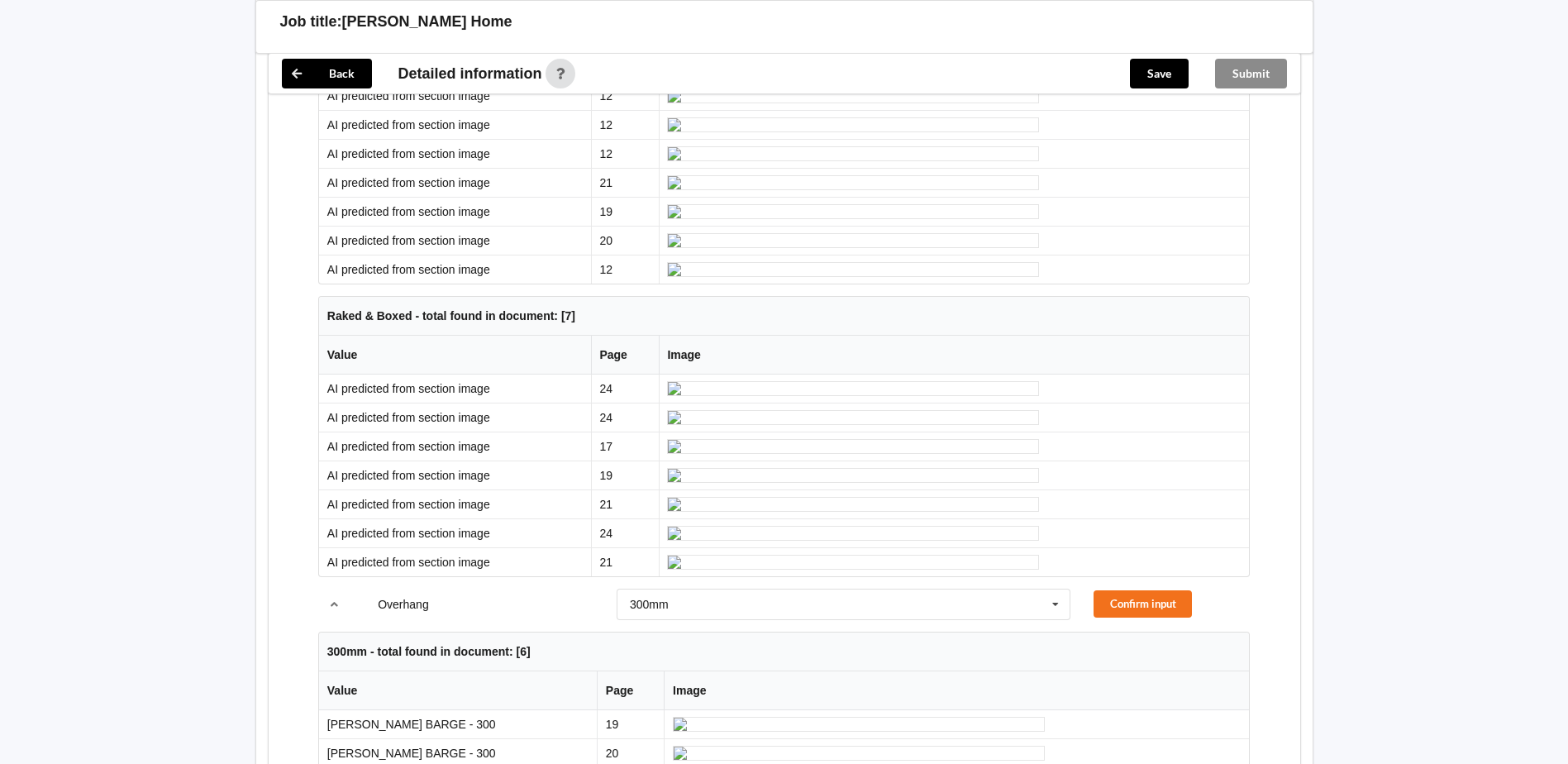
scroll to position [1157, 0]
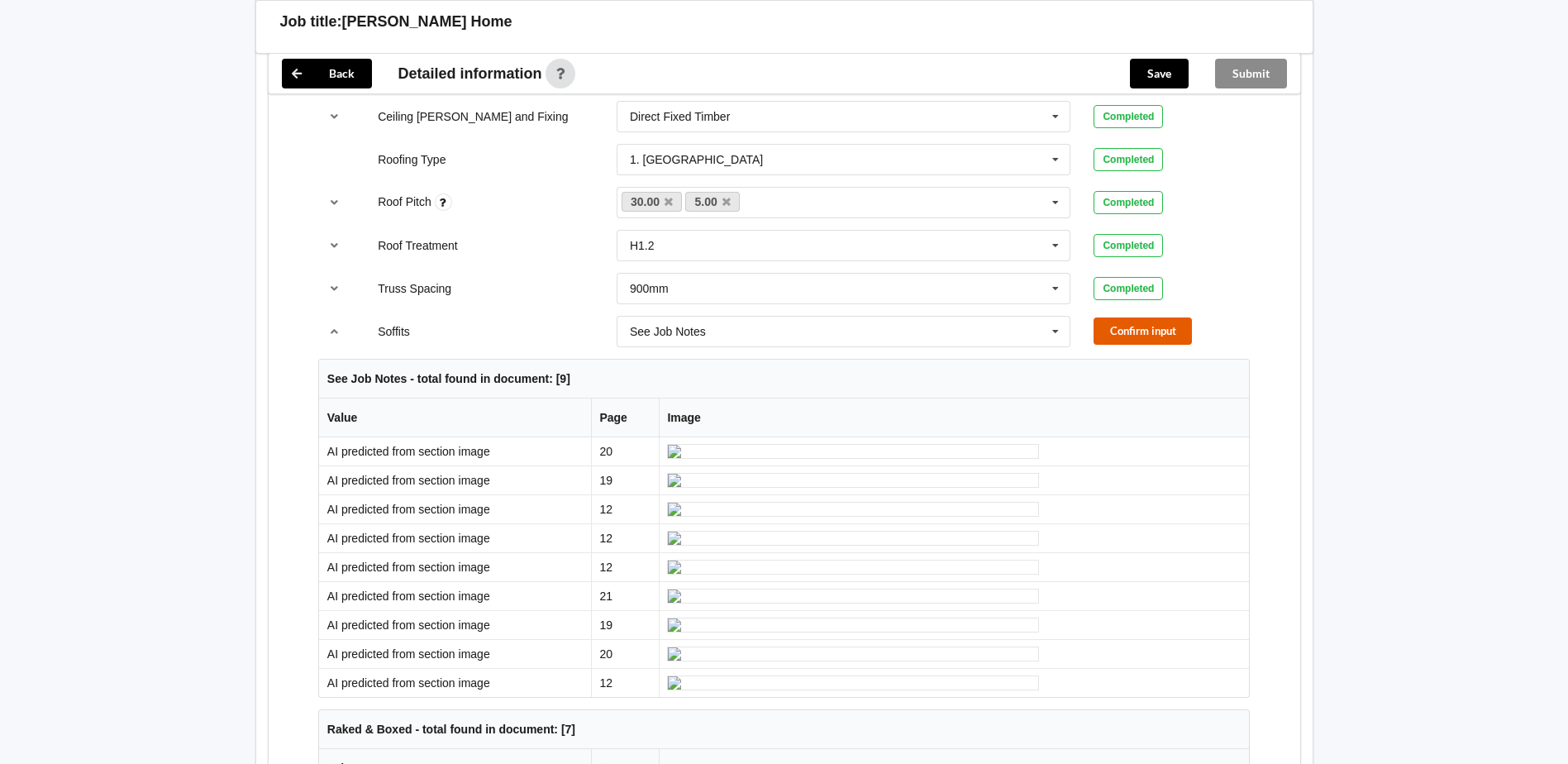
click at [1129, 317] on button "Confirm input" at bounding box center [1143, 330] width 98 height 27
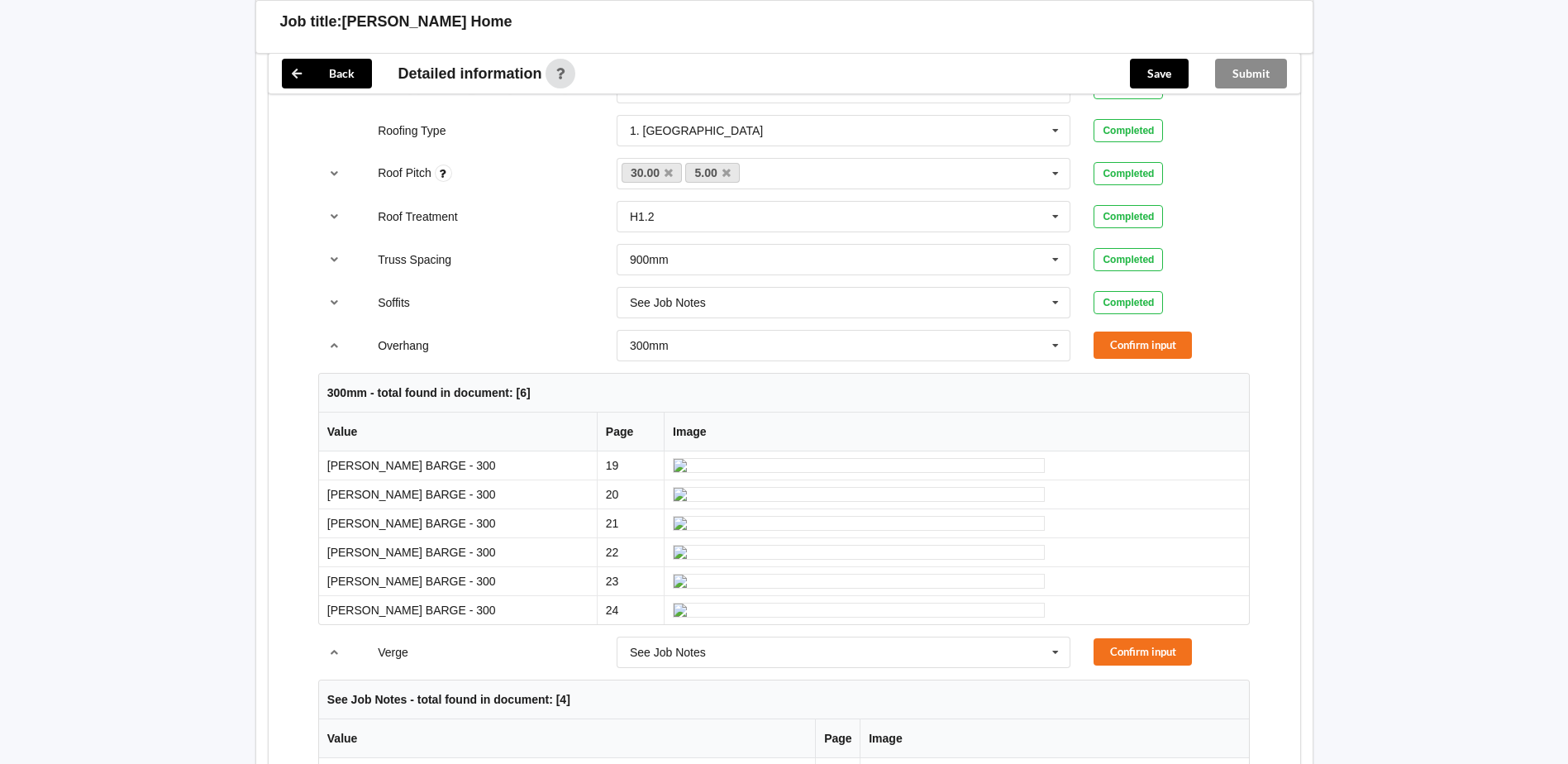
scroll to position [992, 0]
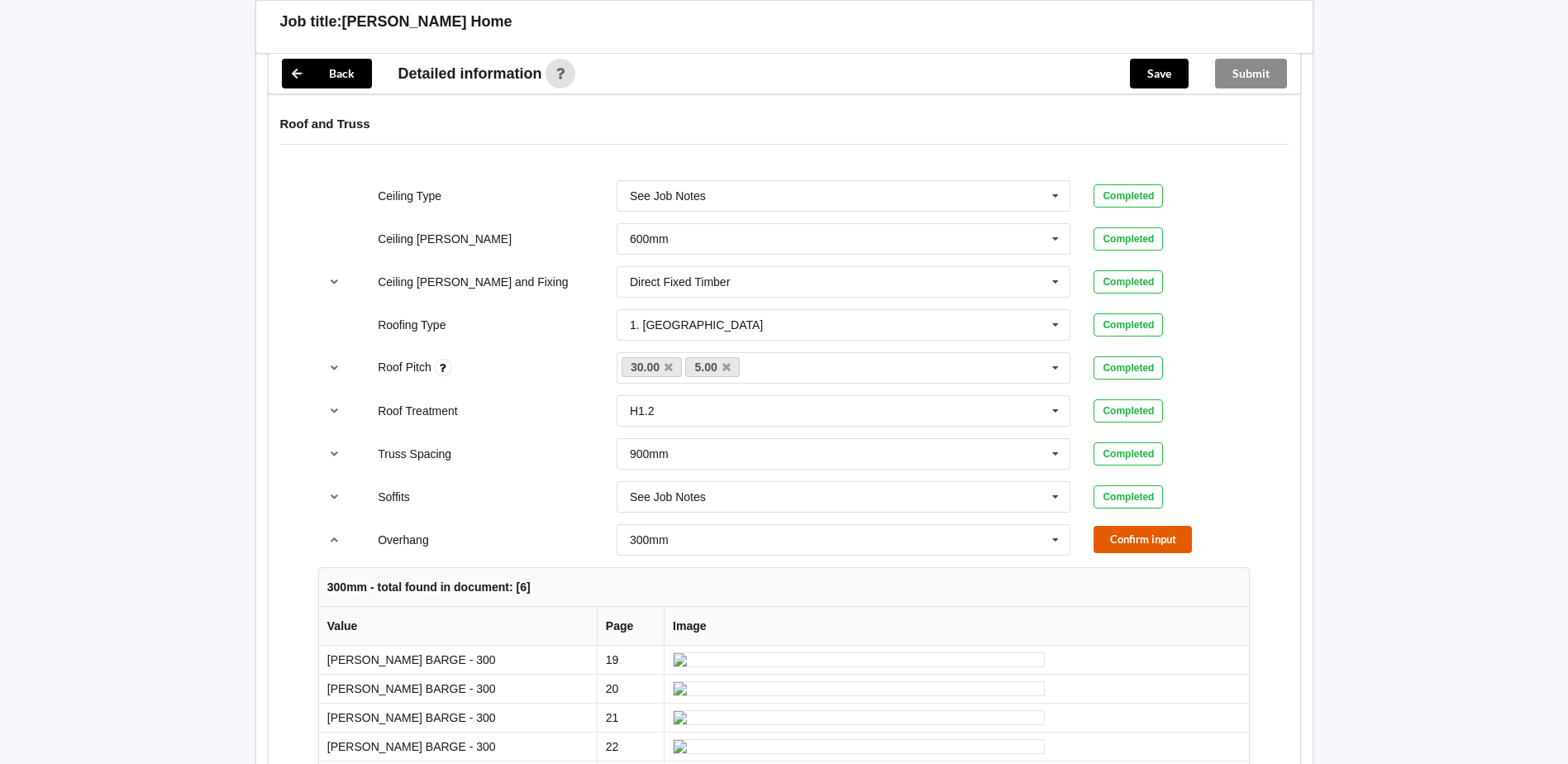
click at [1152, 526] on button "Confirm input" at bounding box center [1143, 538] width 98 height 27
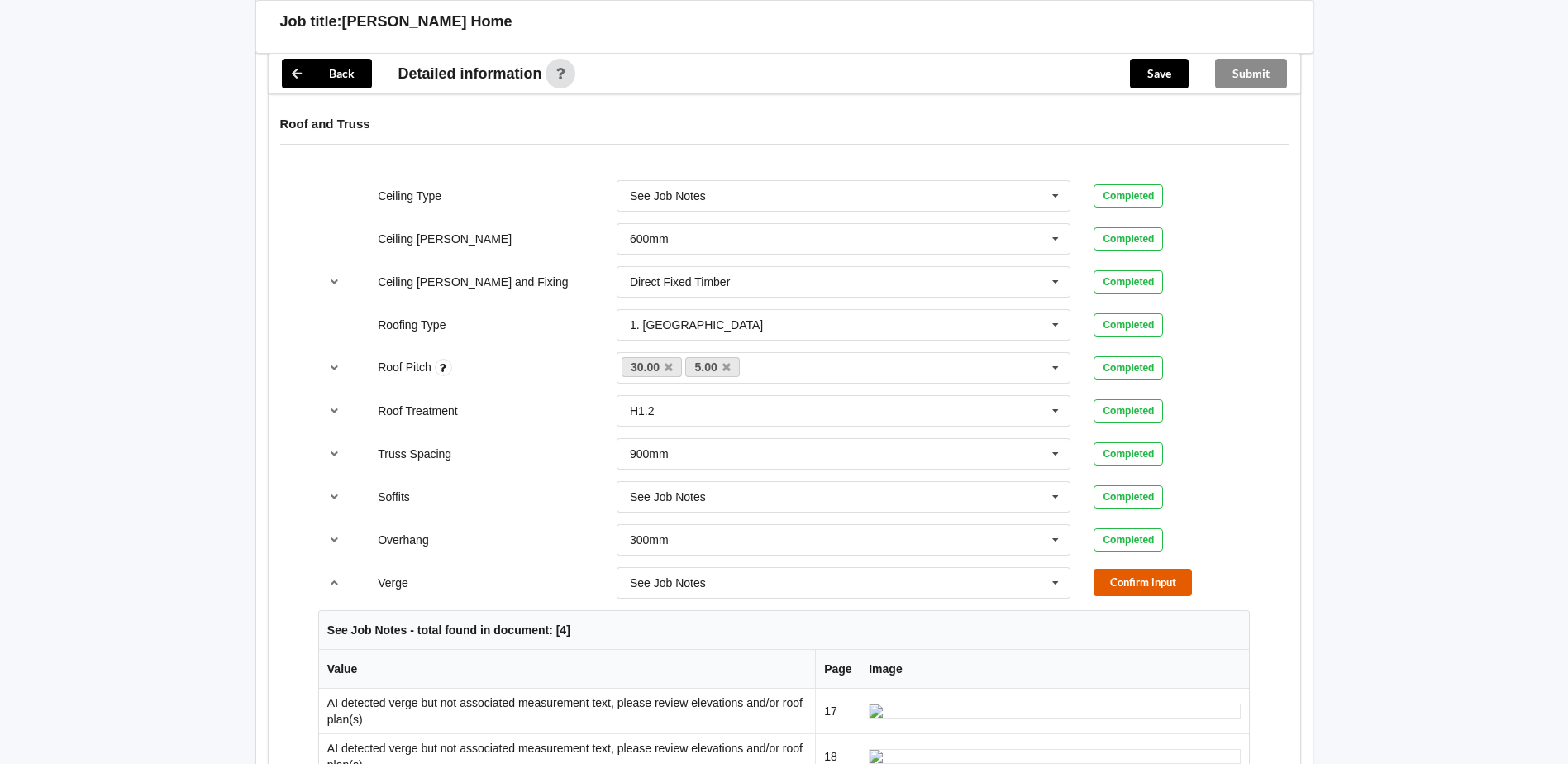
click at [1146, 568] on button "Confirm input" at bounding box center [1143, 581] width 98 height 27
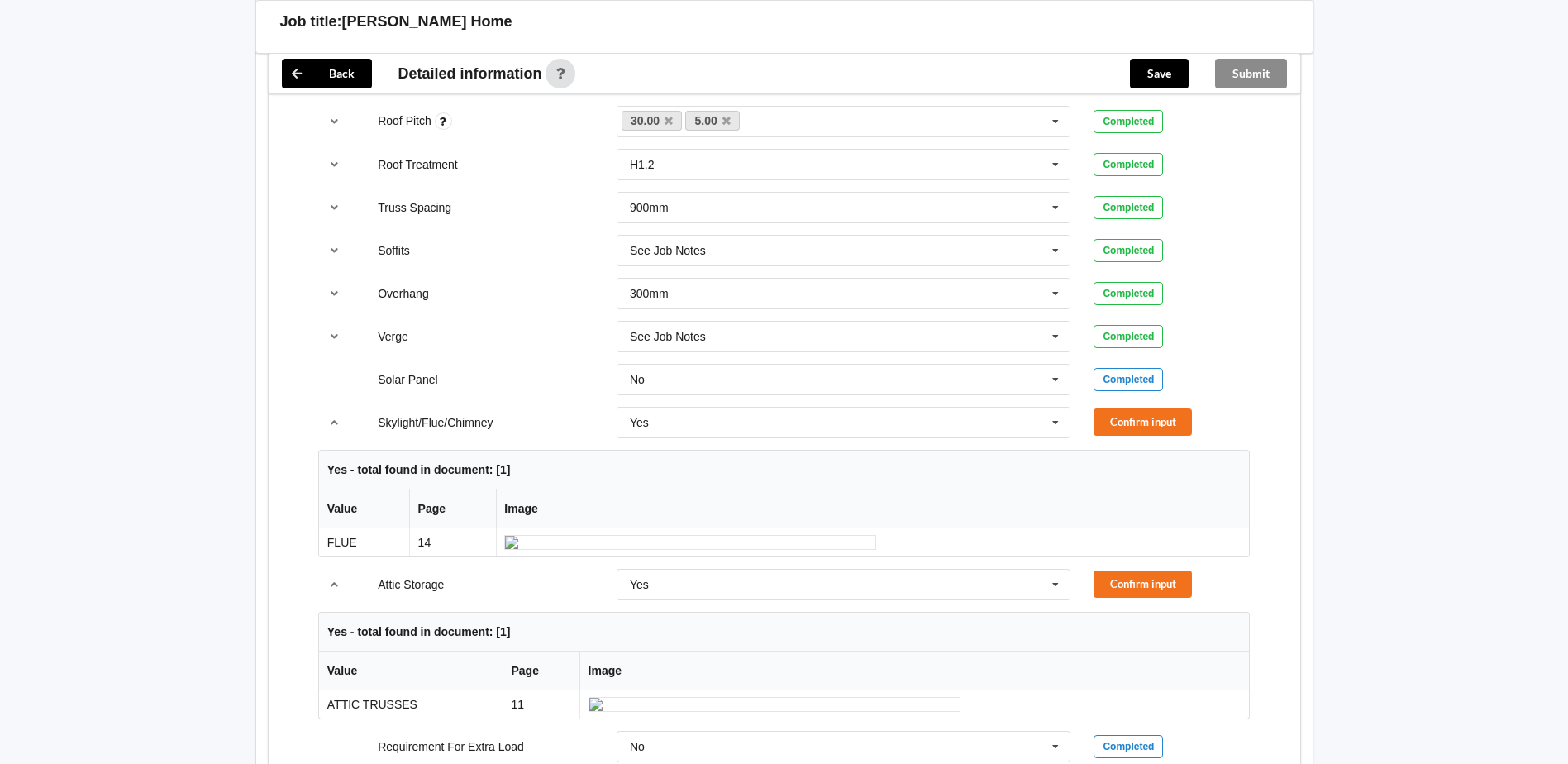
scroll to position [1240, 0]
click at [1178, 406] on button "Confirm input" at bounding box center [1143, 419] width 98 height 27
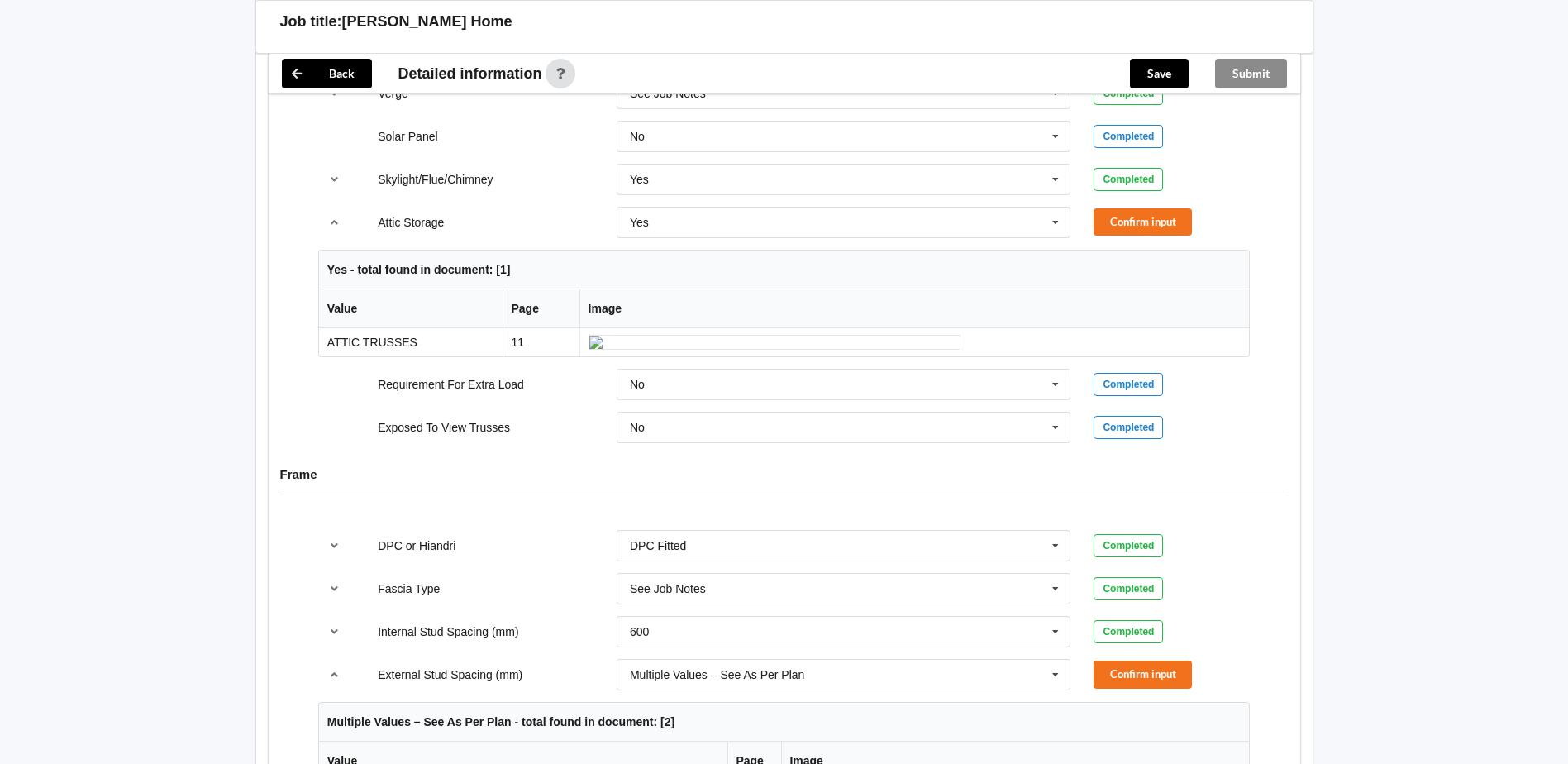
scroll to position [1488, 0]
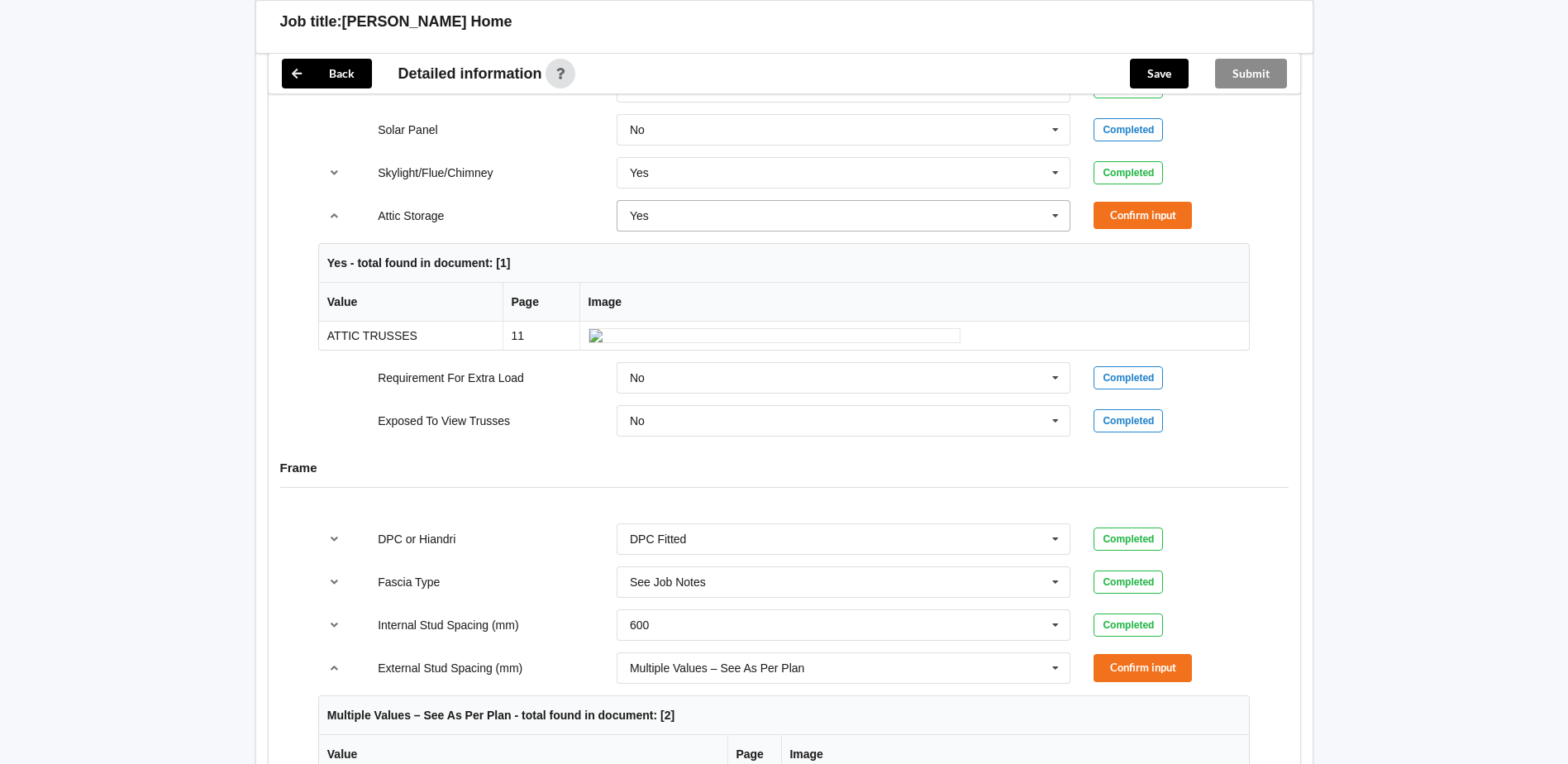
click at [1054, 201] on icon at bounding box center [1055, 216] width 25 height 31
click at [668, 233] on div "No" at bounding box center [844, 245] width 453 height 31
click at [1143, 202] on button "Confirm input" at bounding box center [1143, 215] width 98 height 27
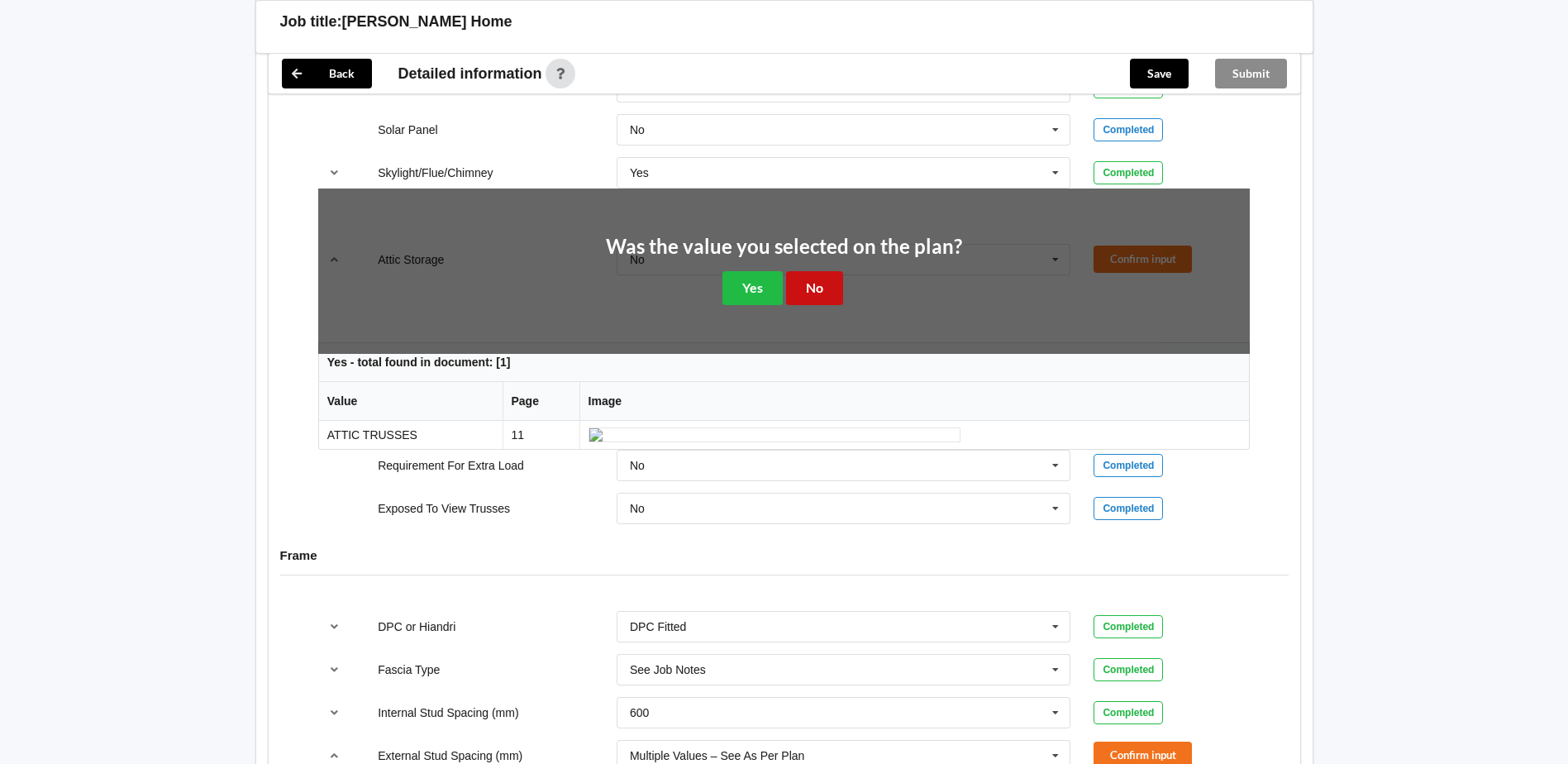
click at [807, 271] on button "No" at bounding box center [814, 288] width 57 height 34
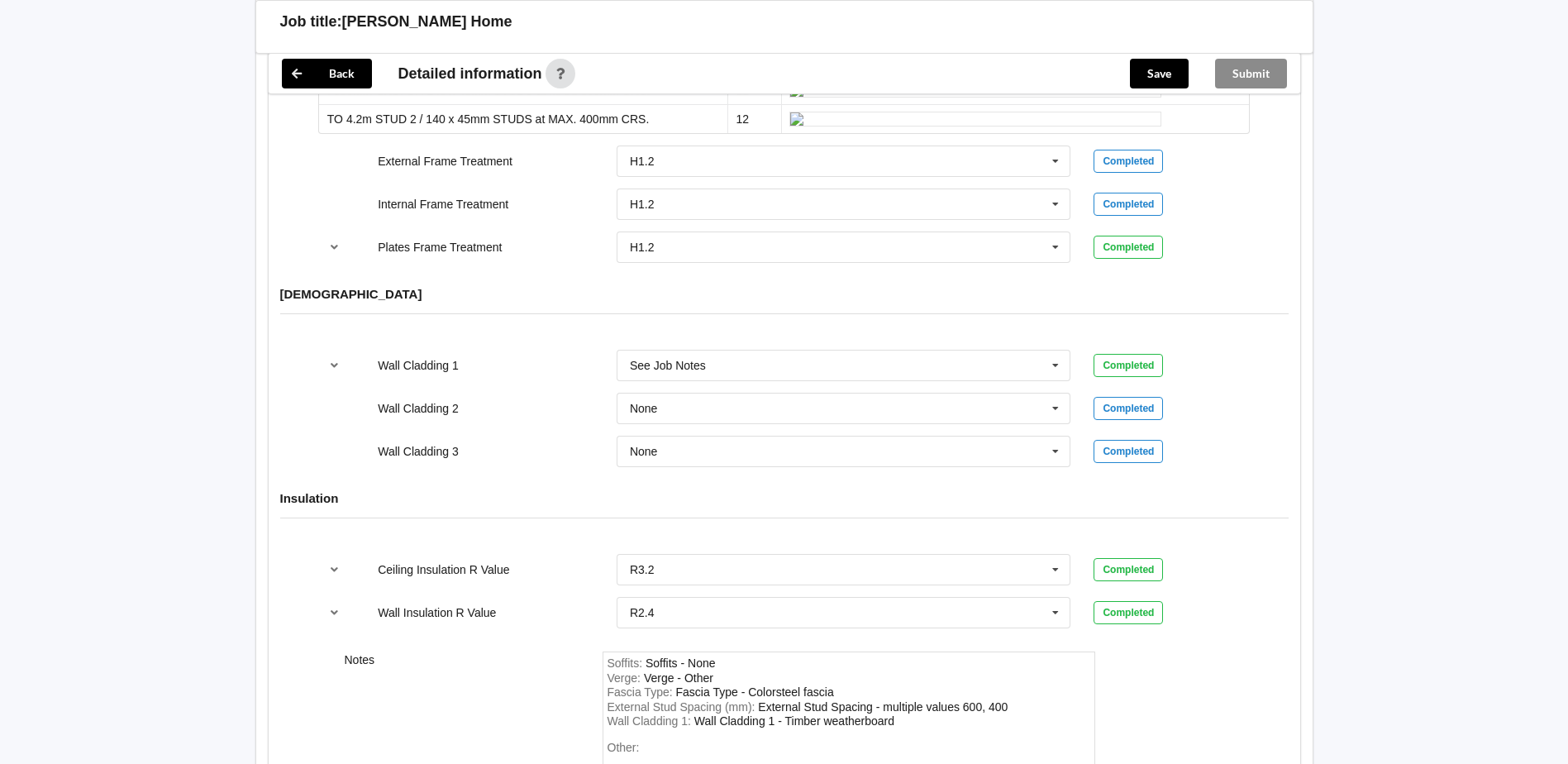
scroll to position [1736, 0]
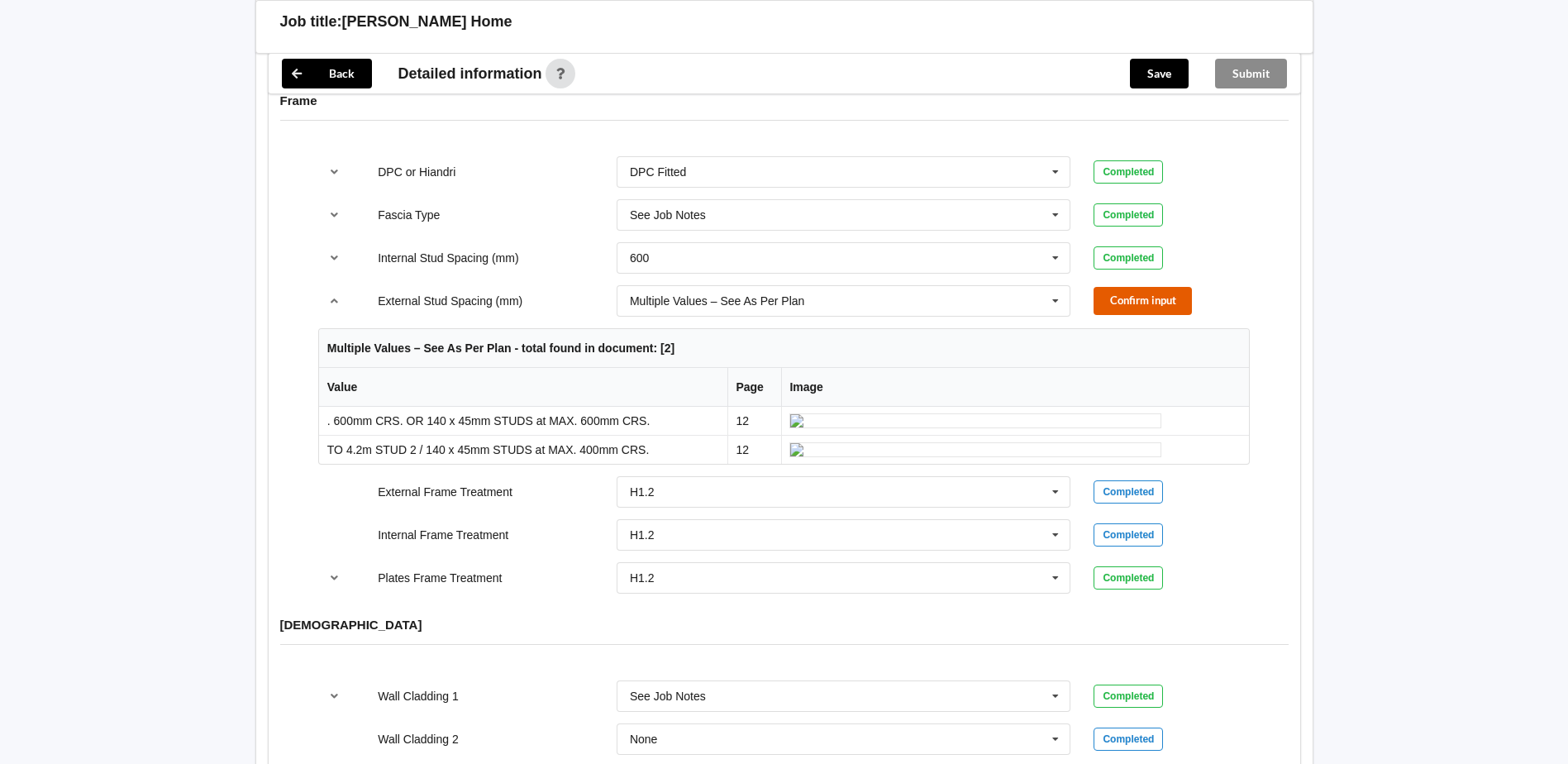
click at [1113, 287] on button "Confirm input" at bounding box center [1143, 300] width 98 height 27
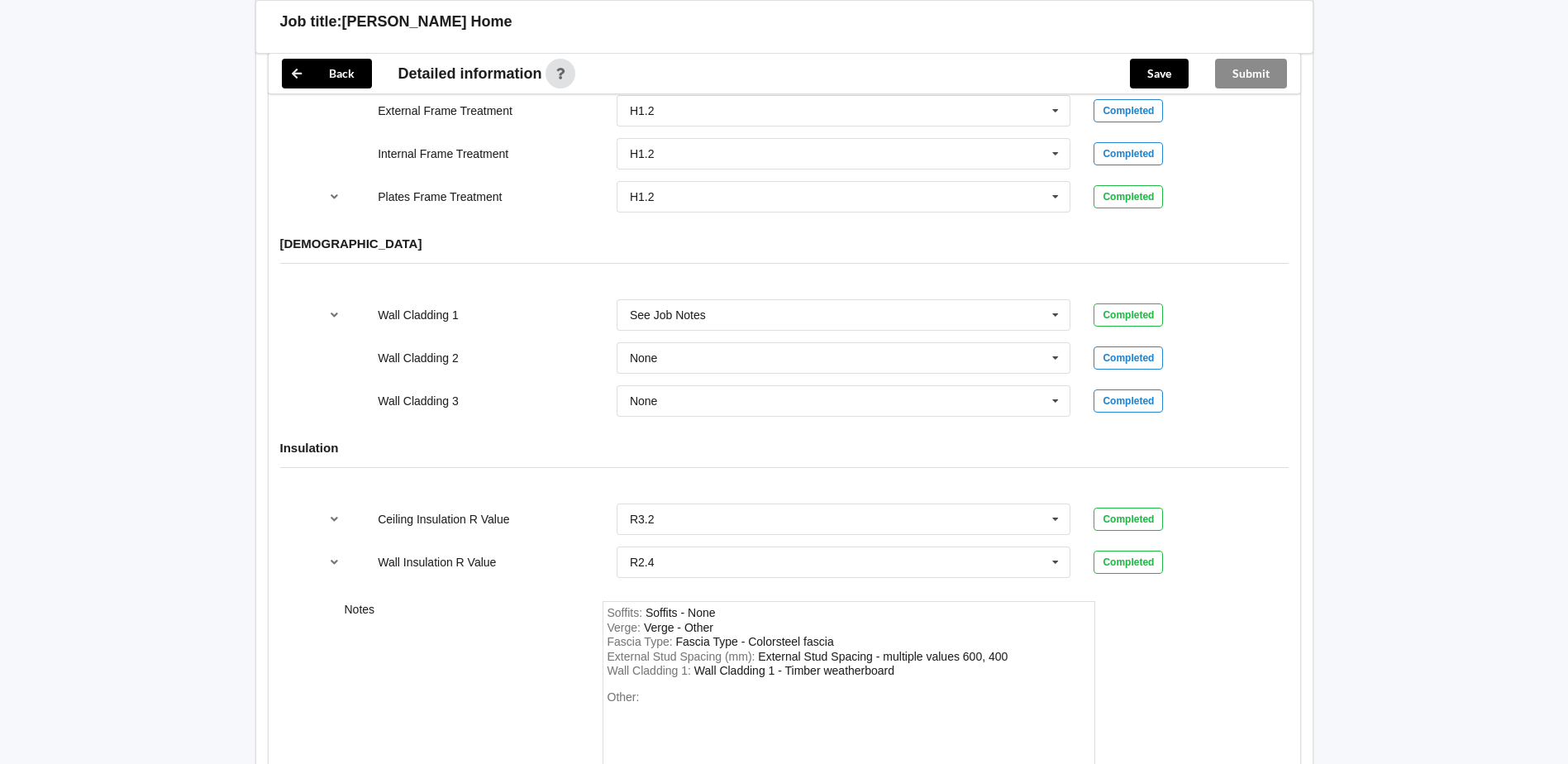
scroll to position [2118, 0]
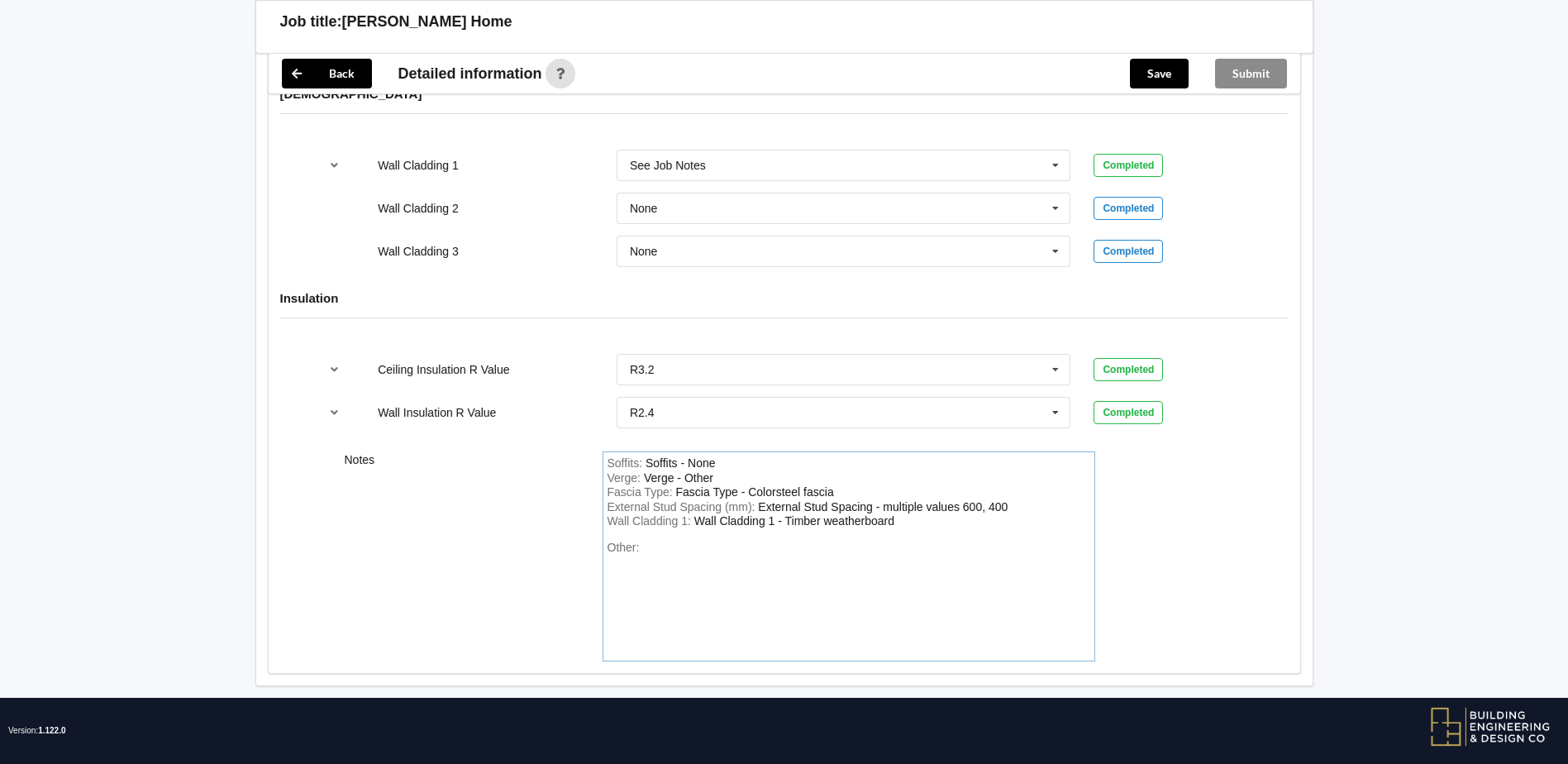
click at [723, 456] on div "Soffits : Soffits - None" at bounding box center [850, 463] width 483 height 15
click at [719, 471] on div "Verge : Verge - Other" at bounding box center [850, 478] width 483 height 15
drag, startPoint x: 849, startPoint y: 445, endPoint x: 687, endPoint y: 448, distance: 162.0
click at [687, 456] on div "Soffits : Soffits - As per roof framing plan A1611" at bounding box center [850, 463] width 483 height 15
copy div "As per roof framing plan A1611"
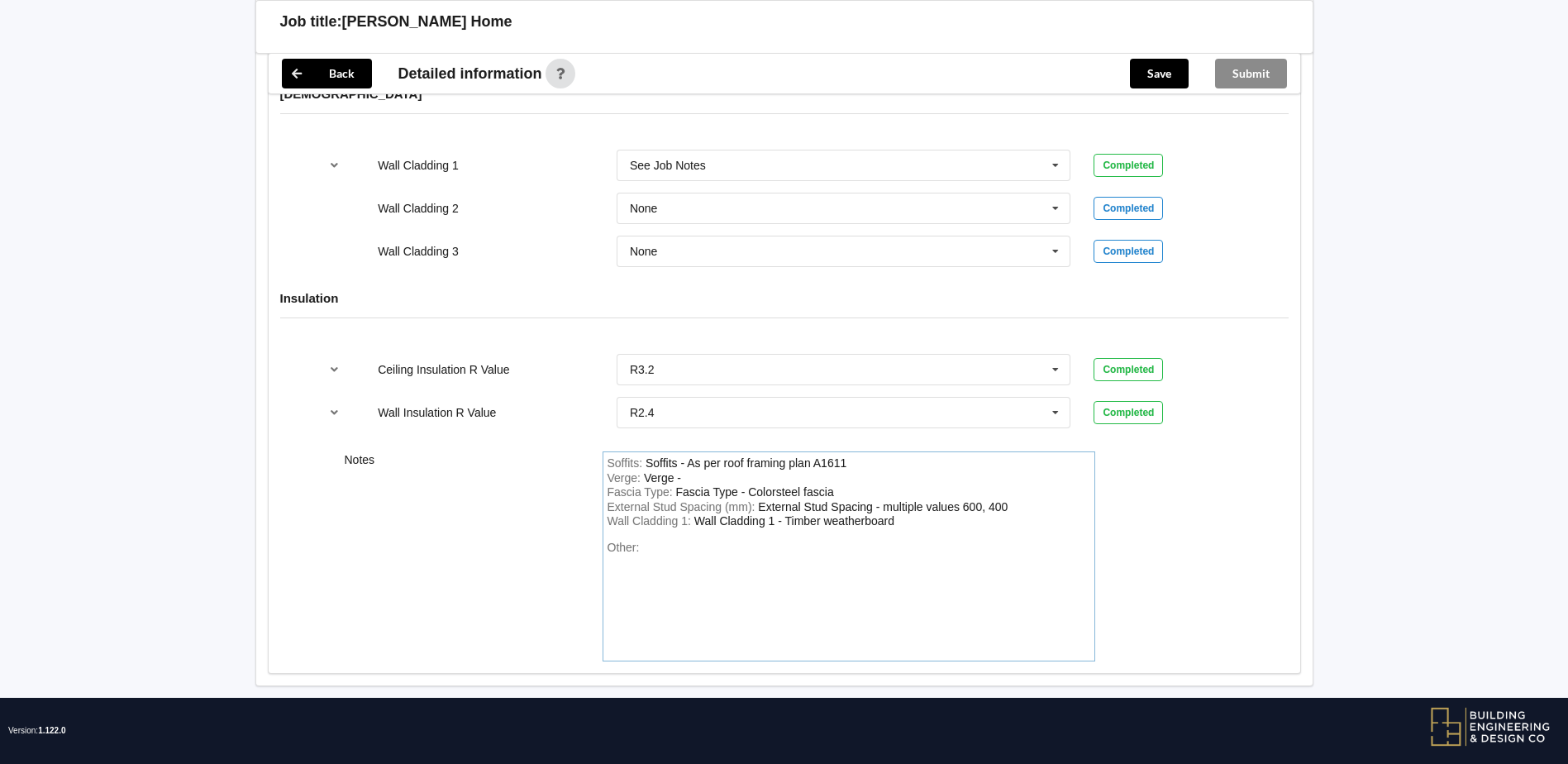
click at [694, 471] on div "Verge : Verge -" at bounding box center [850, 478] width 483 height 15
drag, startPoint x: 694, startPoint y: 457, endPoint x: 697, endPoint y: 541, distance: 84.1
click at [697, 548] on div "Other:" at bounding box center [850, 598] width 483 height 115
click at [701, 471] on div "Verge : Verge -" at bounding box center [850, 478] width 483 height 15
drag, startPoint x: 692, startPoint y: 459, endPoint x: 962, endPoint y: 485, distance: 271.2
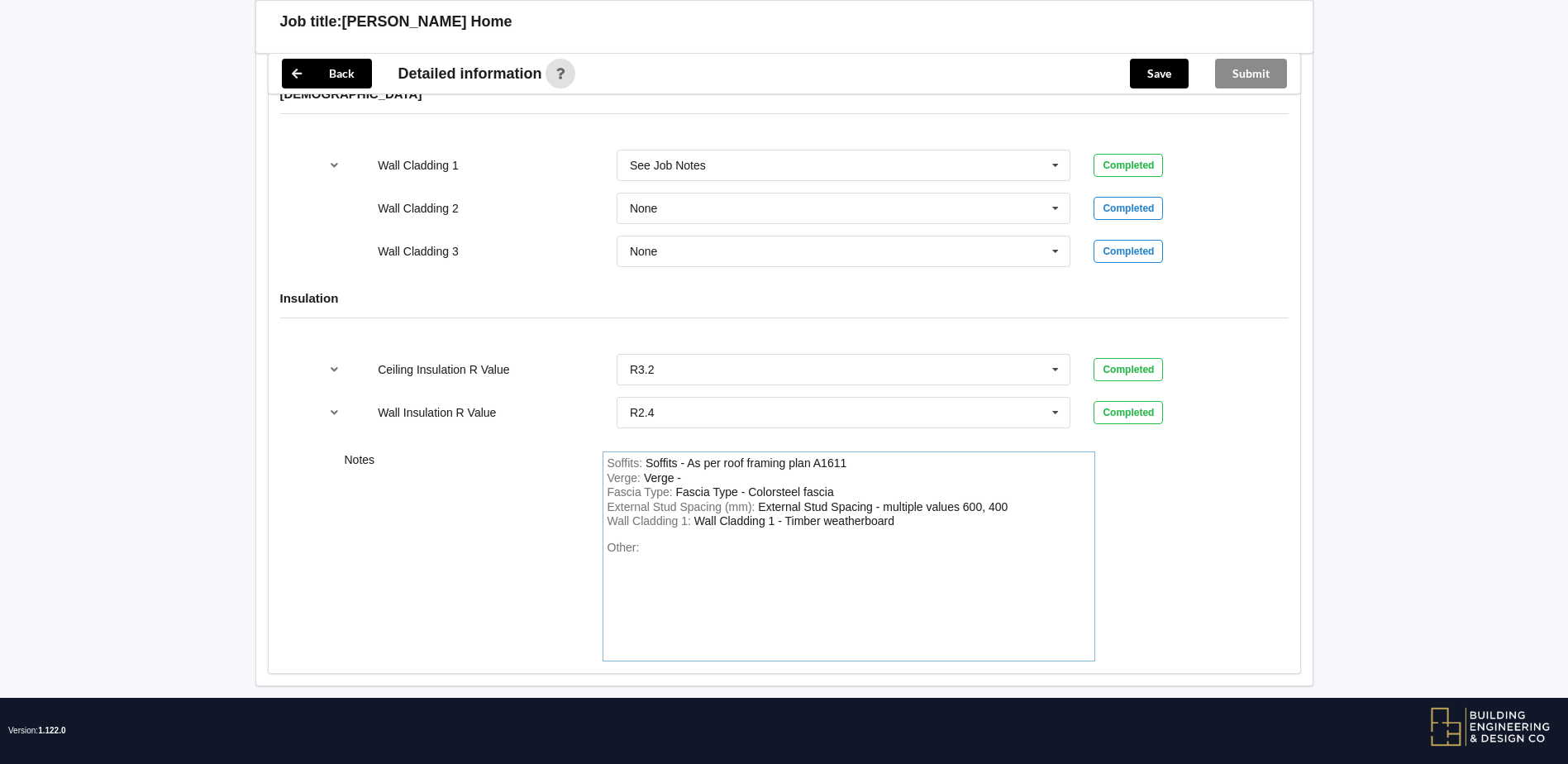
click at [1029, 485] on div "Fascia Type : Fascia Type - Colorsteel fascia" at bounding box center [850, 492] width 483 height 15
drag, startPoint x: 854, startPoint y: 441, endPoint x: 688, endPoint y: 448, distance: 166.1
click at [688, 456] on div "Soffits : Soffits - As per roof framing plan A1611" at bounding box center [850, 463] width 483 height 15
copy div "As per roof framing plan A1611"
click at [697, 471] on div "Verge : Verge -" at bounding box center [850, 478] width 483 height 15
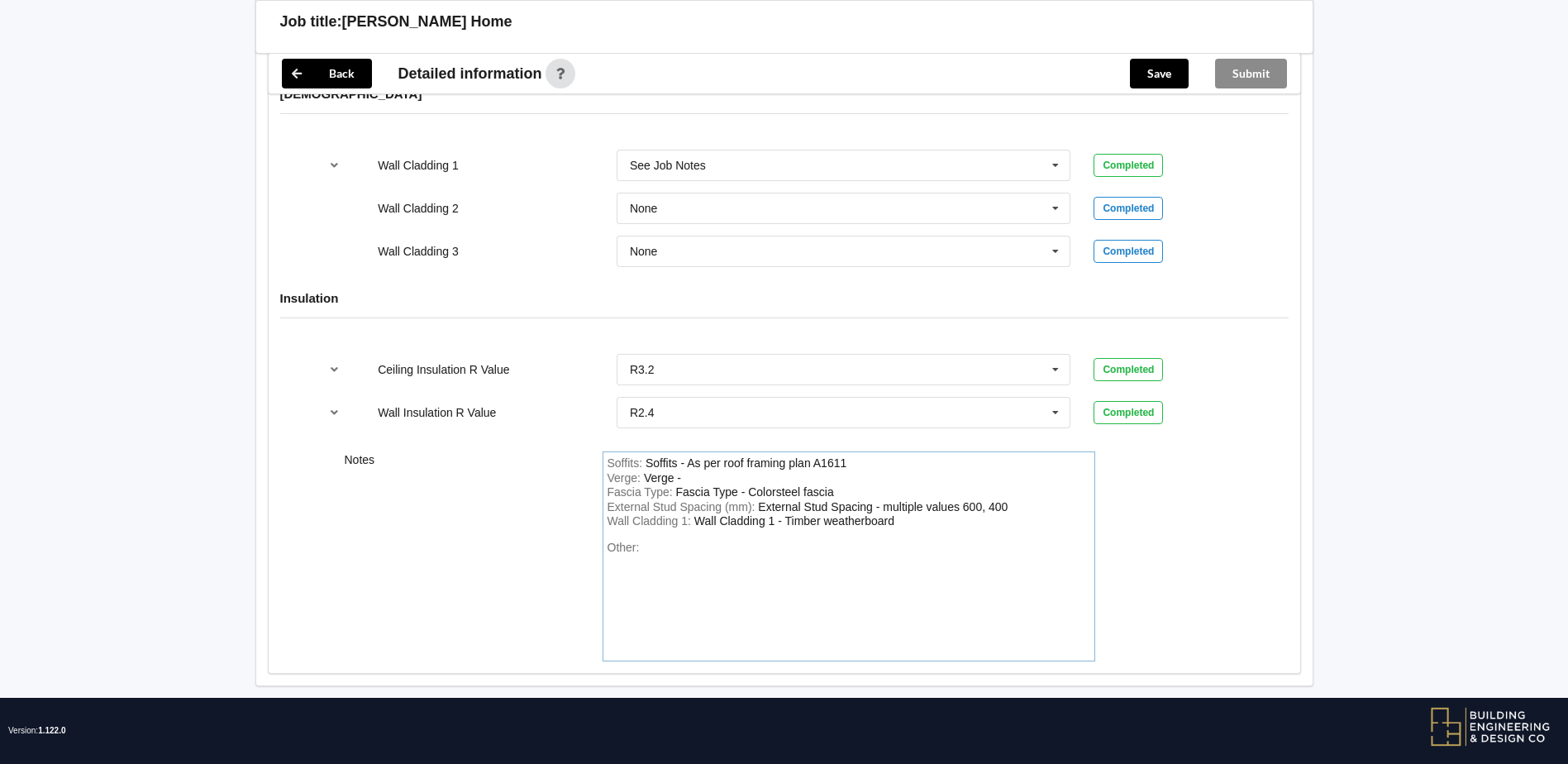
drag, startPoint x: 697, startPoint y: 462, endPoint x: 733, endPoint y: 538, distance: 84.1
click at [733, 540] on div "Other:" at bounding box center [850, 598] width 483 height 115
click at [698, 471] on div "Verge : Verge -" at bounding box center [850, 478] width 483 height 15
click at [1175, 75] on button "Save" at bounding box center [1159, 74] width 59 height 30
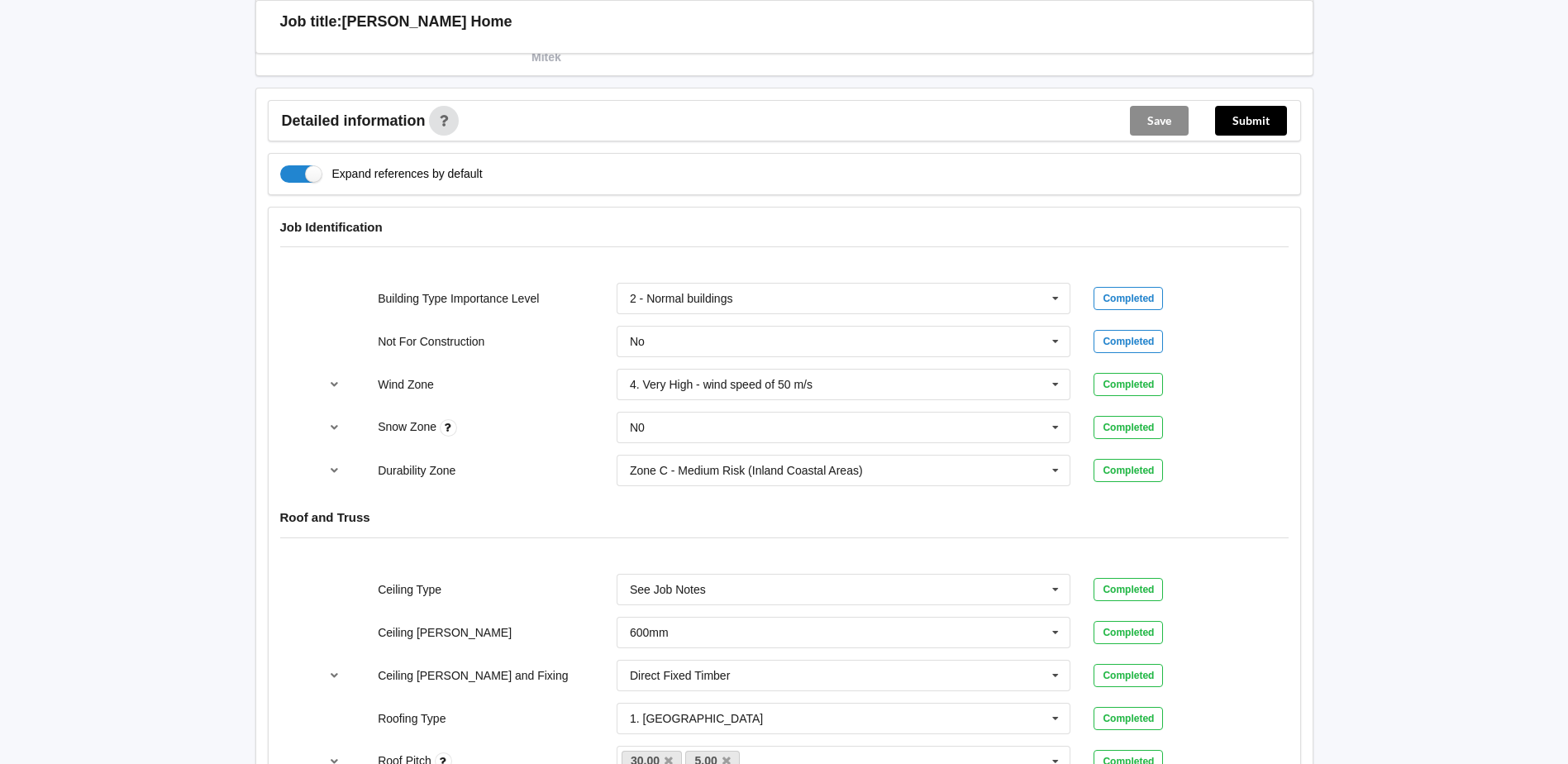
scroll to position [307, 0]
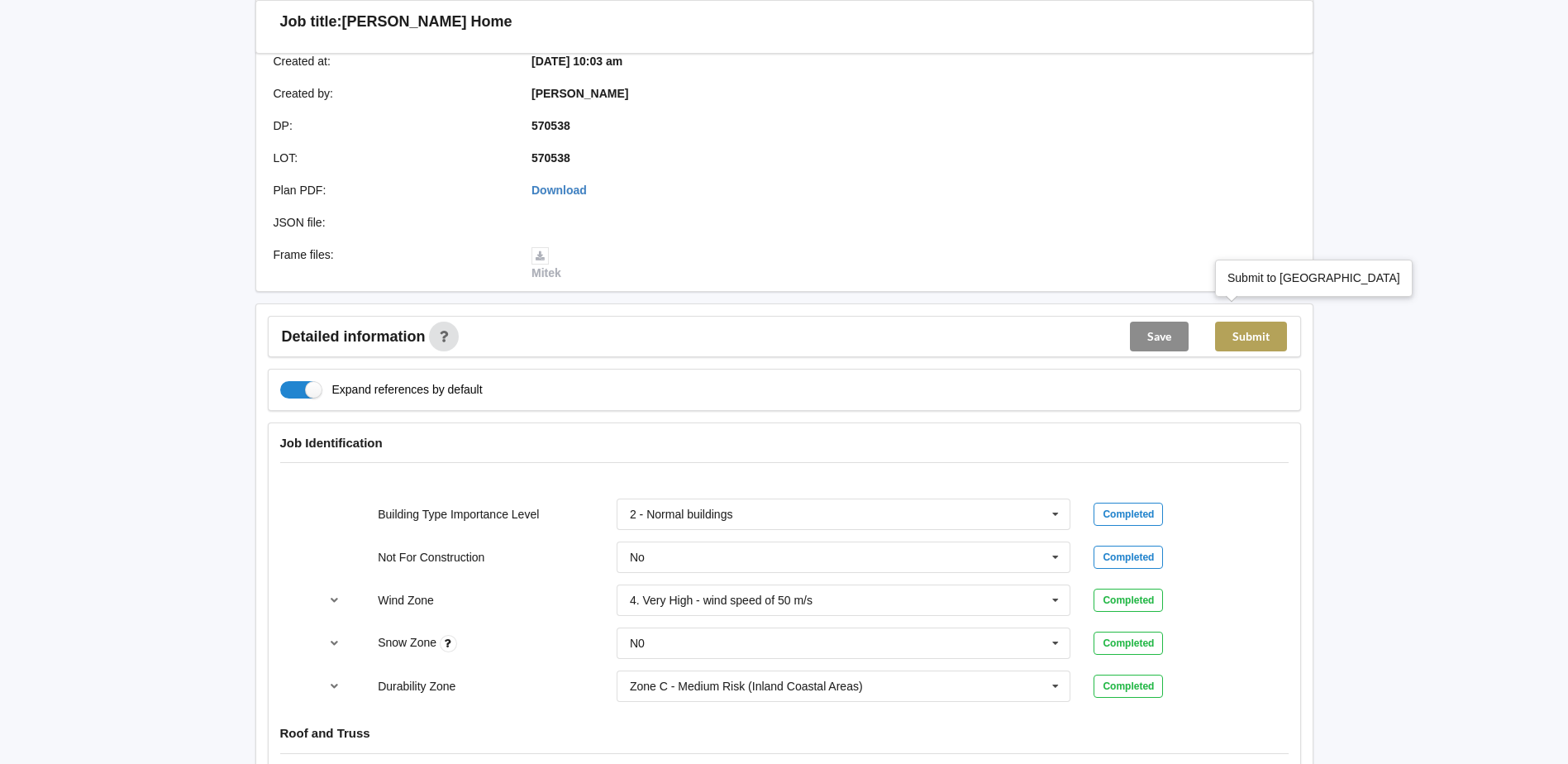
click at [1256, 322] on button "Submit" at bounding box center [1251, 337] width 72 height 30
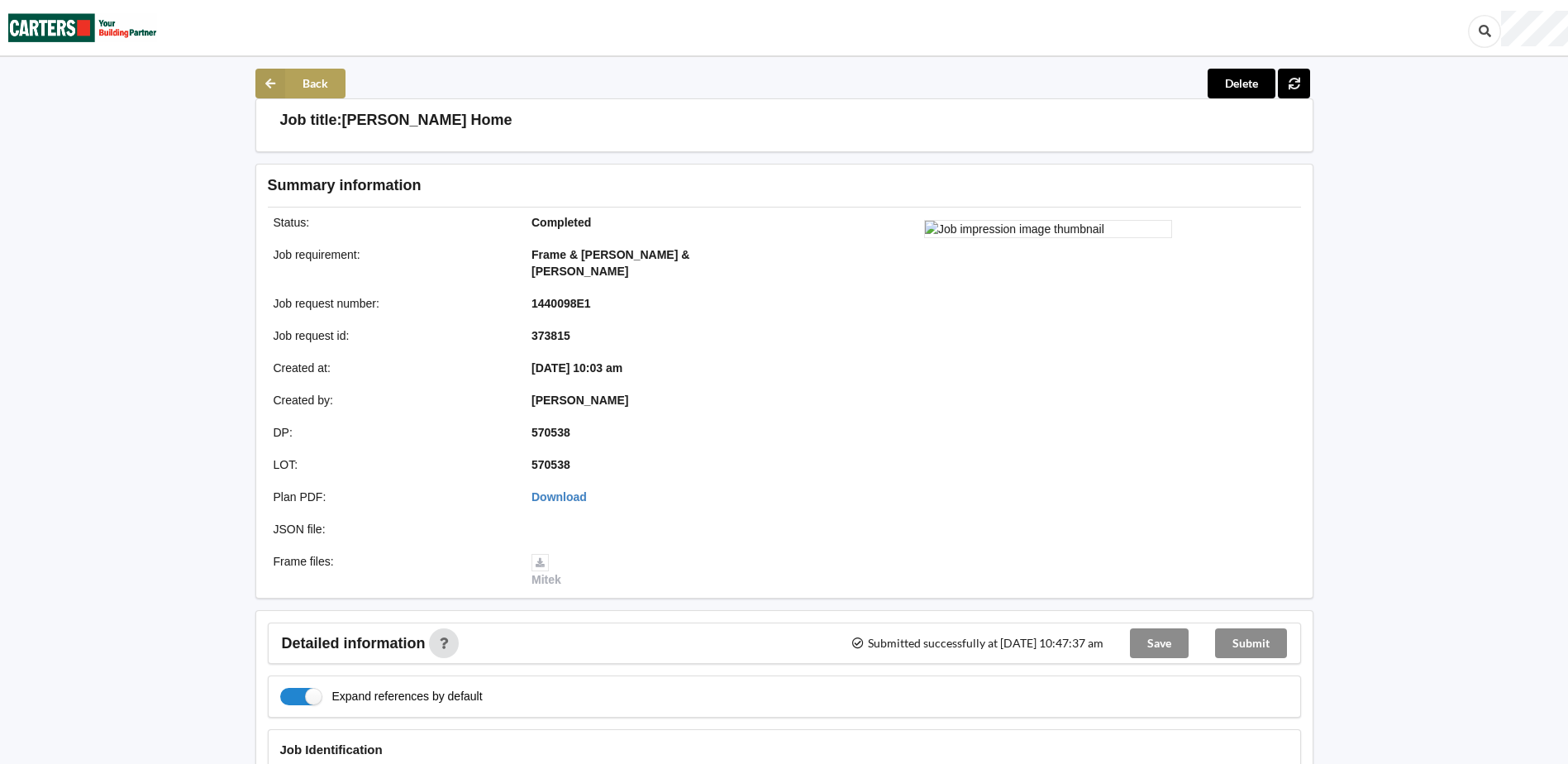
click at [263, 76] on icon at bounding box center [270, 83] width 30 height 30
click at [271, 81] on icon at bounding box center [270, 83] width 30 height 30
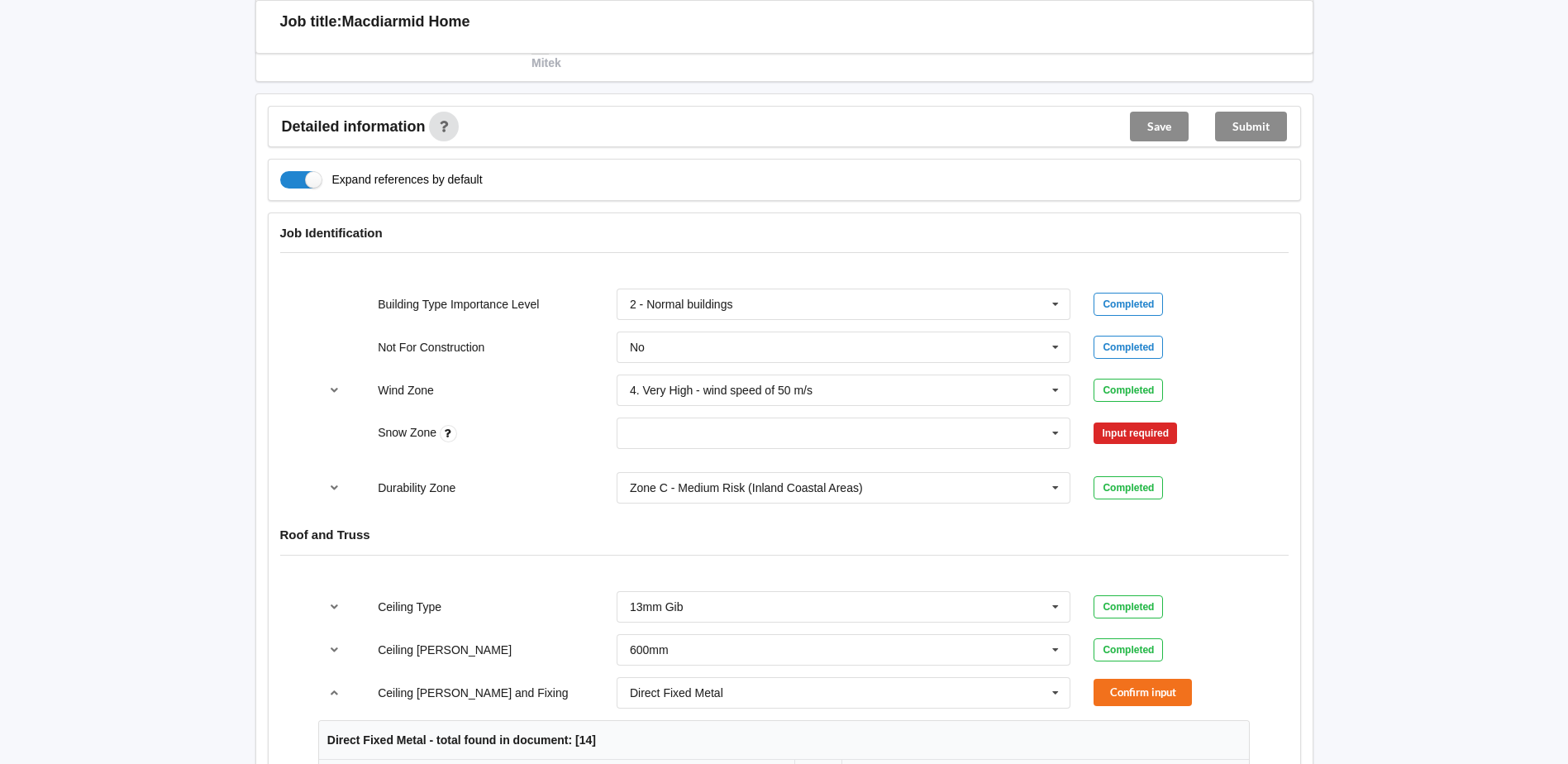
scroll to position [744, 0]
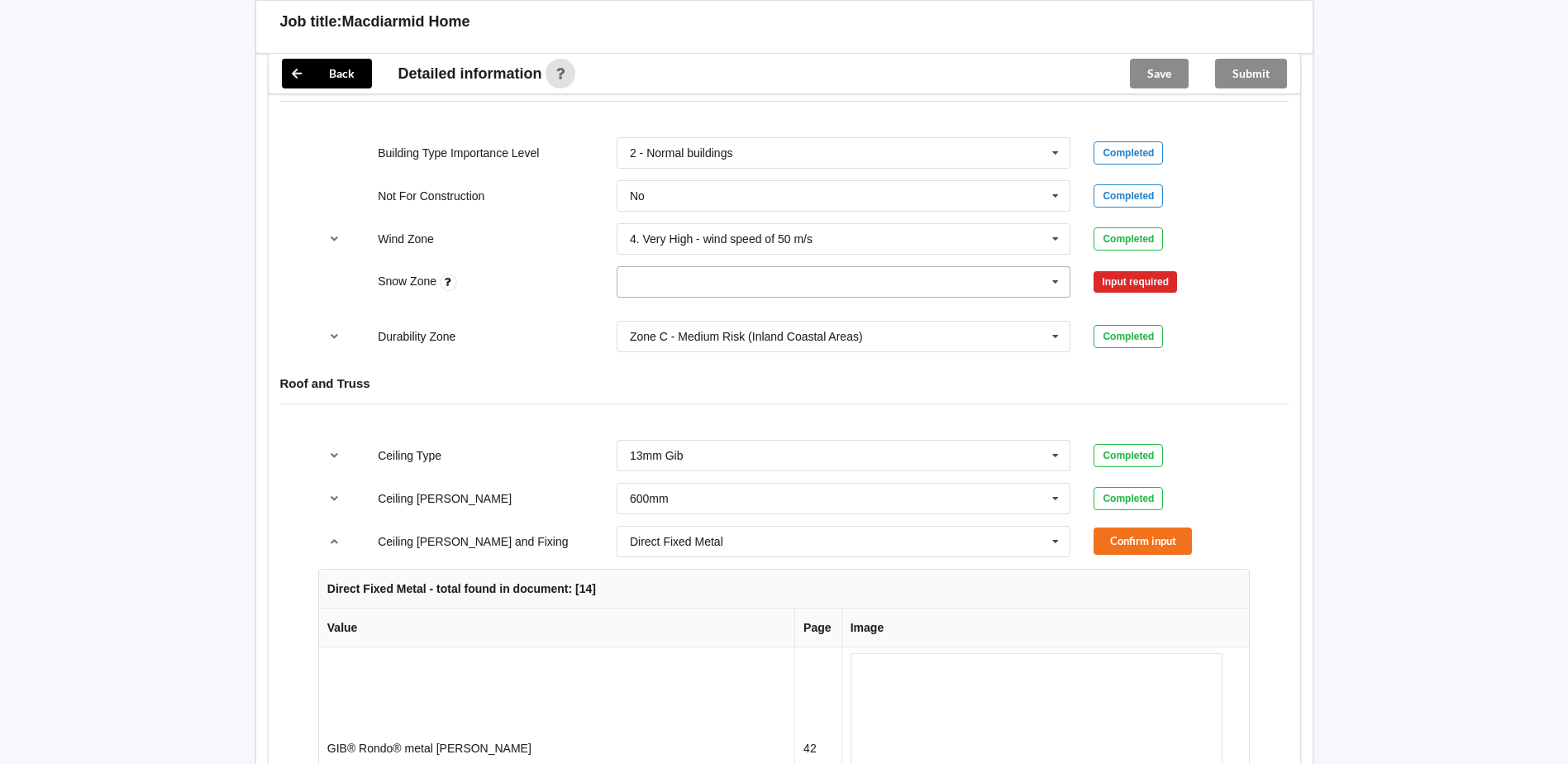
click at [1060, 267] on icon at bounding box center [1055, 282] width 25 height 31
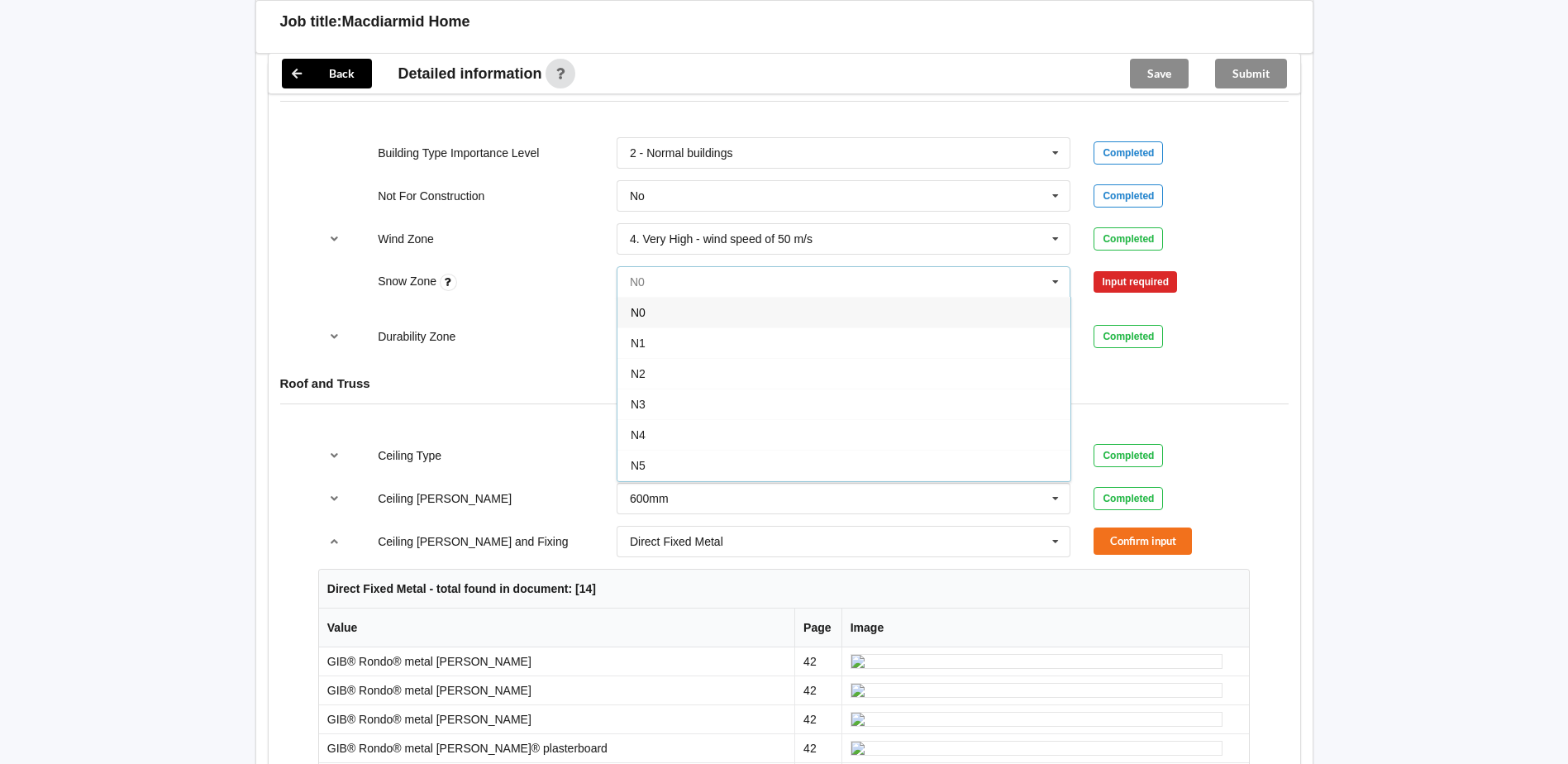
click at [680, 268] on input "text" at bounding box center [845, 282] width 453 height 30
click at [656, 297] on div "N0" at bounding box center [844, 312] width 453 height 31
click at [1148, 268] on button "Confirm input" at bounding box center [1143, 281] width 98 height 27
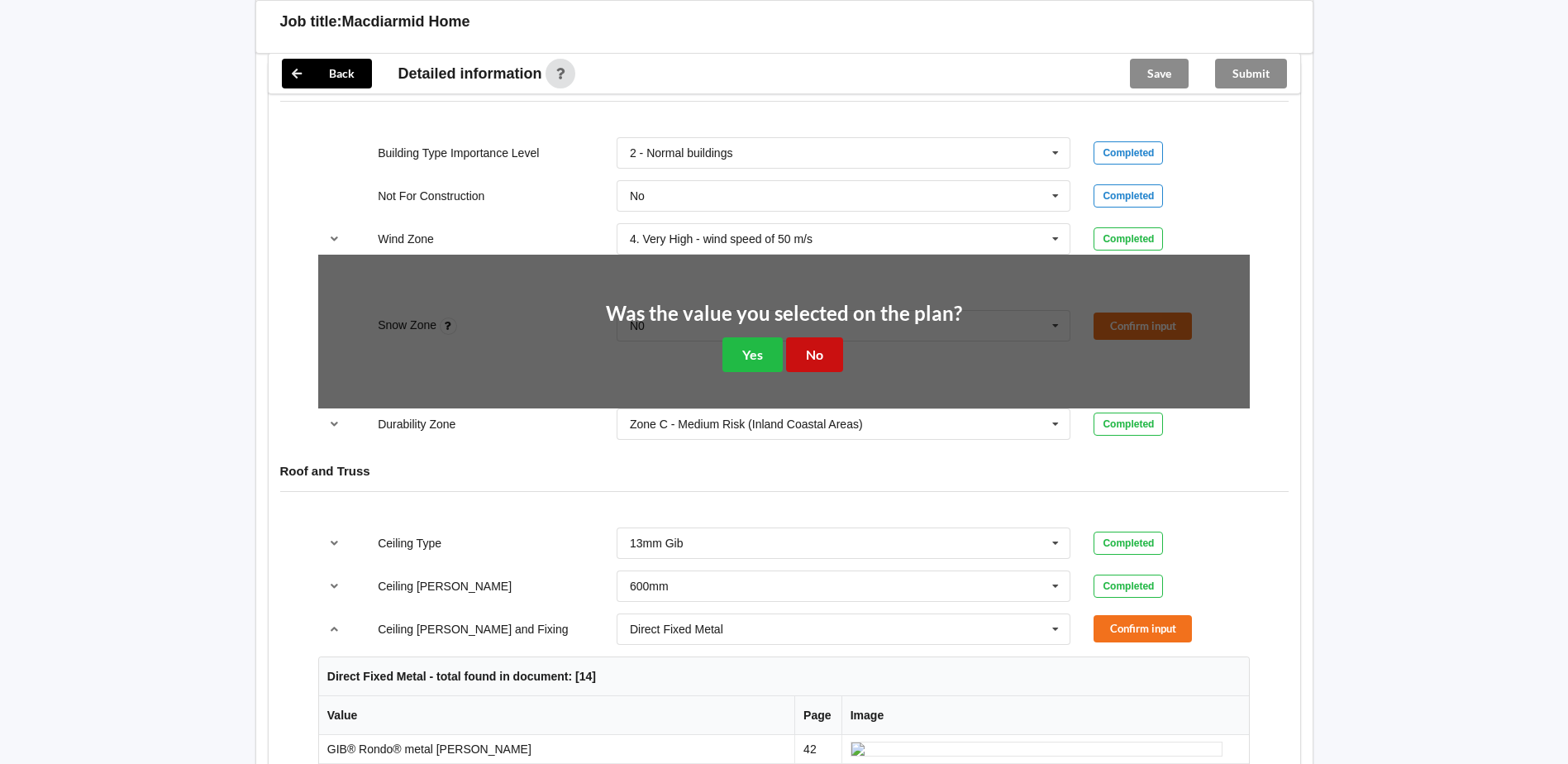
click at [824, 337] on button "No" at bounding box center [814, 354] width 57 height 34
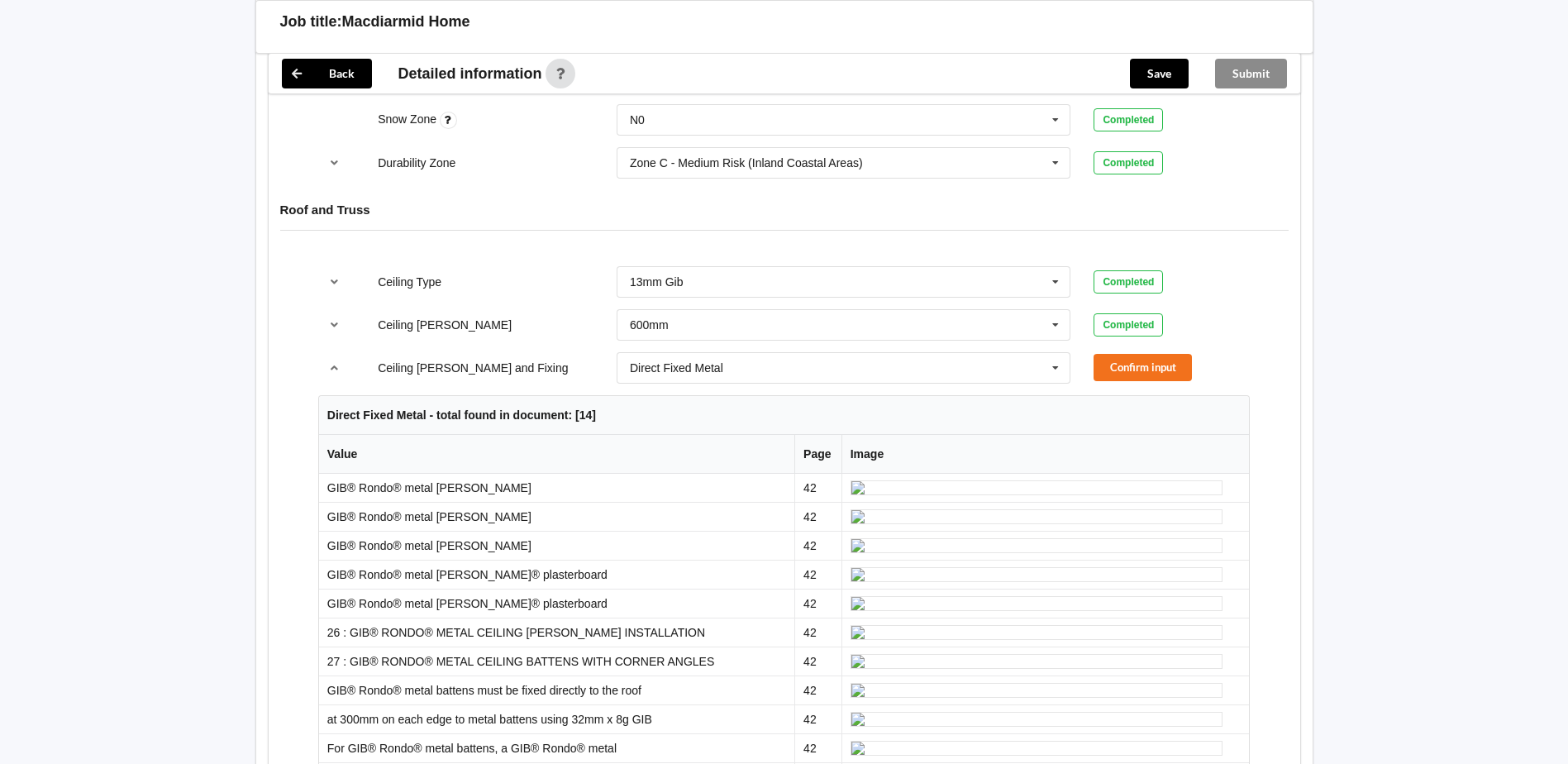
scroll to position [909, 0]
click at [1056, 350] on icon at bounding box center [1055, 365] width 25 height 31
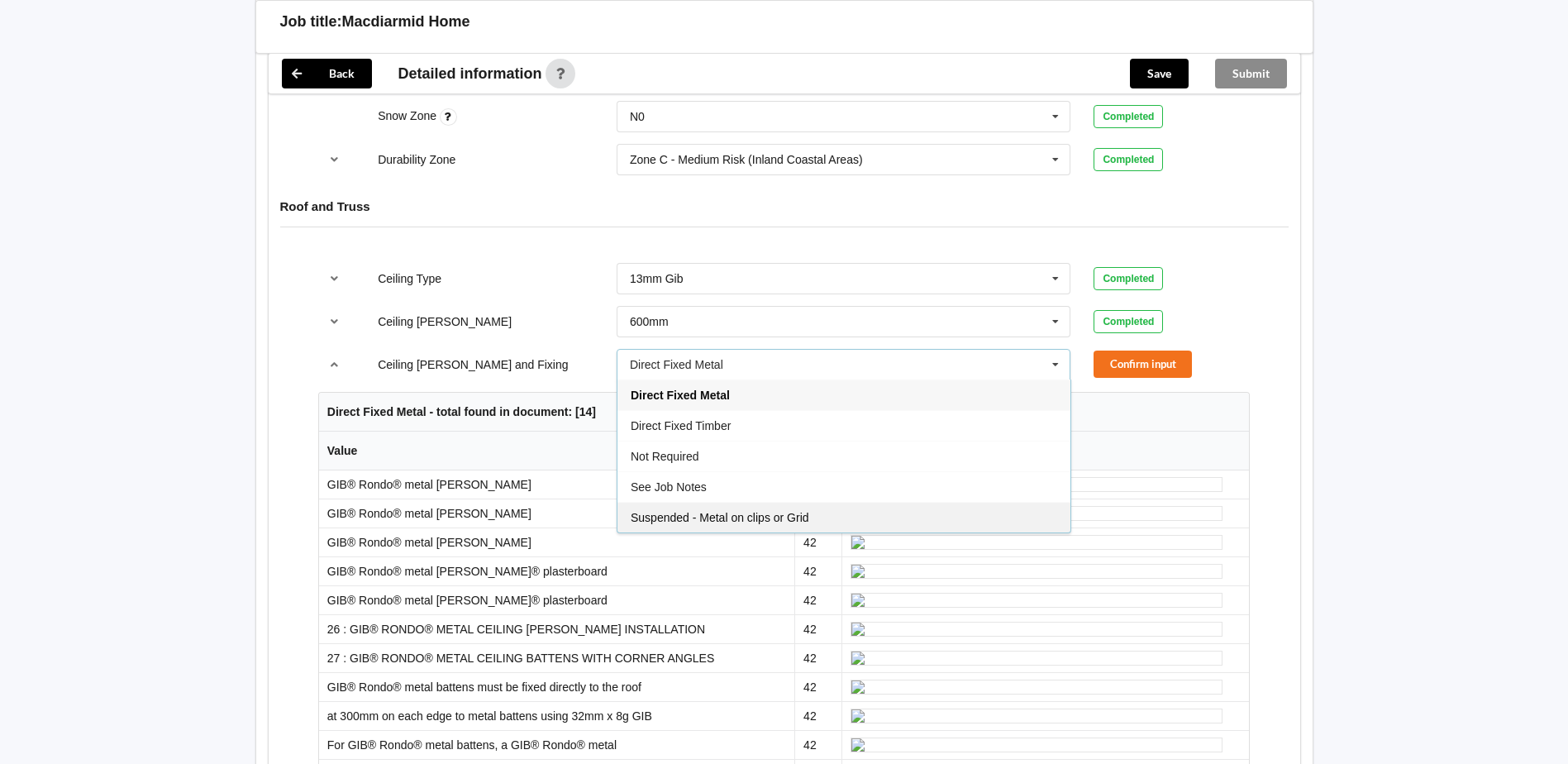
click at [725, 511] on span "Suspended - Metal on clips or Grid" at bounding box center [720, 517] width 179 height 13
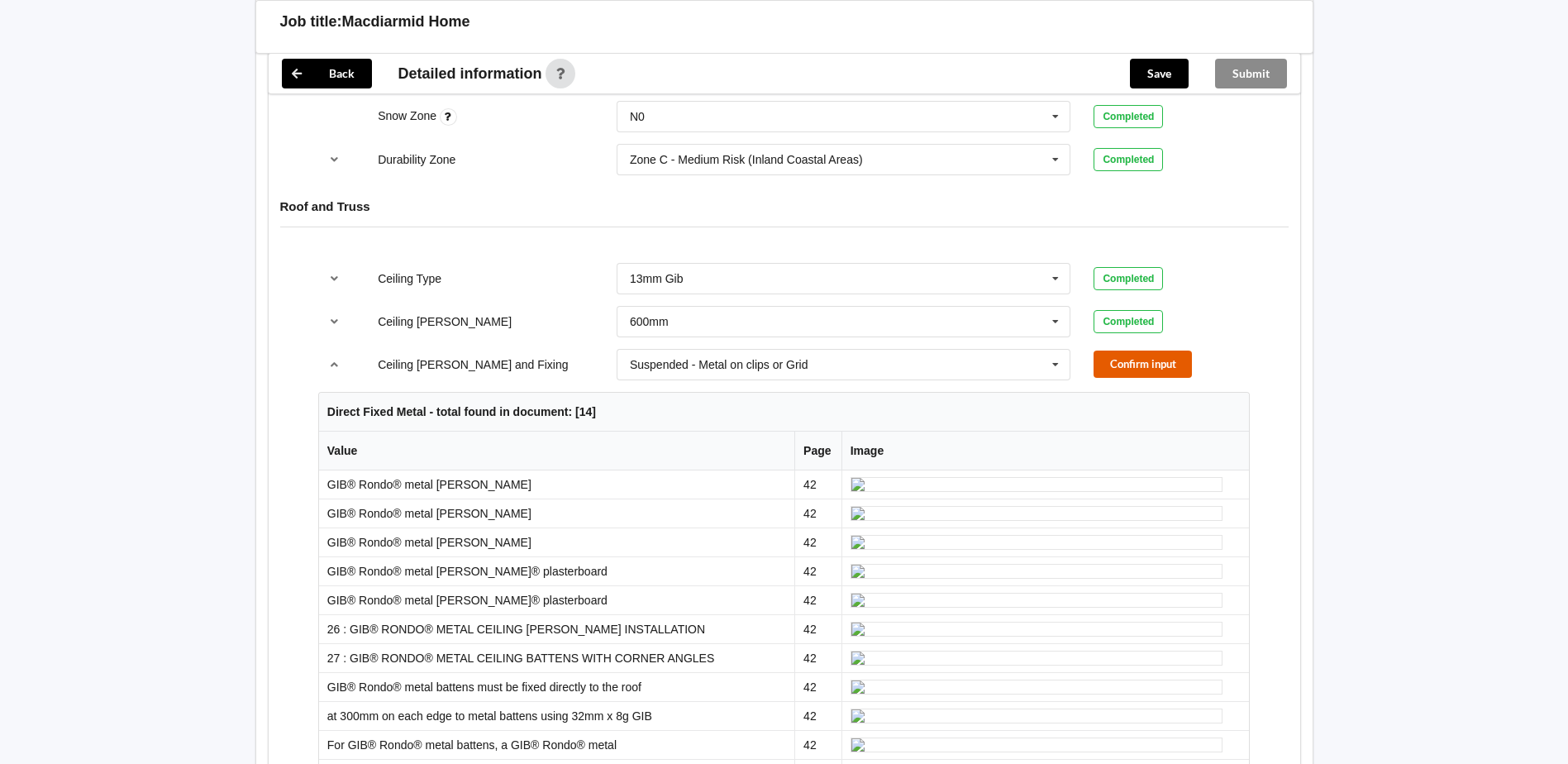
click at [1158, 351] on button "Confirm input" at bounding box center [1143, 364] width 98 height 27
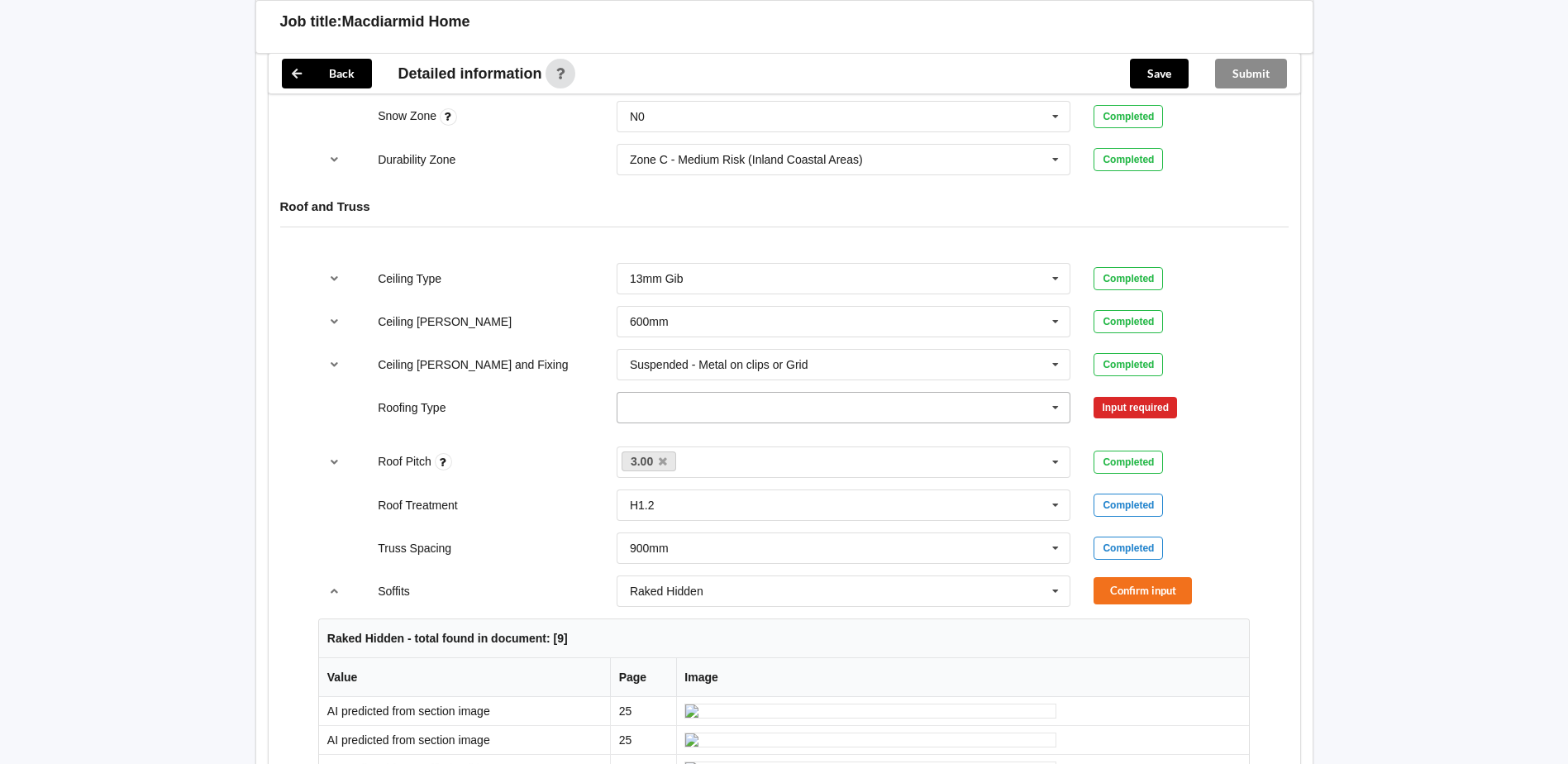
click at [1055, 392] on icon at bounding box center [1055, 407] width 25 height 31
click at [717, 423] on div "1. [GEOGRAPHIC_DATA]" at bounding box center [844, 437] width 453 height 31
click at [1138, 393] on button "Confirm input" at bounding box center [1143, 406] width 98 height 27
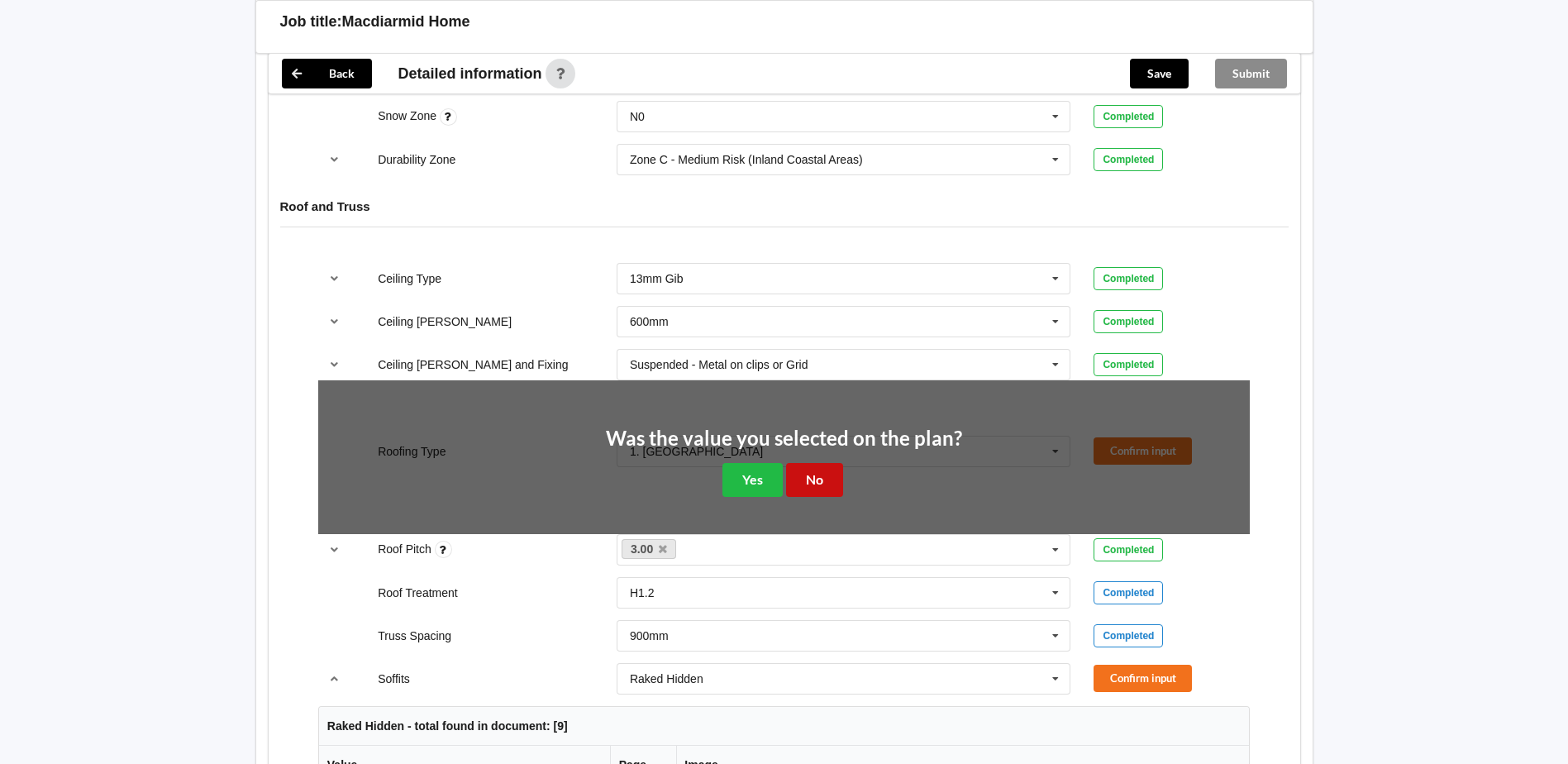
click at [820, 463] on button "No" at bounding box center [814, 480] width 57 height 34
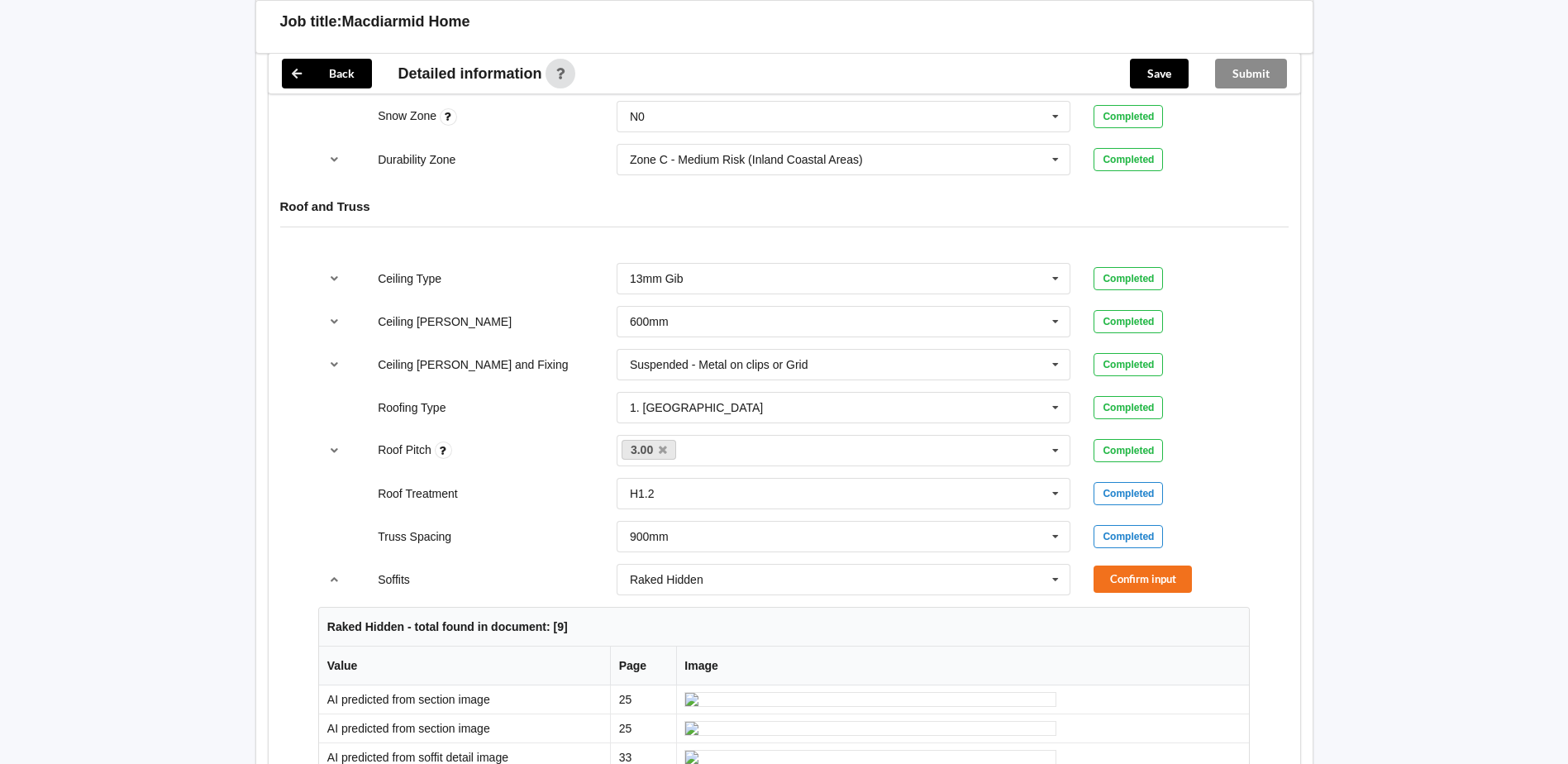
scroll to position [1157, 0]
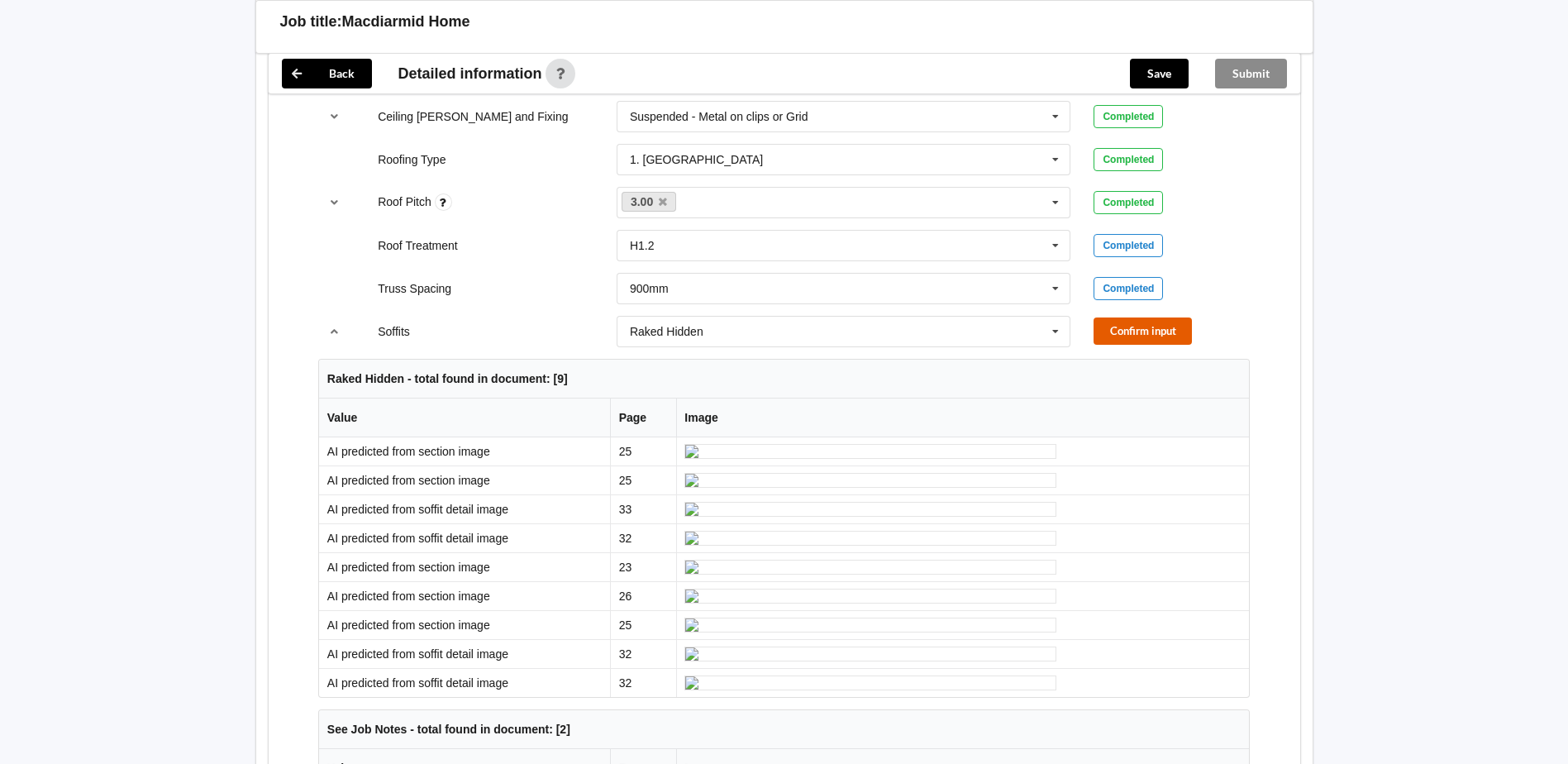
click at [1134, 317] on button "Confirm input" at bounding box center [1143, 330] width 98 height 27
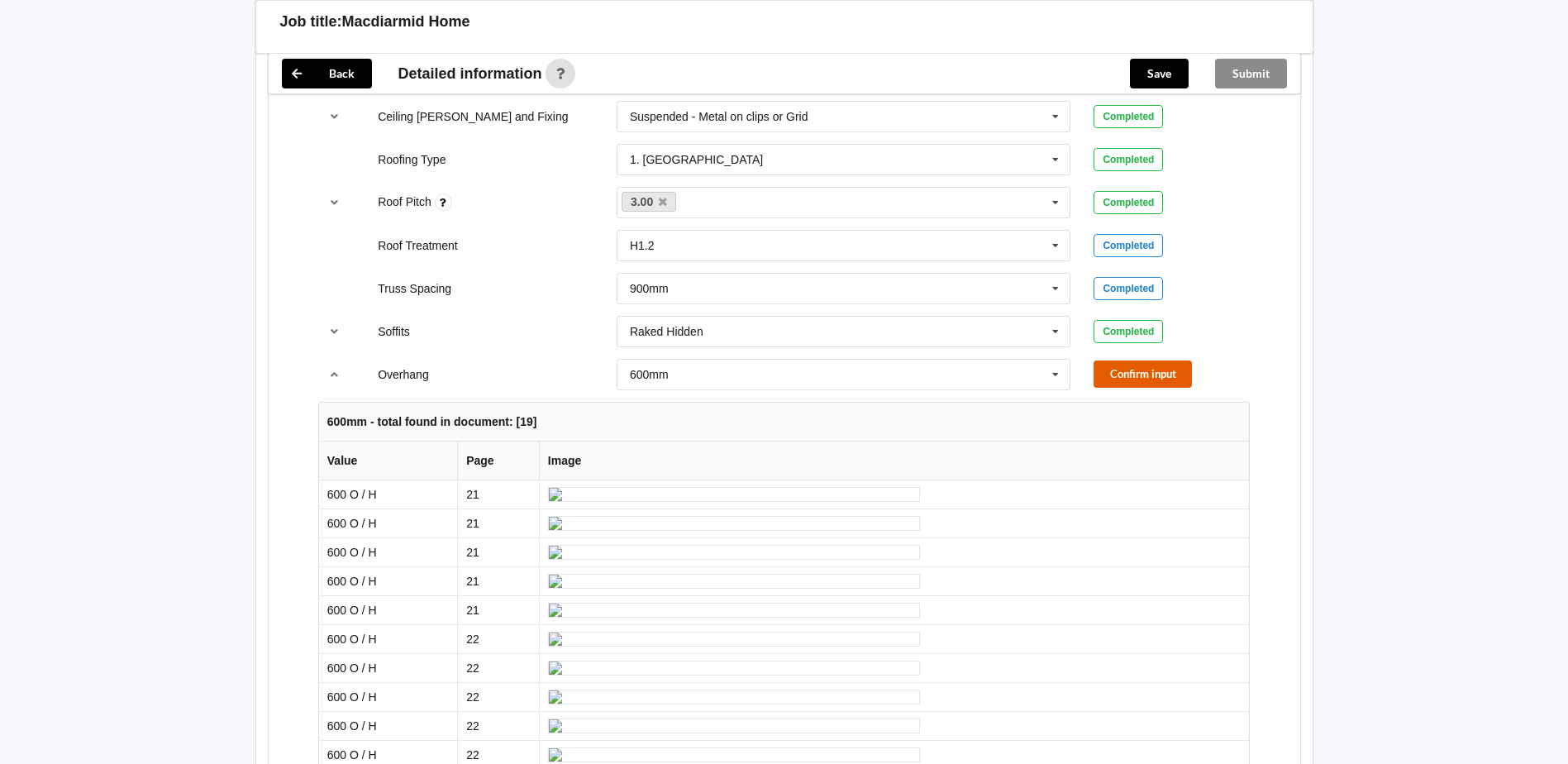
click at [1135, 361] on button "Confirm input" at bounding box center [1143, 374] width 98 height 27
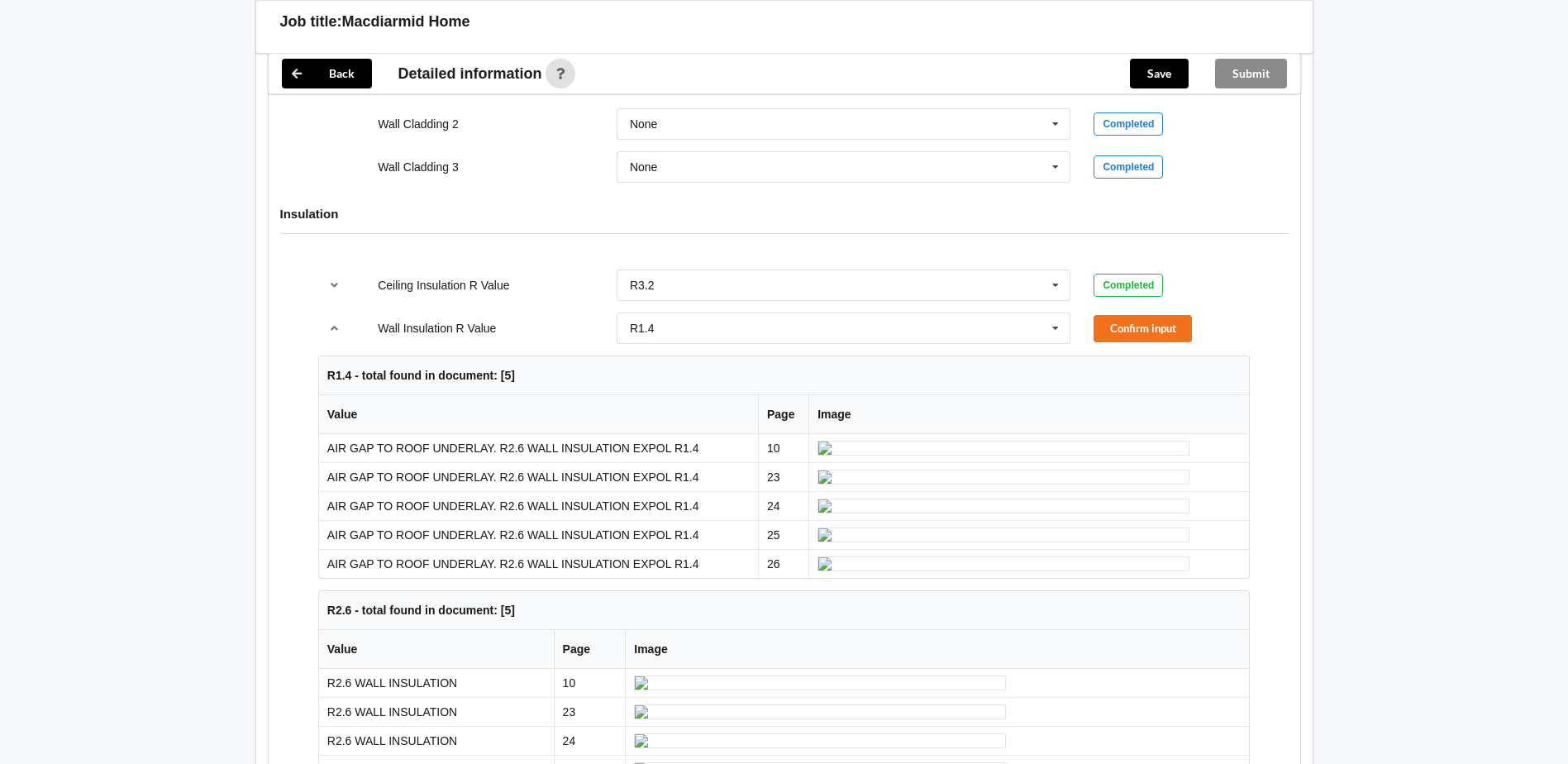
scroll to position [2728, 0]
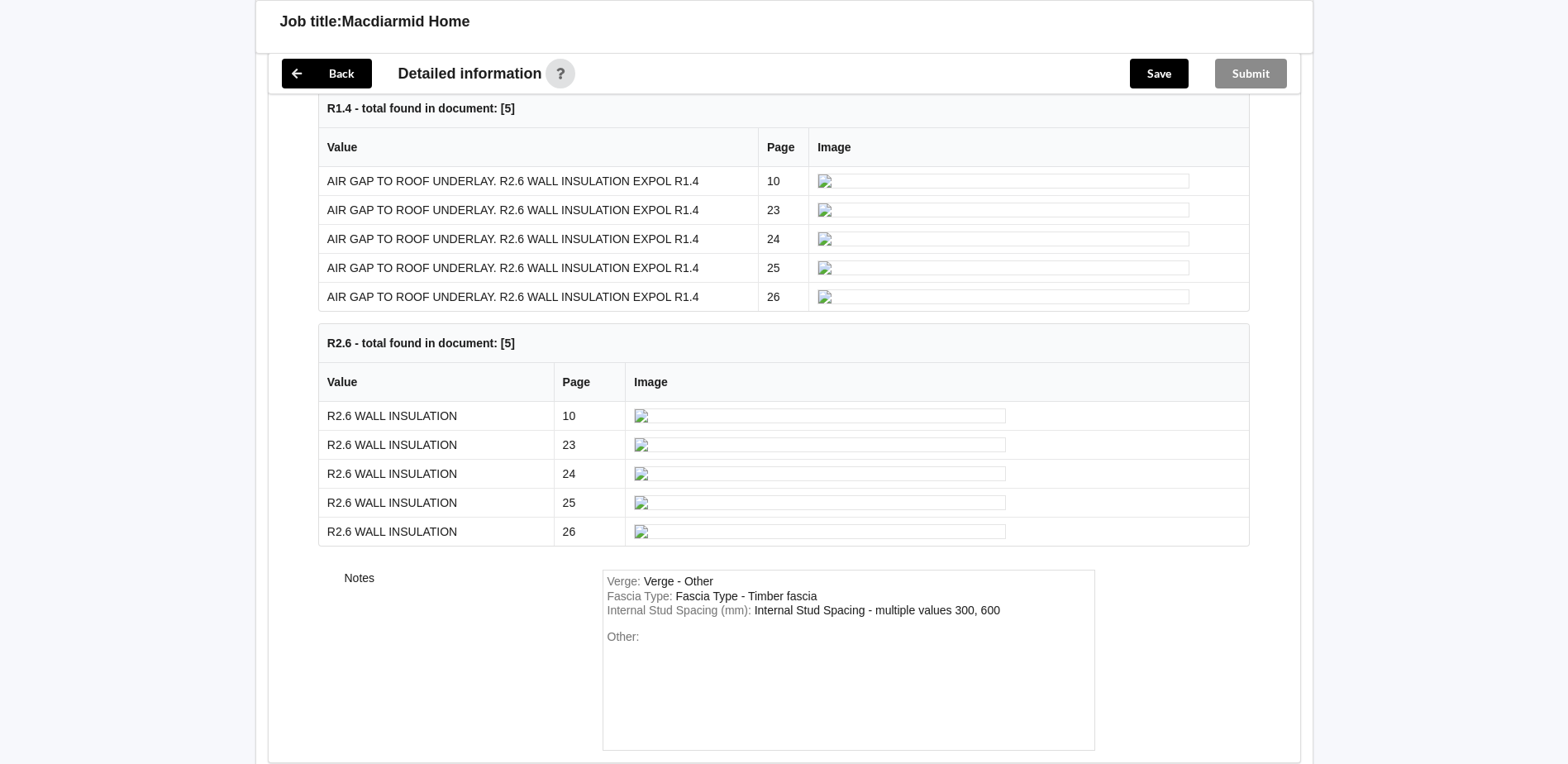
scroll to position [2893, 0]
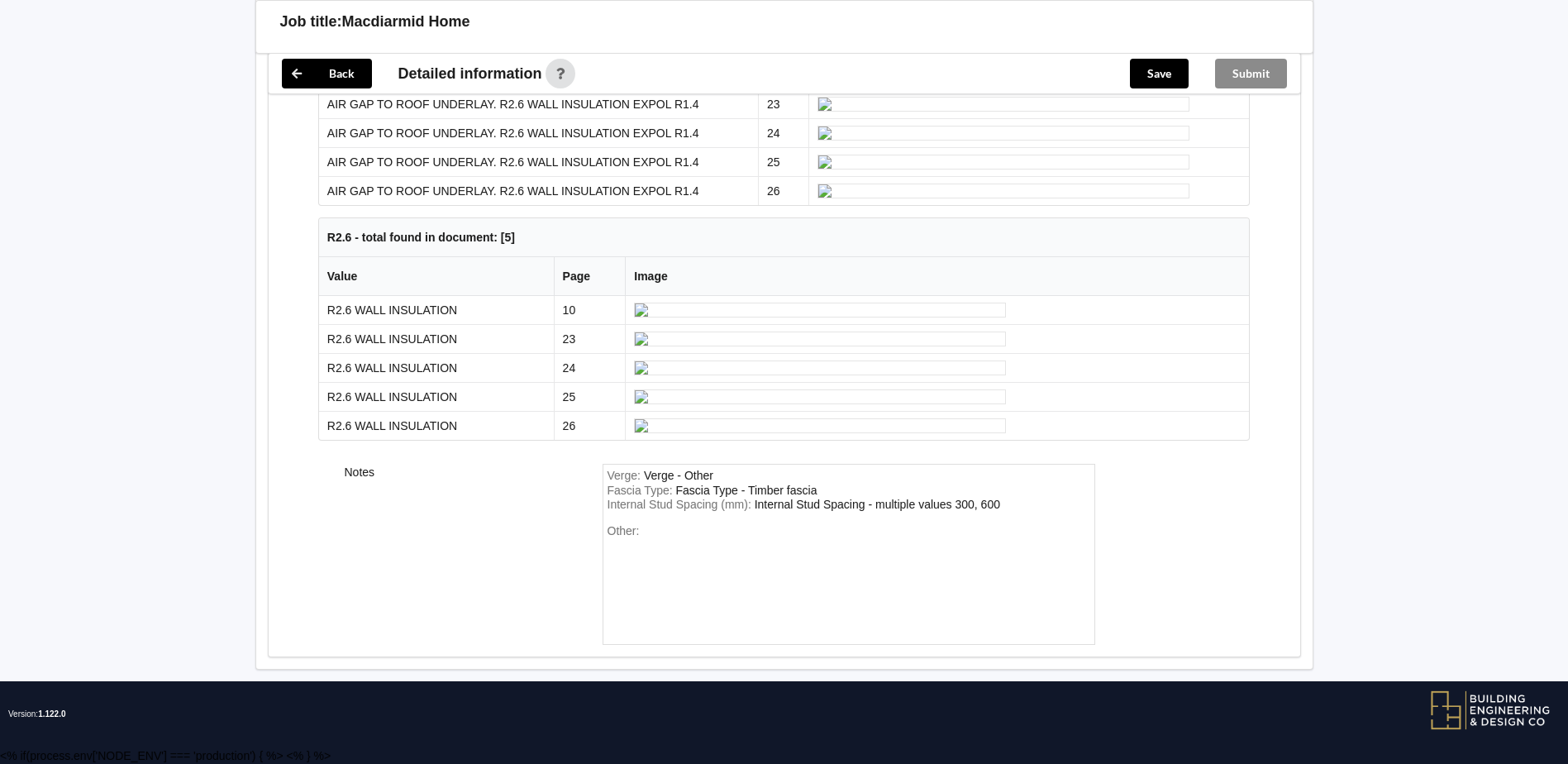
scroll to position [3058, 0]
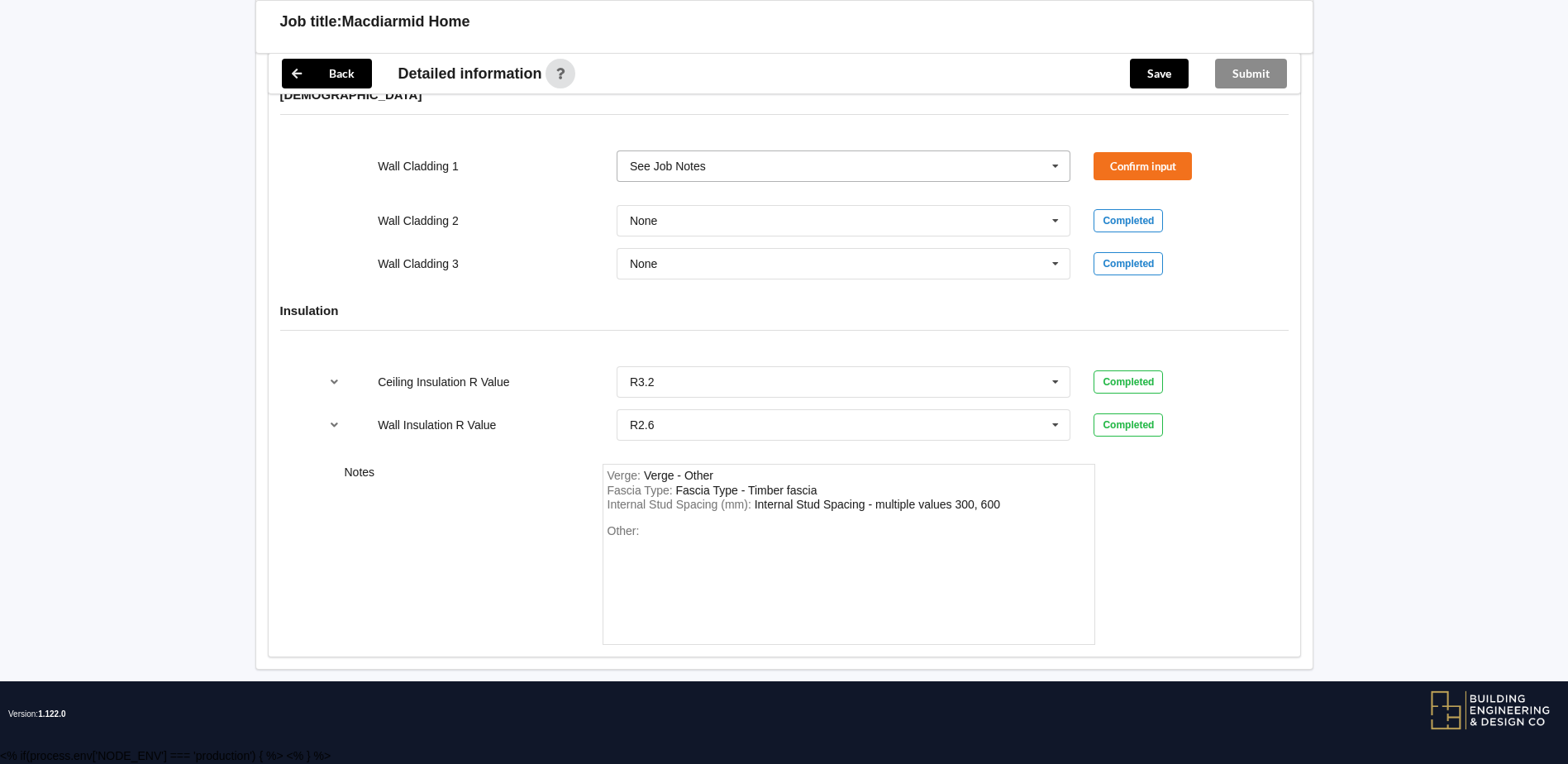
scroll to position [3215, 0]
click at [617, 518] on div "Verge : Verge - Other Fascia Type : Fascia Type - Timber fascia Internal Stud S…" at bounding box center [850, 554] width 493 height 181
click at [1022, 501] on div "Internal Stud Spacing (mm) : Internal Stud Spacing - multiple values 300, 600" at bounding box center [850, 505] width 483 height 15
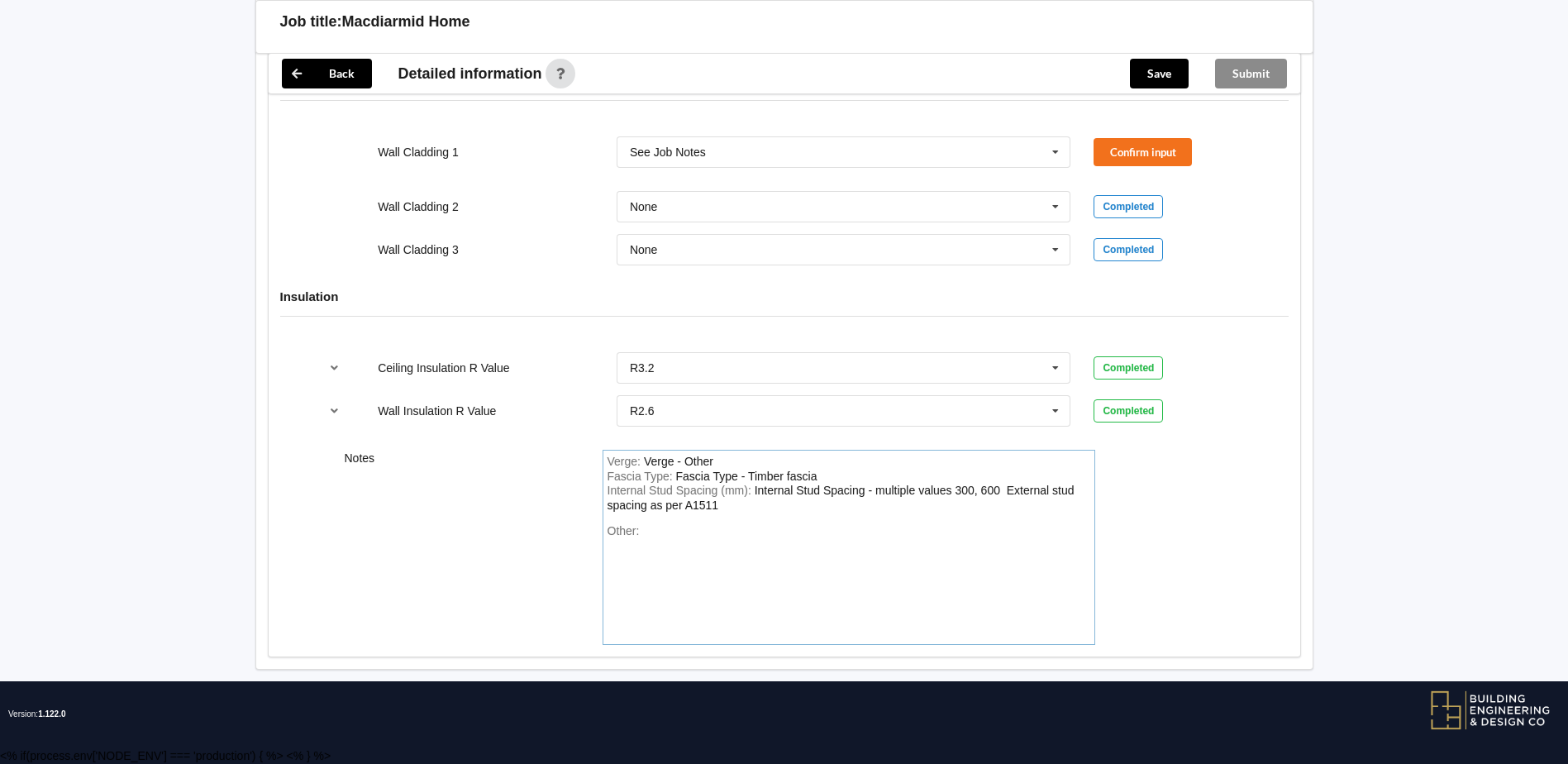
scroll to position [3230, 0]
click at [660, 536] on div "Other:" at bounding box center [850, 581] width 483 height 115
click at [1165, 150] on button "Confirm input" at bounding box center [1143, 151] width 98 height 27
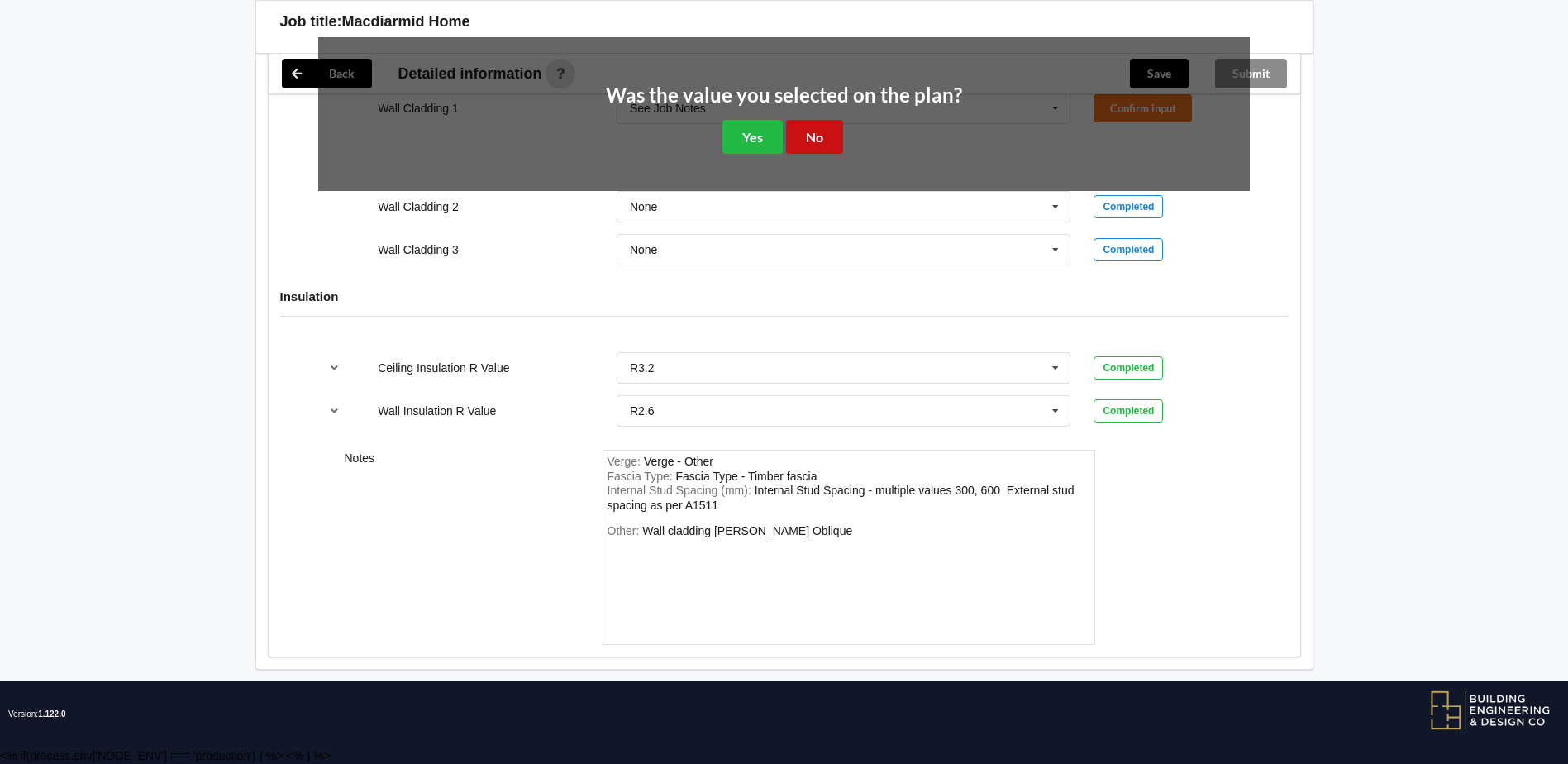
click at [810, 154] on button "No" at bounding box center [814, 137] width 57 height 34
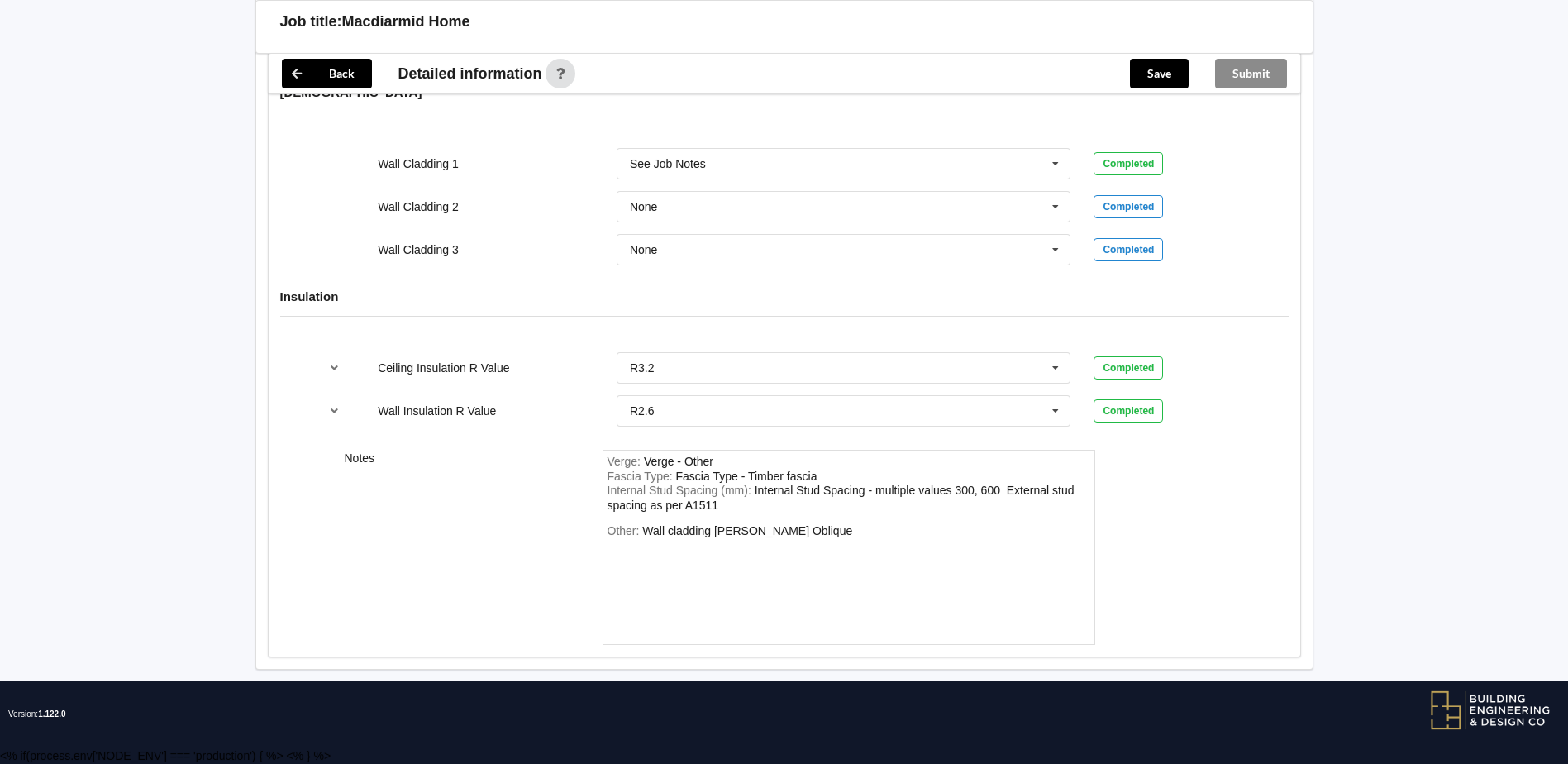
scroll to position [2722, 0]
click at [1159, 76] on button "Save" at bounding box center [1159, 74] width 59 height 30
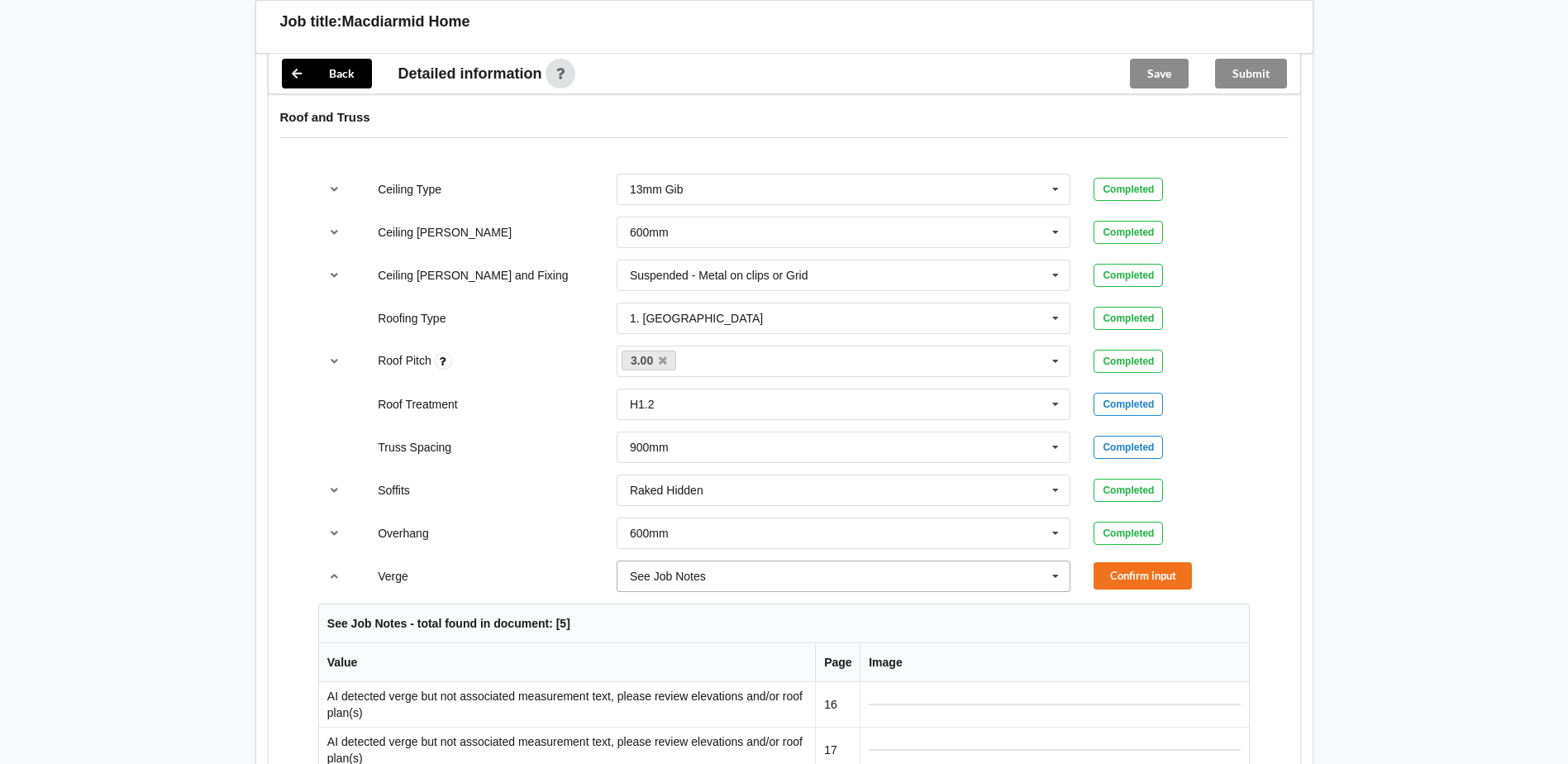
scroll to position [1234, 0]
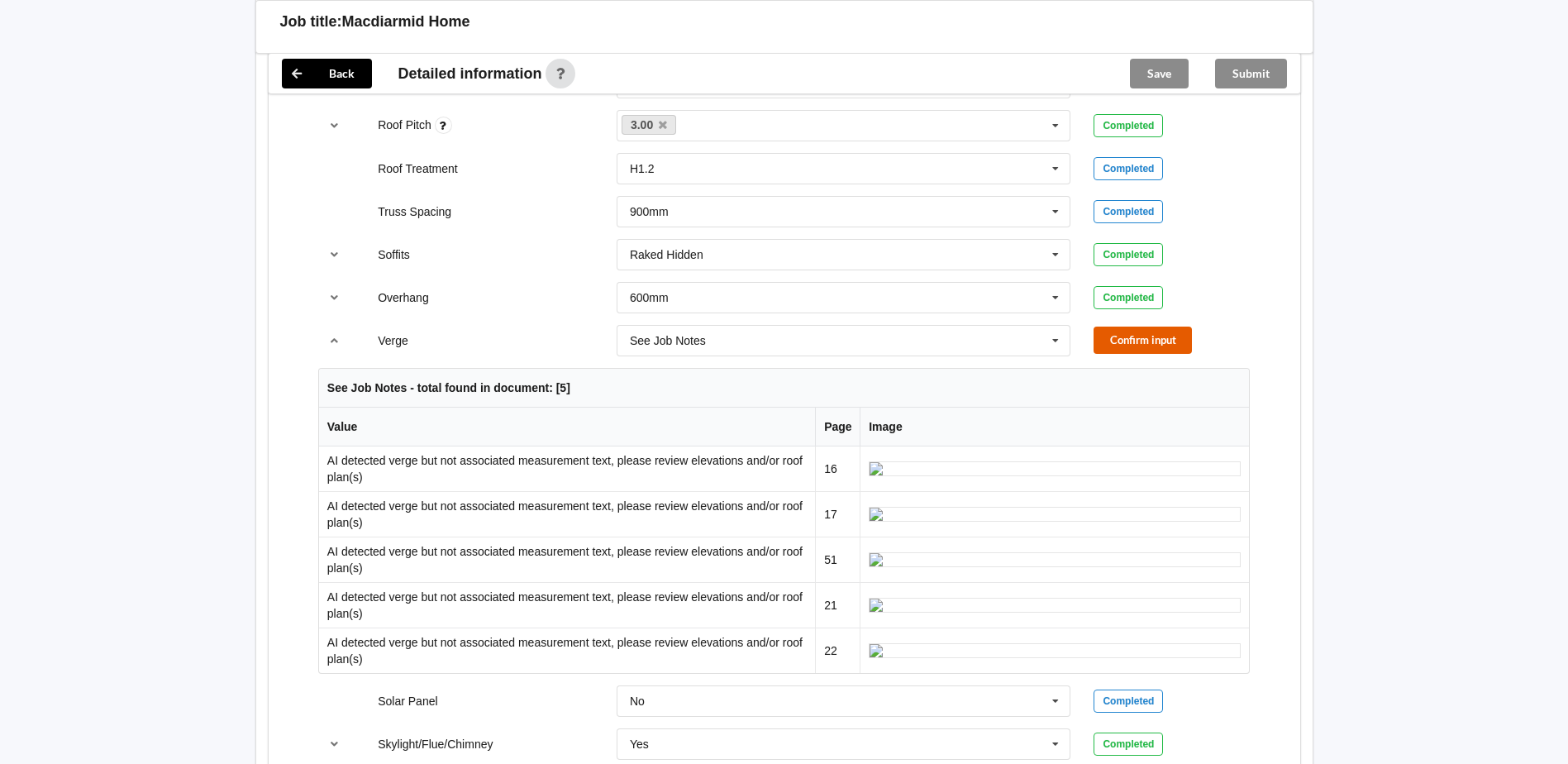
click at [1142, 327] on button "Confirm input" at bounding box center [1143, 340] width 98 height 27
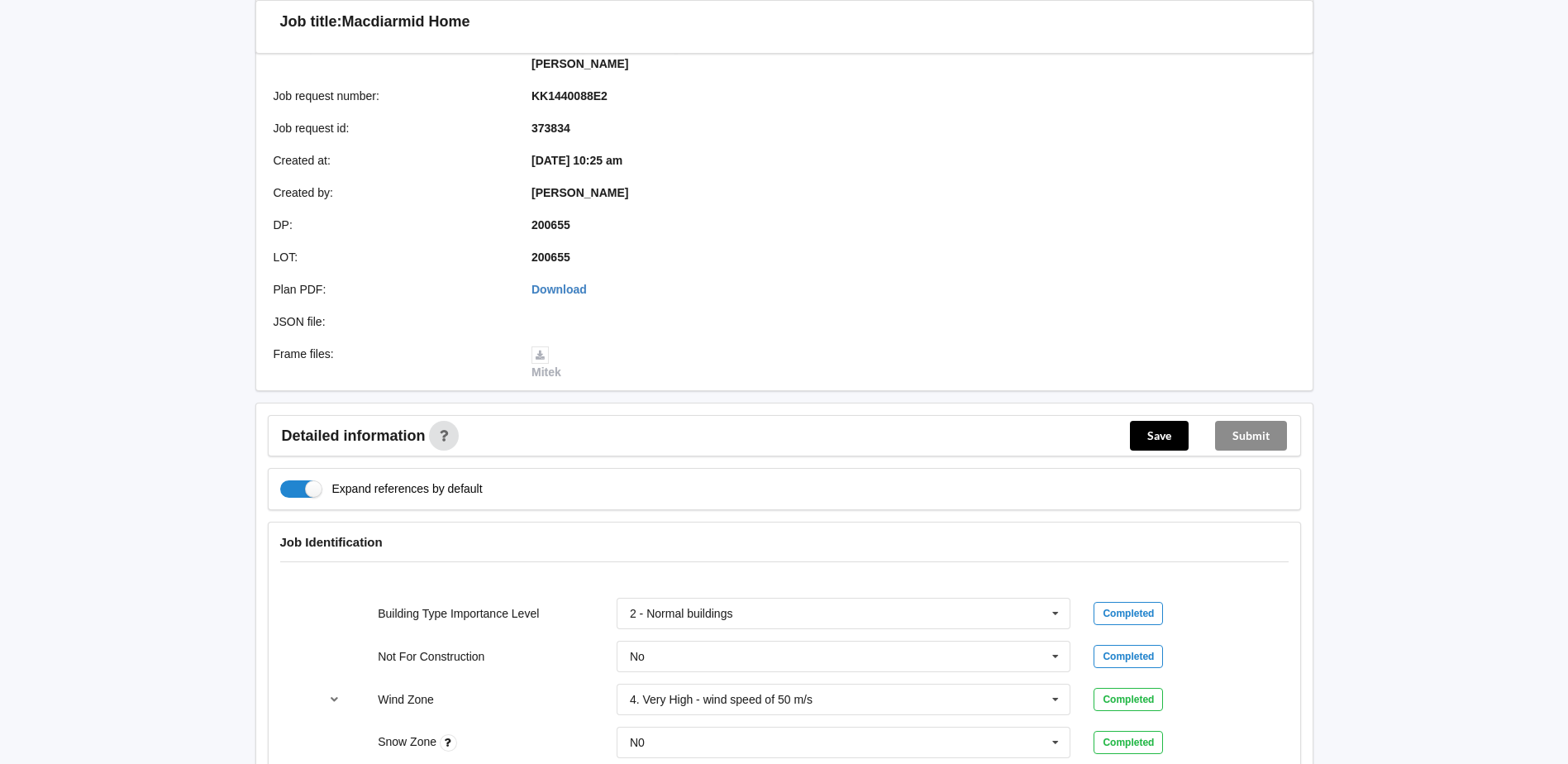
scroll to position [413, 0]
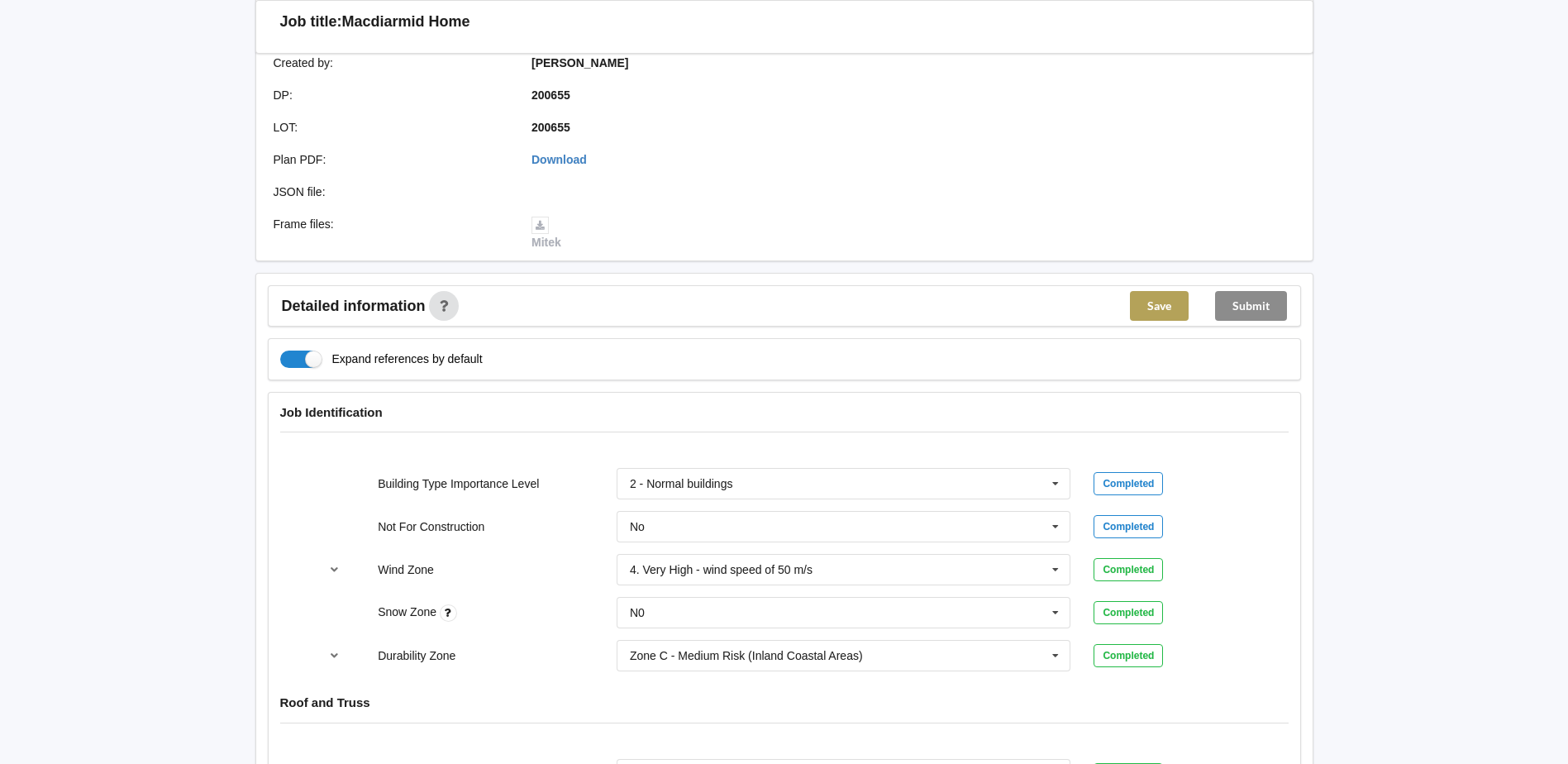
click at [1172, 291] on button "Save" at bounding box center [1159, 306] width 59 height 30
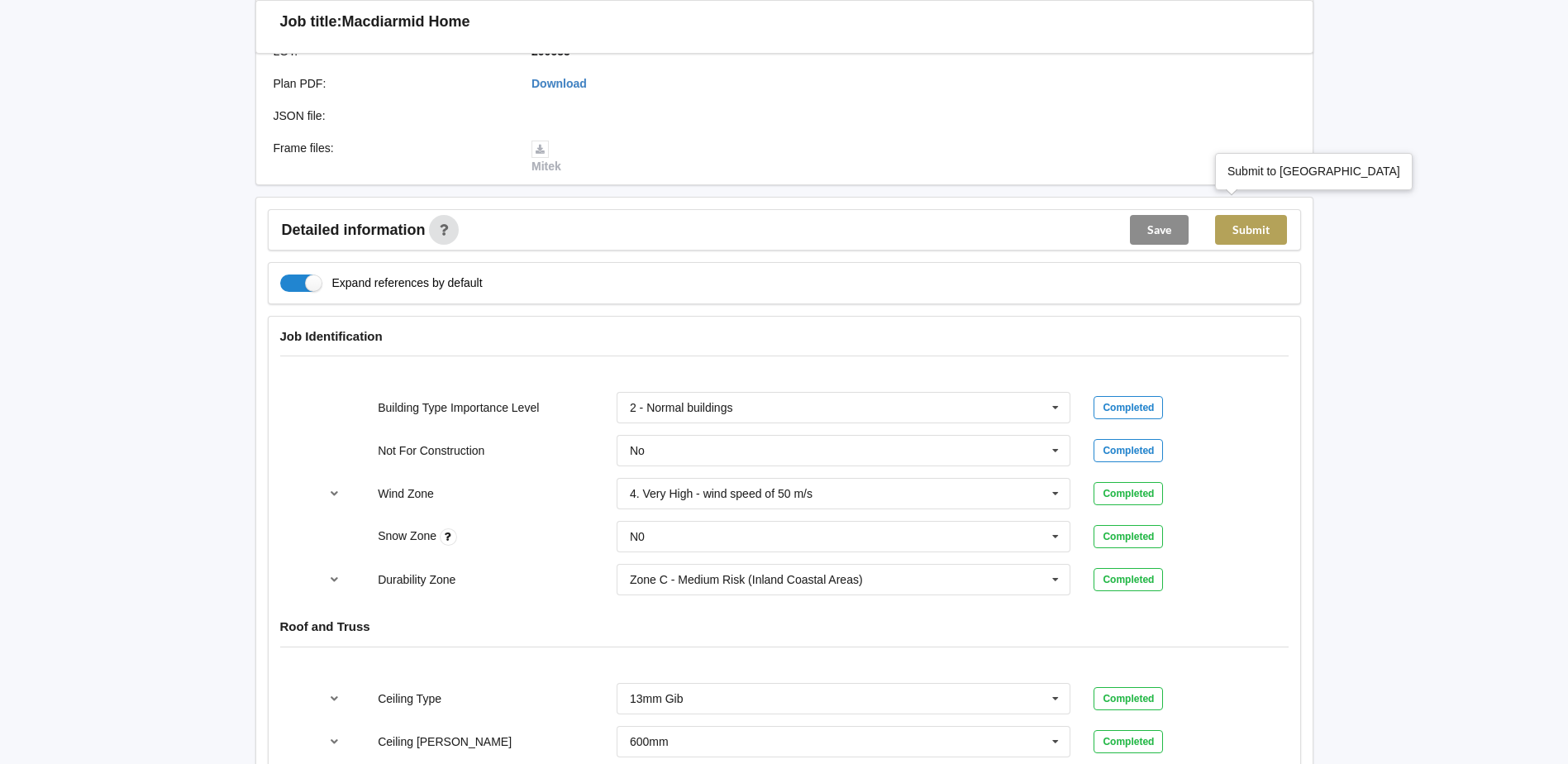
click at [1249, 215] on button "Submit" at bounding box center [1251, 229] width 72 height 30
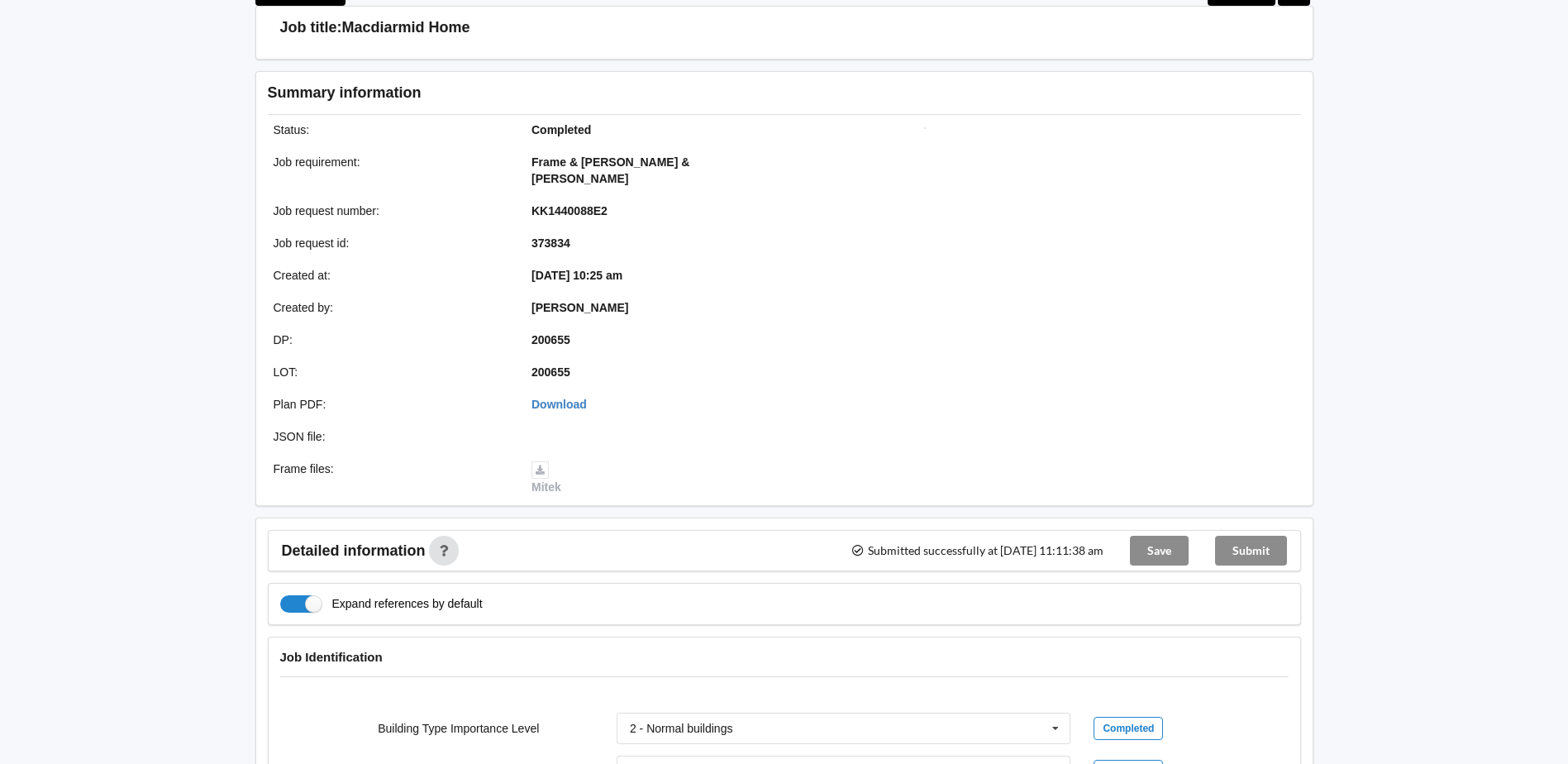
scroll to position [0, 0]
